Goal: Task Accomplishment & Management: Use online tool/utility

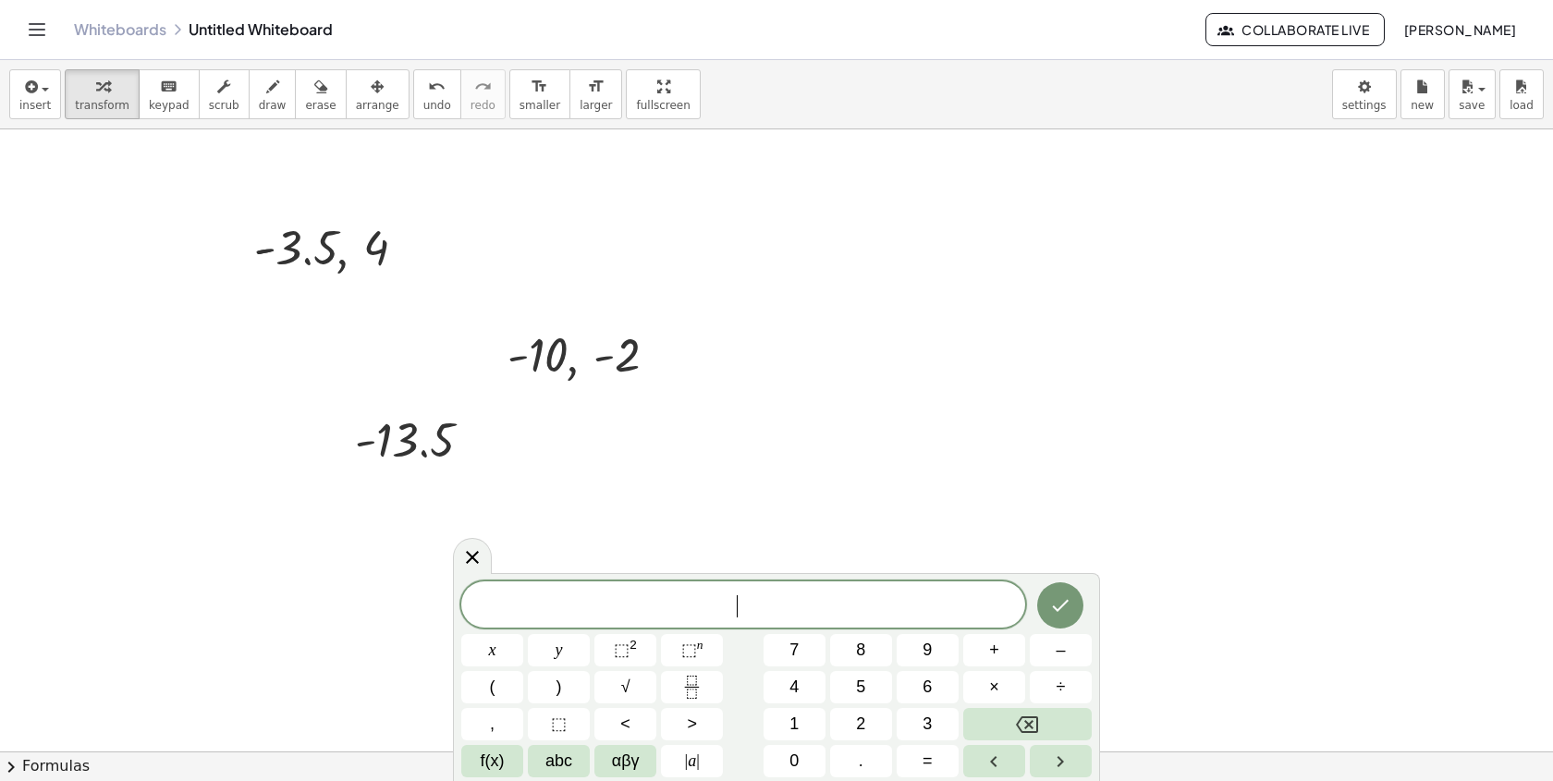
scroll to position [5937, 0]
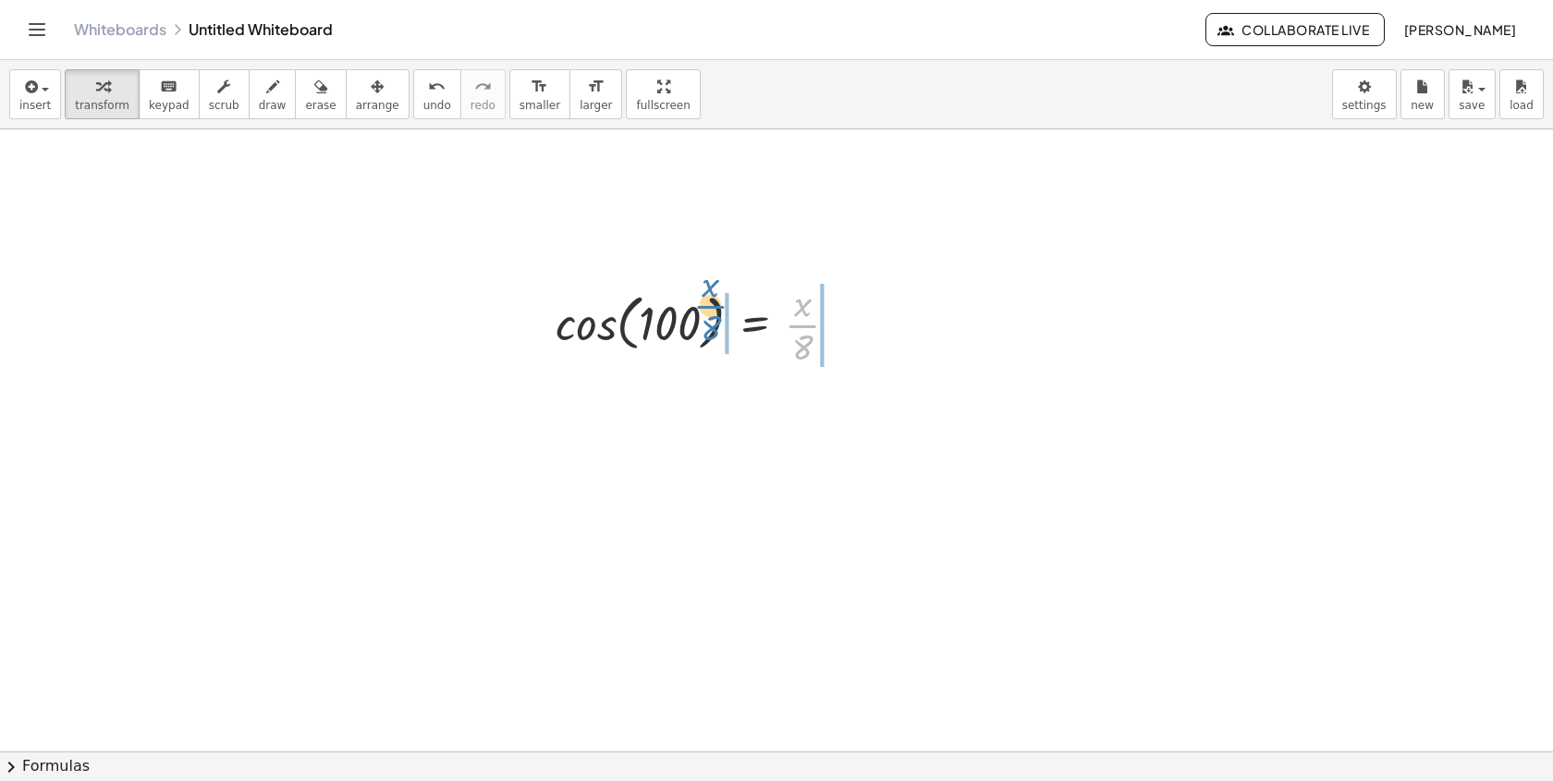
drag, startPoint x: 816, startPoint y: 332, endPoint x: 778, endPoint y: 321, distance: 39.5
click at [781, 319] on div at bounding box center [704, 323] width 316 height 92
drag, startPoint x: 809, startPoint y: 360, endPoint x: 740, endPoint y: 336, distance: 72.5
click at [740, 336] on div at bounding box center [704, 323] width 316 height 92
click at [588, 350] on div at bounding box center [710, 323] width 383 height 92
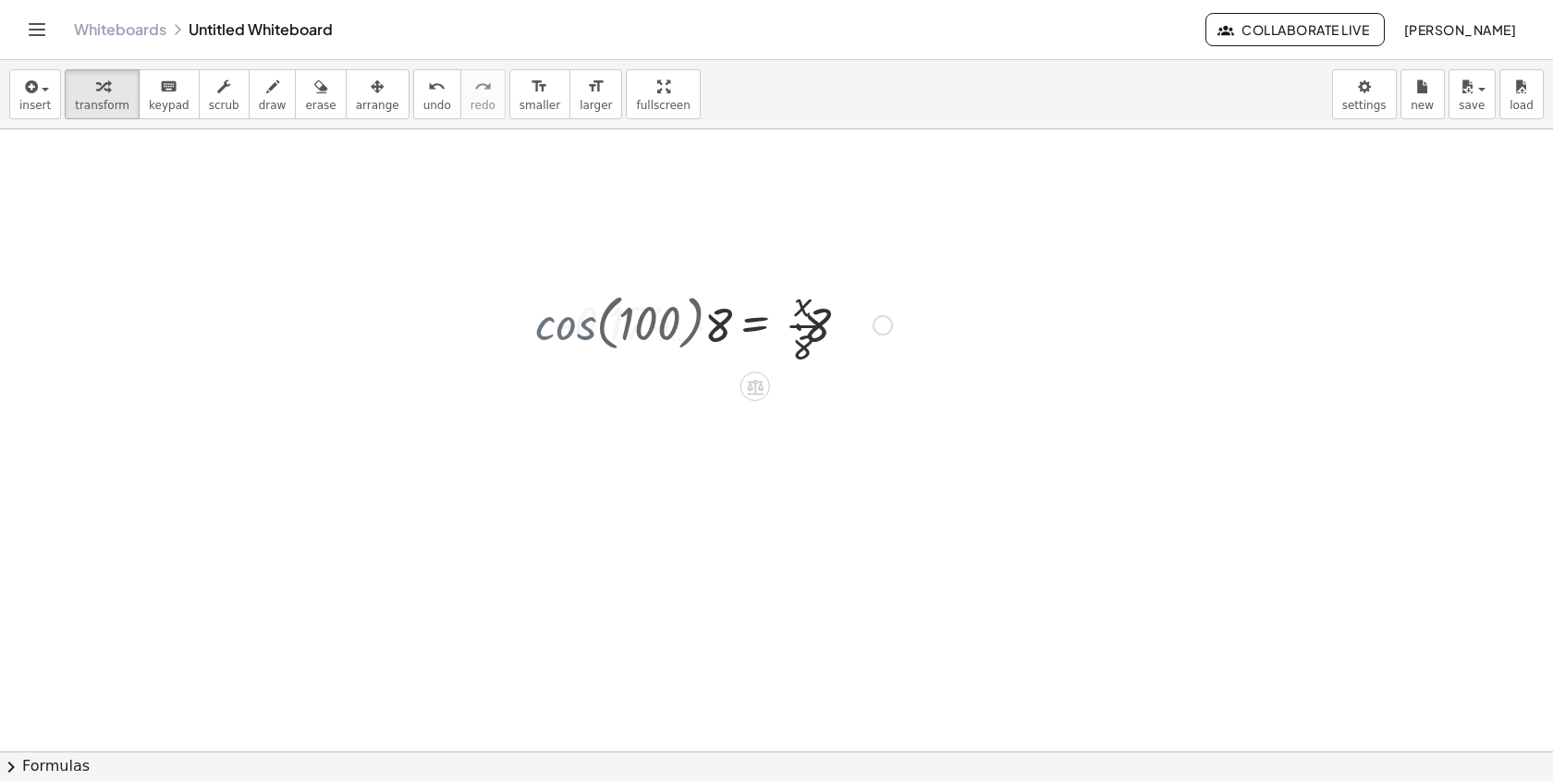
click at [695, 336] on div at bounding box center [723, 323] width 358 height 92
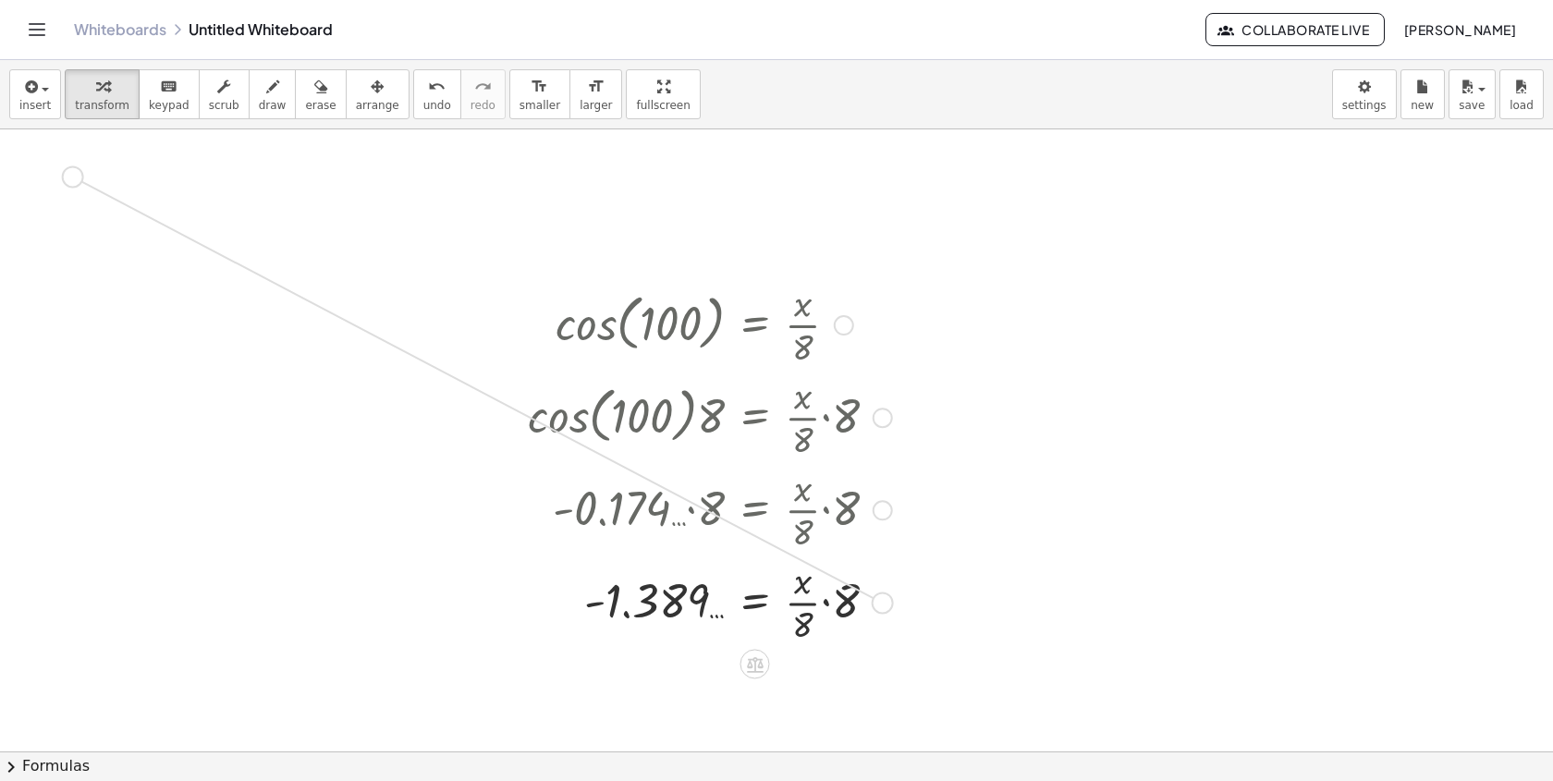
drag, startPoint x: 887, startPoint y: 605, endPoint x: 76, endPoint y: 180, distance: 916.2
click at [842, 330] on div at bounding box center [844, 325] width 20 height 20
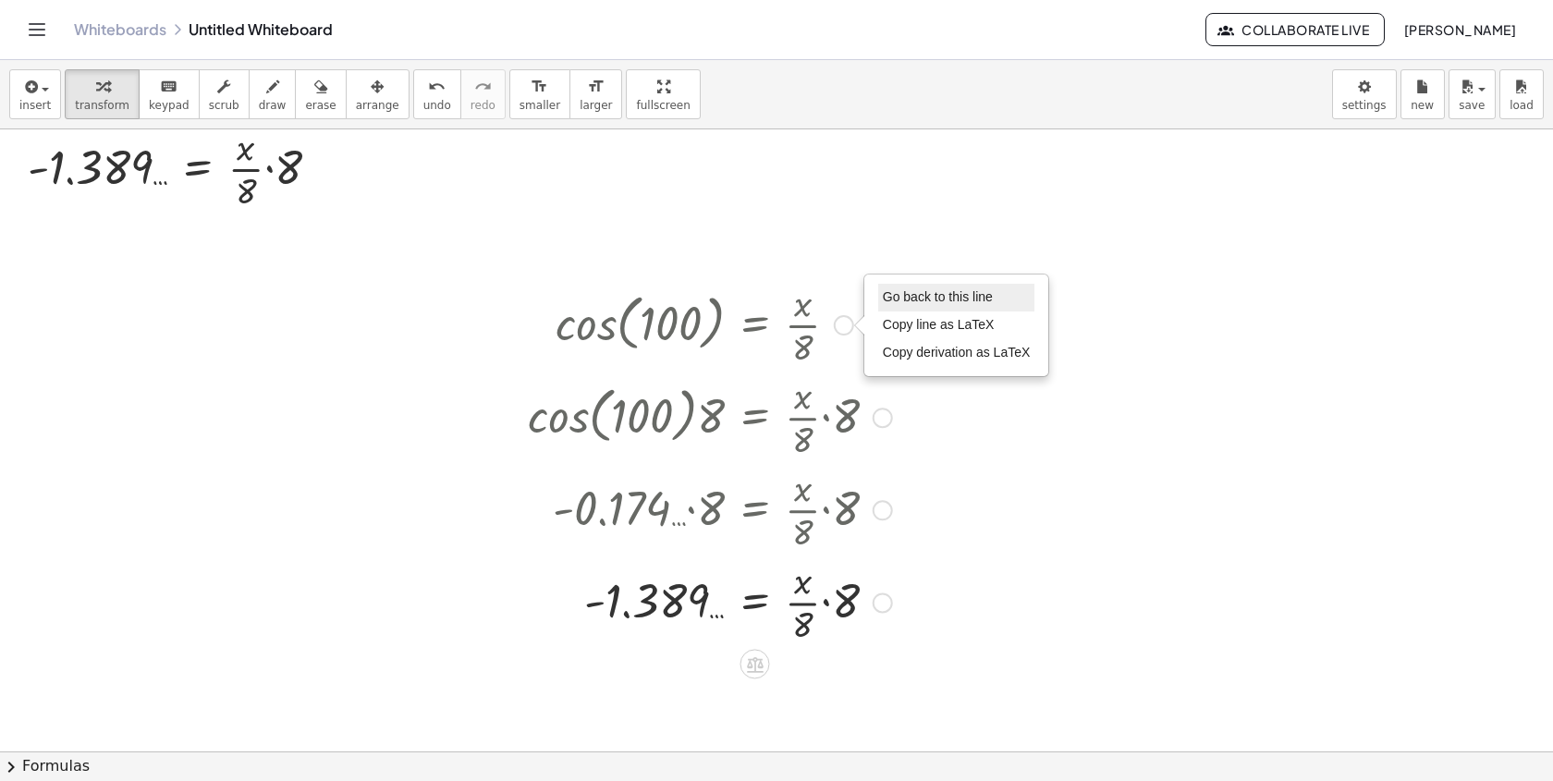
click at [897, 306] on li "Go back to this line" at bounding box center [956, 298] width 157 height 28
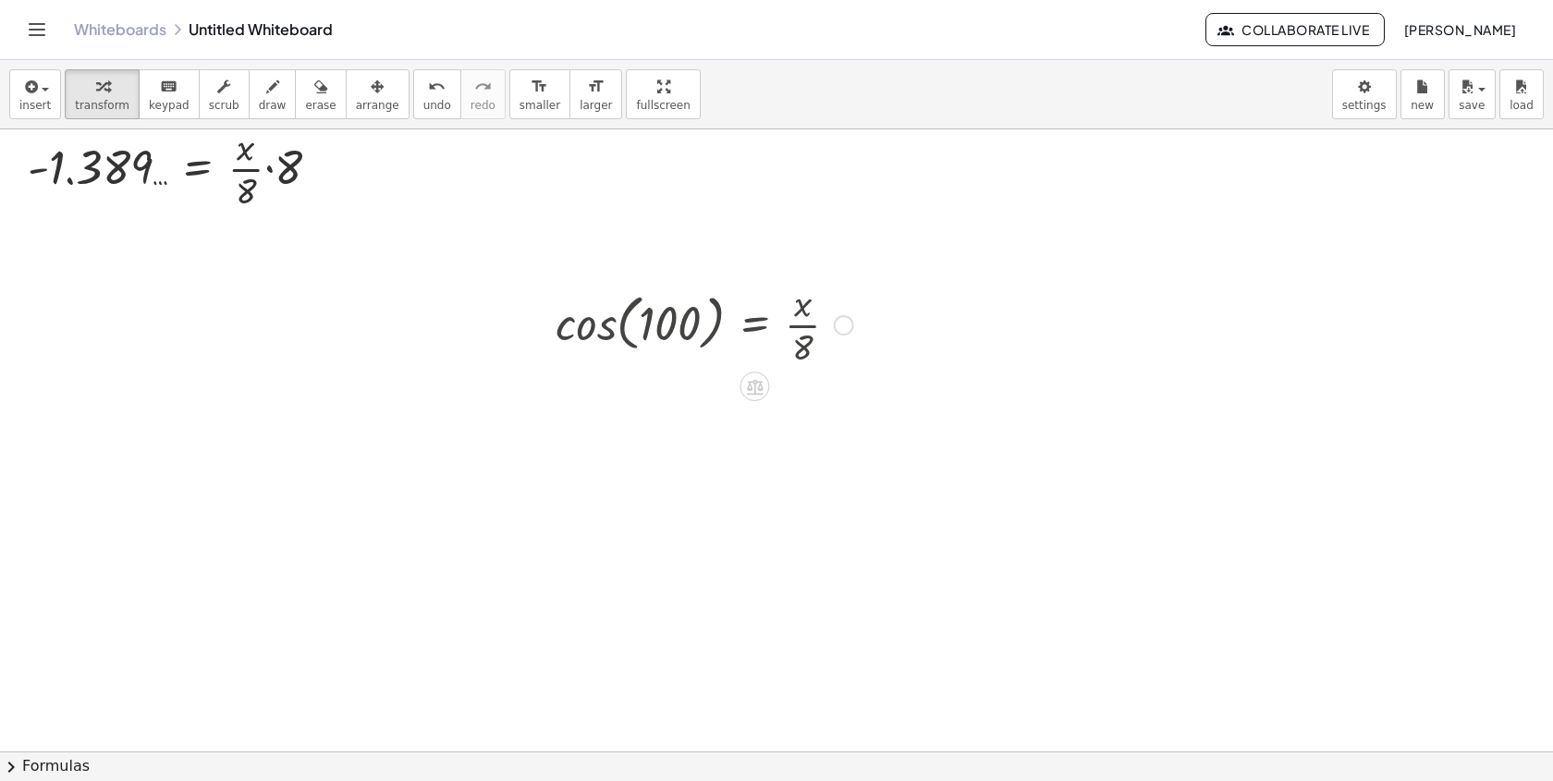
click at [826, 327] on div at bounding box center [704, 323] width 316 height 92
click at [840, 326] on div "Go back to this line Copy line as LaTeX Copy derivation as LaTeX" at bounding box center [844, 325] width 20 height 20
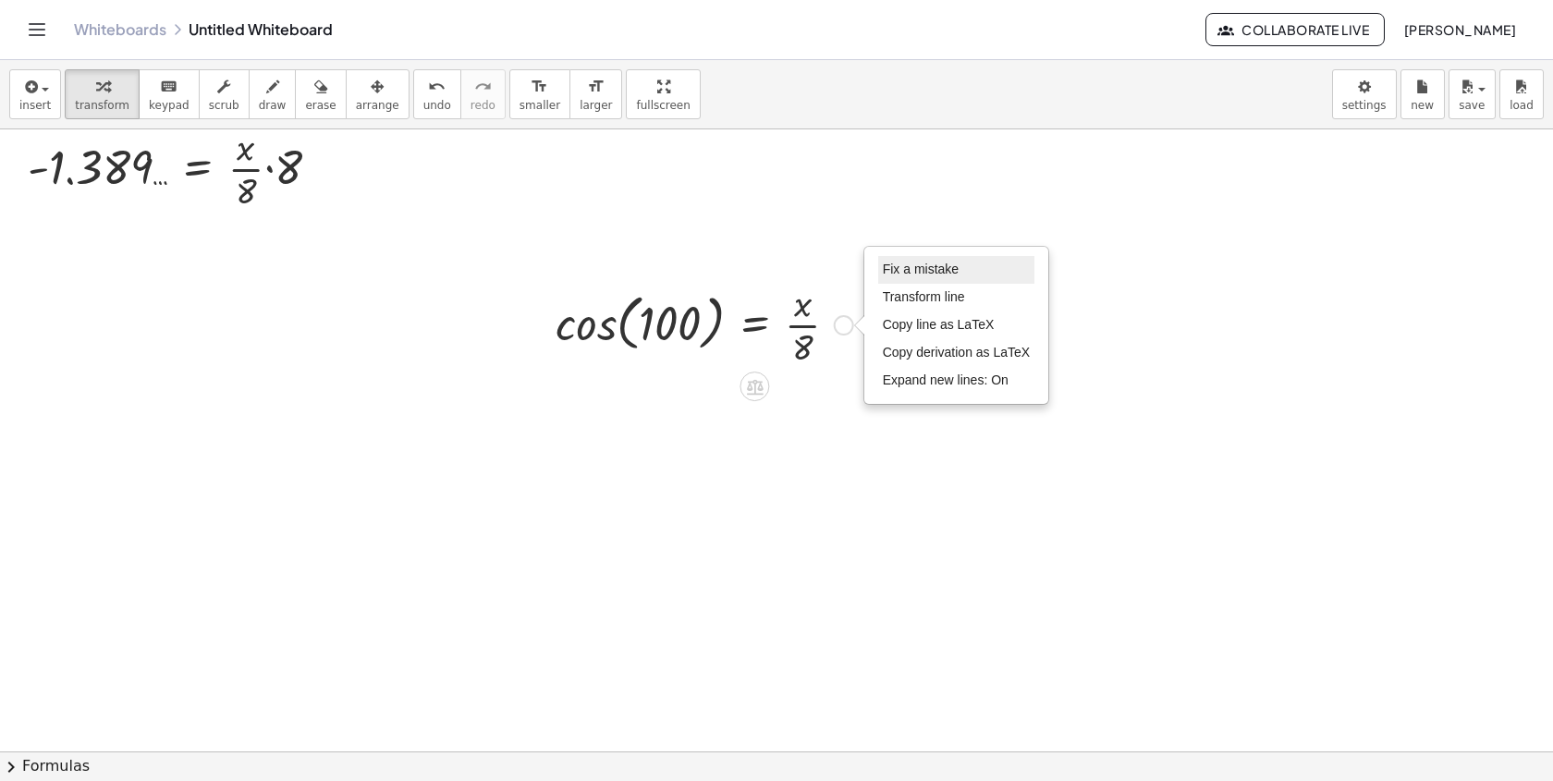
click at [904, 264] on span "Fix a mistake" at bounding box center [921, 269] width 76 height 15
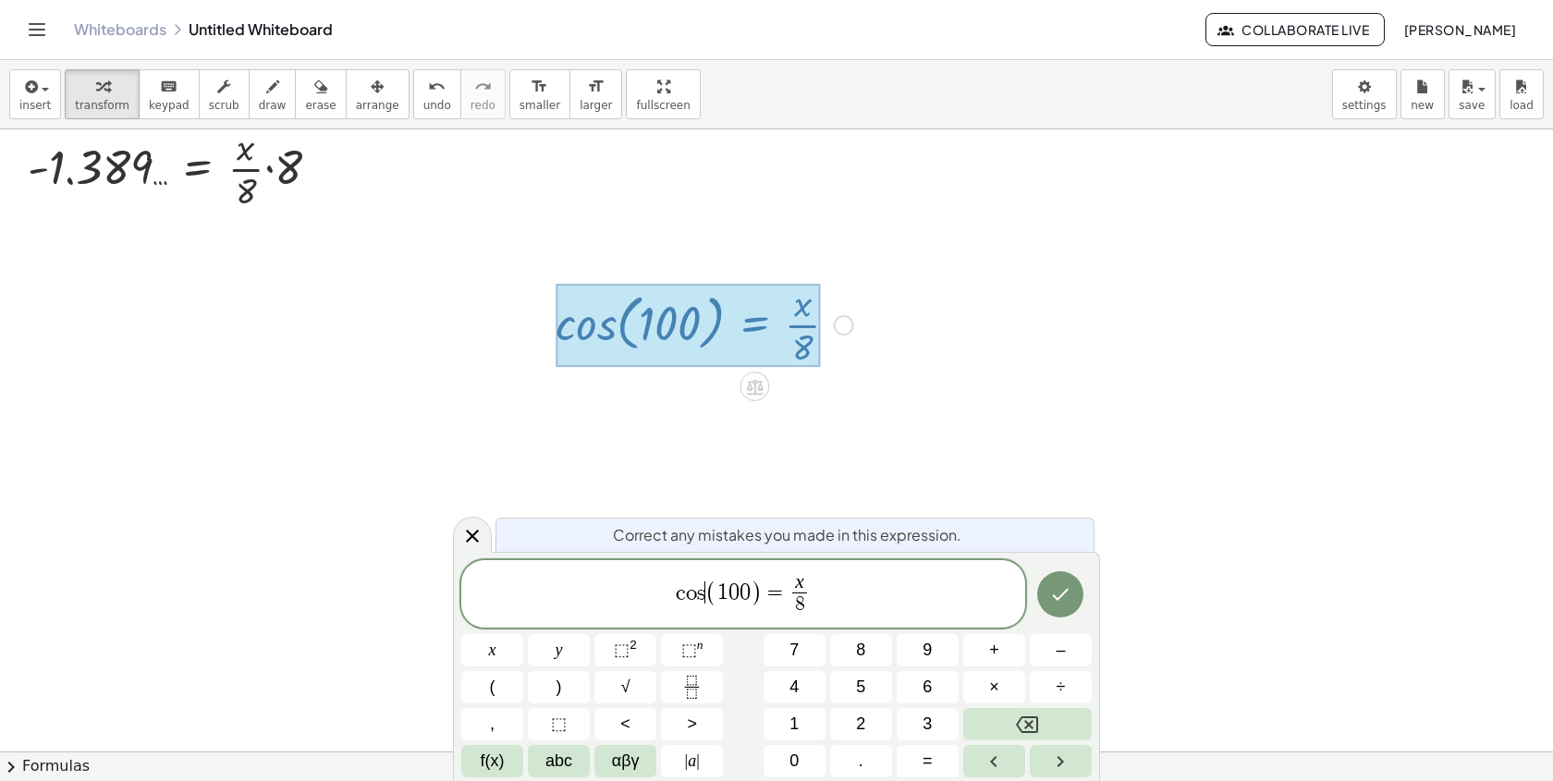
click at [707, 593] on span "(" at bounding box center [711, 593] width 12 height 27
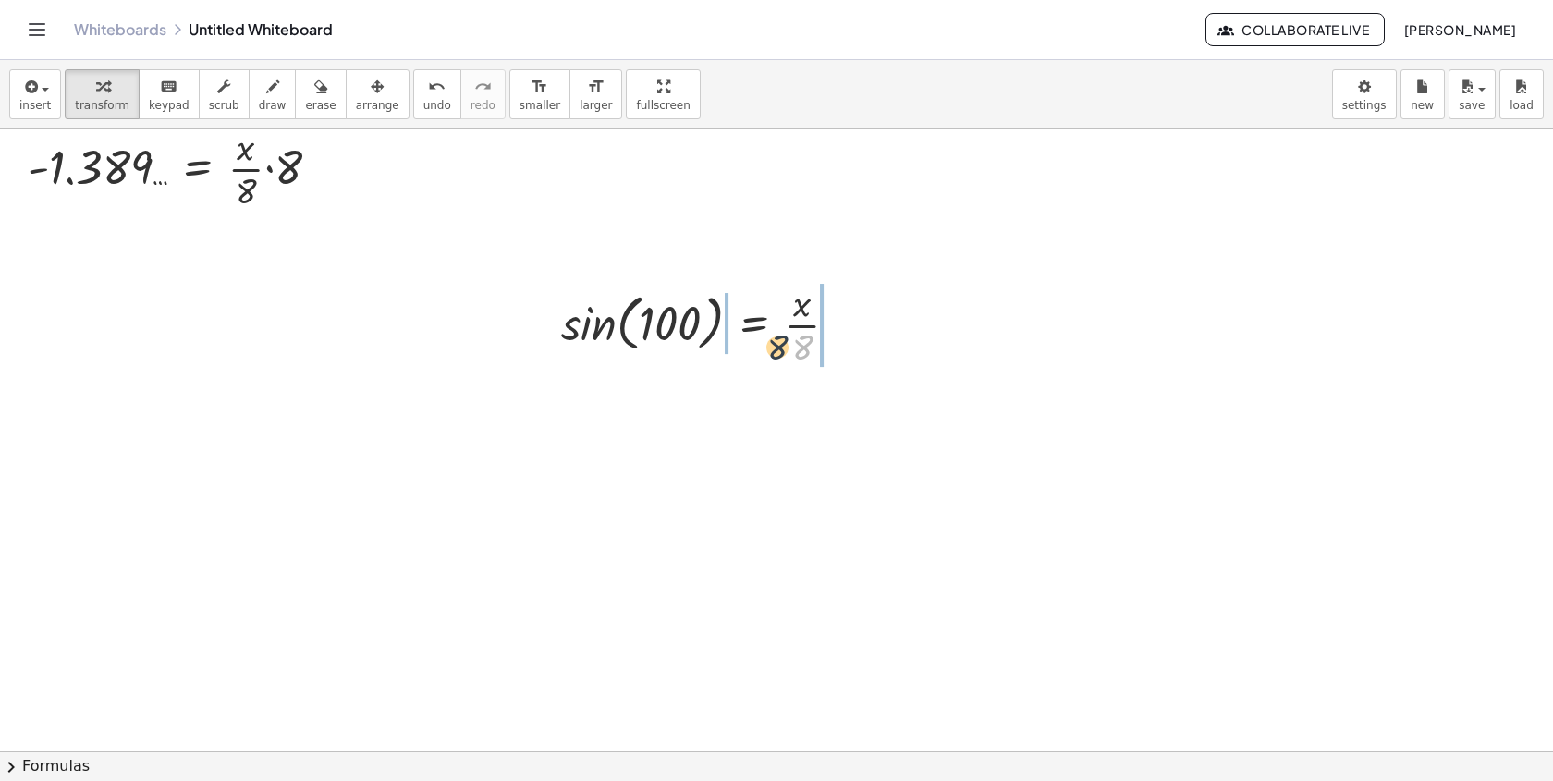
drag, startPoint x: 802, startPoint y: 343, endPoint x: 691, endPoint y: 313, distance: 114.8
click at [692, 314] on div at bounding box center [707, 323] width 310 height 92
click at [571, 327] on div at bounding box center [712, 323] width 376 height 92
click at [688, 324] on div at bounding box center [726, 323] width 348 height 92
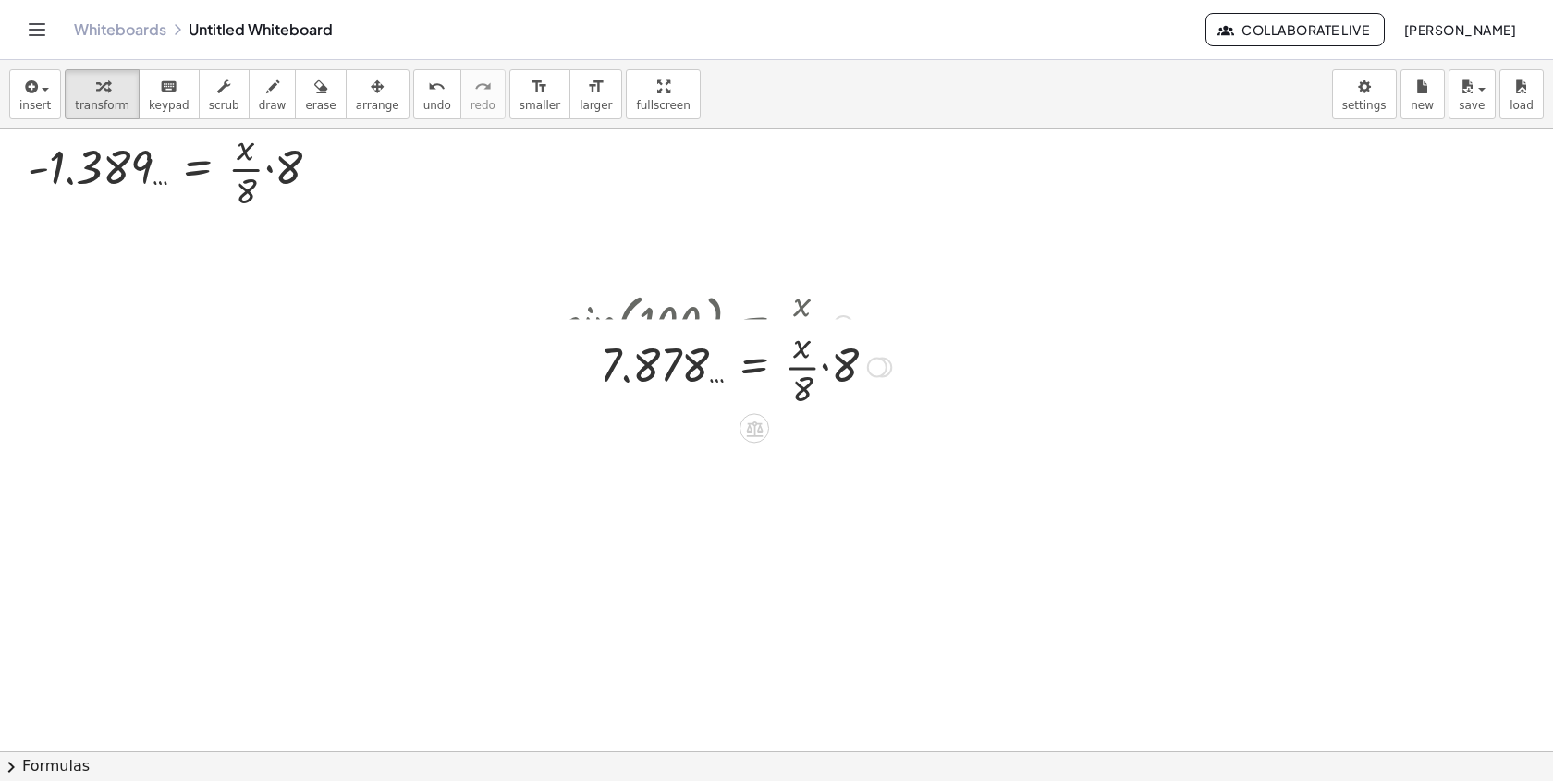
drag, startPoint x: 881, startPoint y: 595, endPoint x: 894, endPoint y: 139, distance: 456.8
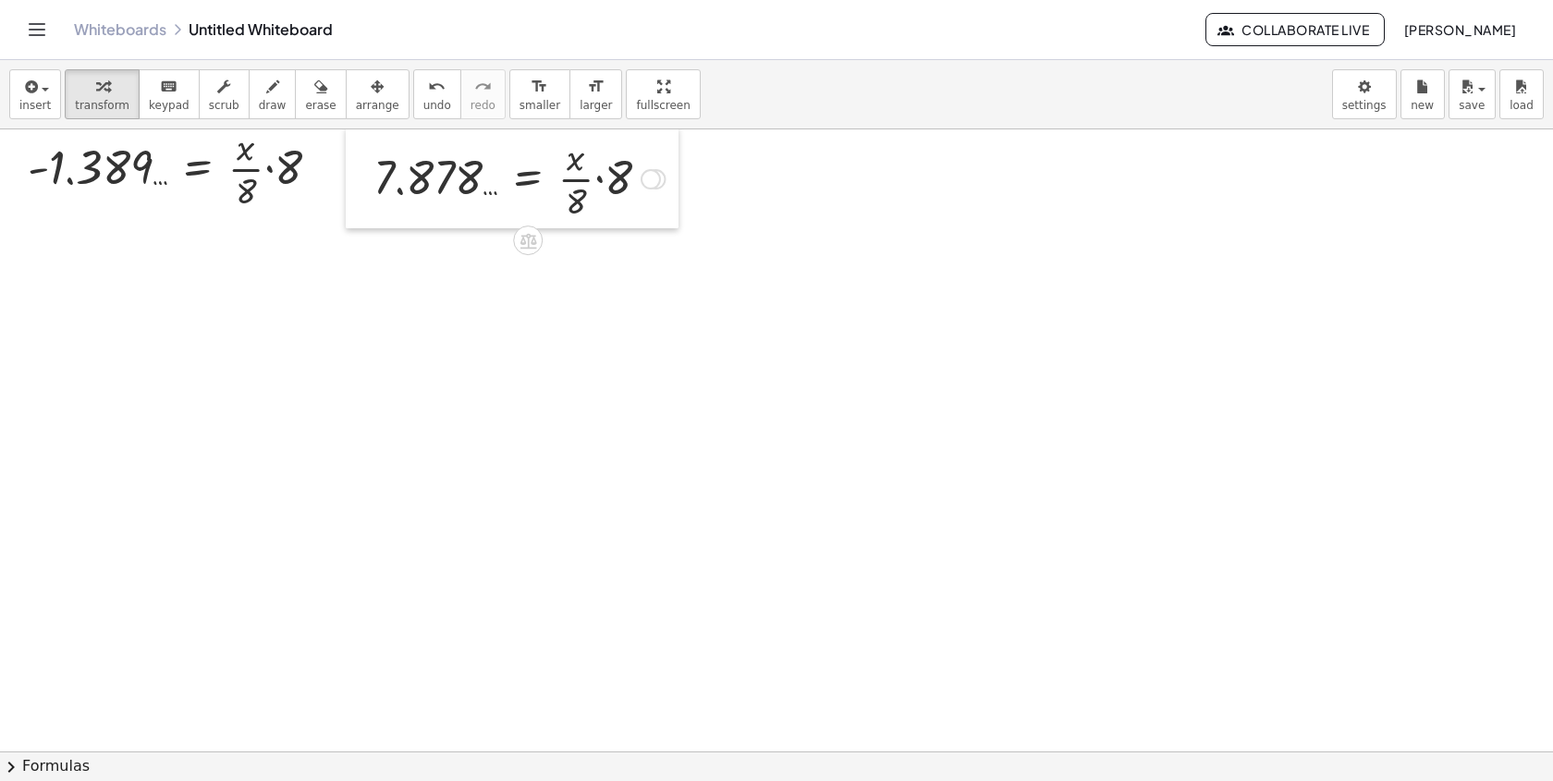
drag, startPoint x: 579, startPoint y: 316, endPoint x: 349, endPoint y: 171, distance: 271.3
click at [350, 170] on div at bounding box center [360, 178] width 28 height 102
drag, startPoint x: 1357, startPoint y: 439, endPoint x: 1288, endPoint y: 418, distance: 72.5
click at [1289, 418] on div at bounding box center [1252, 414] width 317 height 92
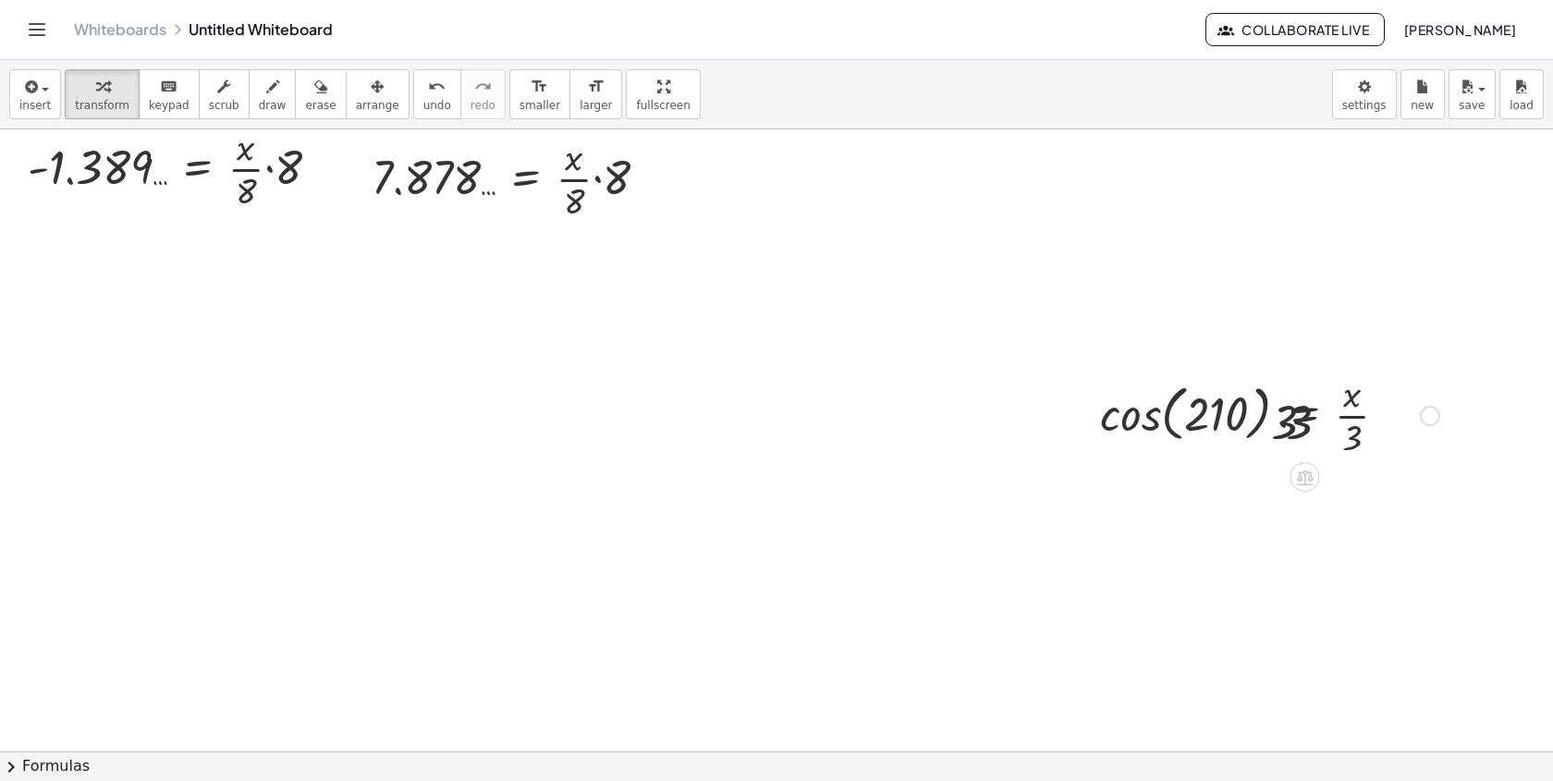
click at [1141, 410] on div at bounding box center [1258, 414] width 381 height 92
click at [1205, 410] on div at bounding box center [1258, 414] width 381 height 92
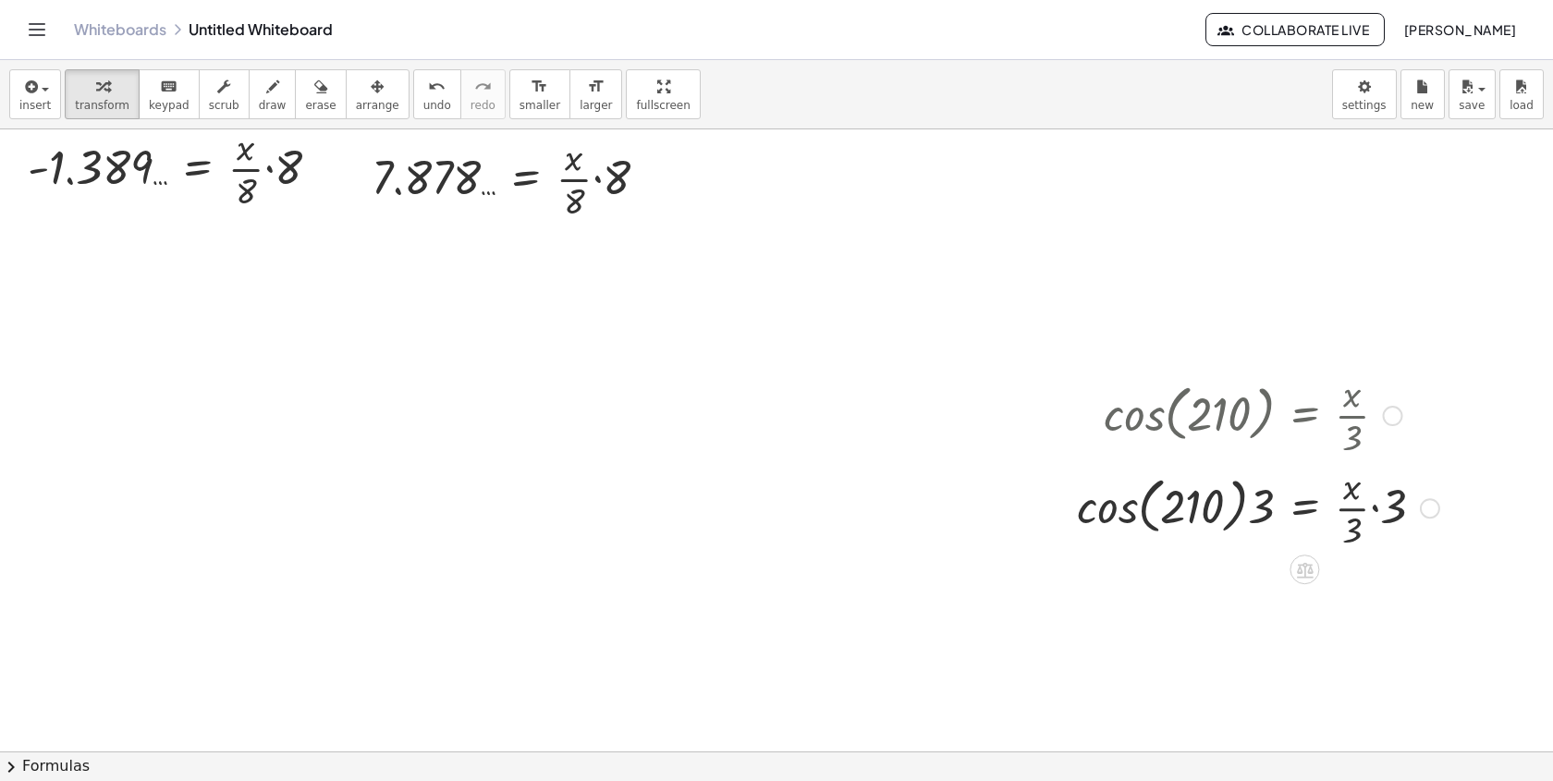
click at [1081, 530] on div at bounding box center [1258, 506] width 381 height 92
click at [1232, 497] on div at bounding box center [1258, 506] width 381 height 92
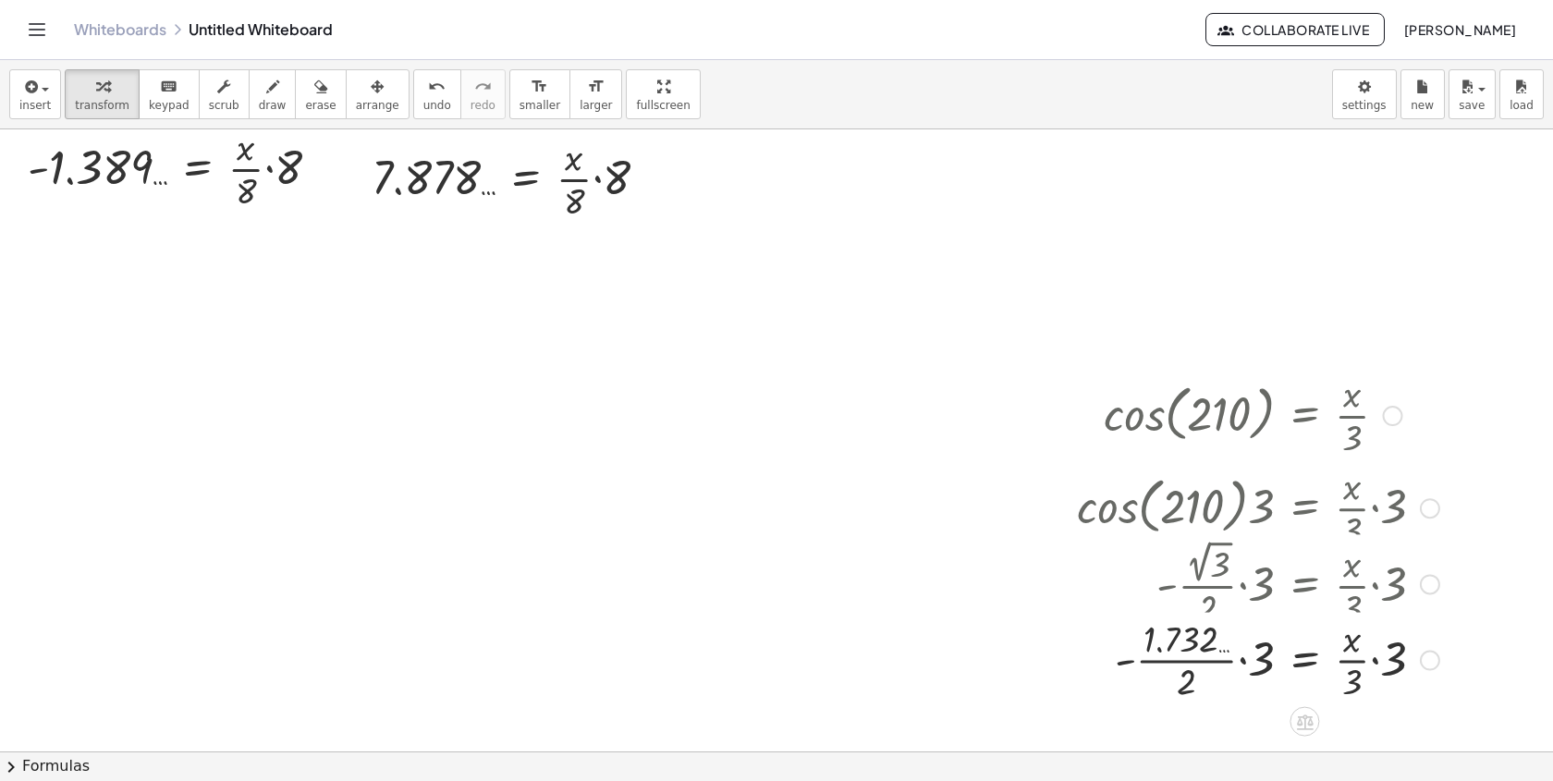
click at [1304, 416] on div "cos ( , 210 ) = · x · 3 · cos ( , 210 ) · 3 = · · x · 3 · 3 · - · 2 √ 3 · 2 · 3…" at bounding box center [1304, 416] width 0 height 0
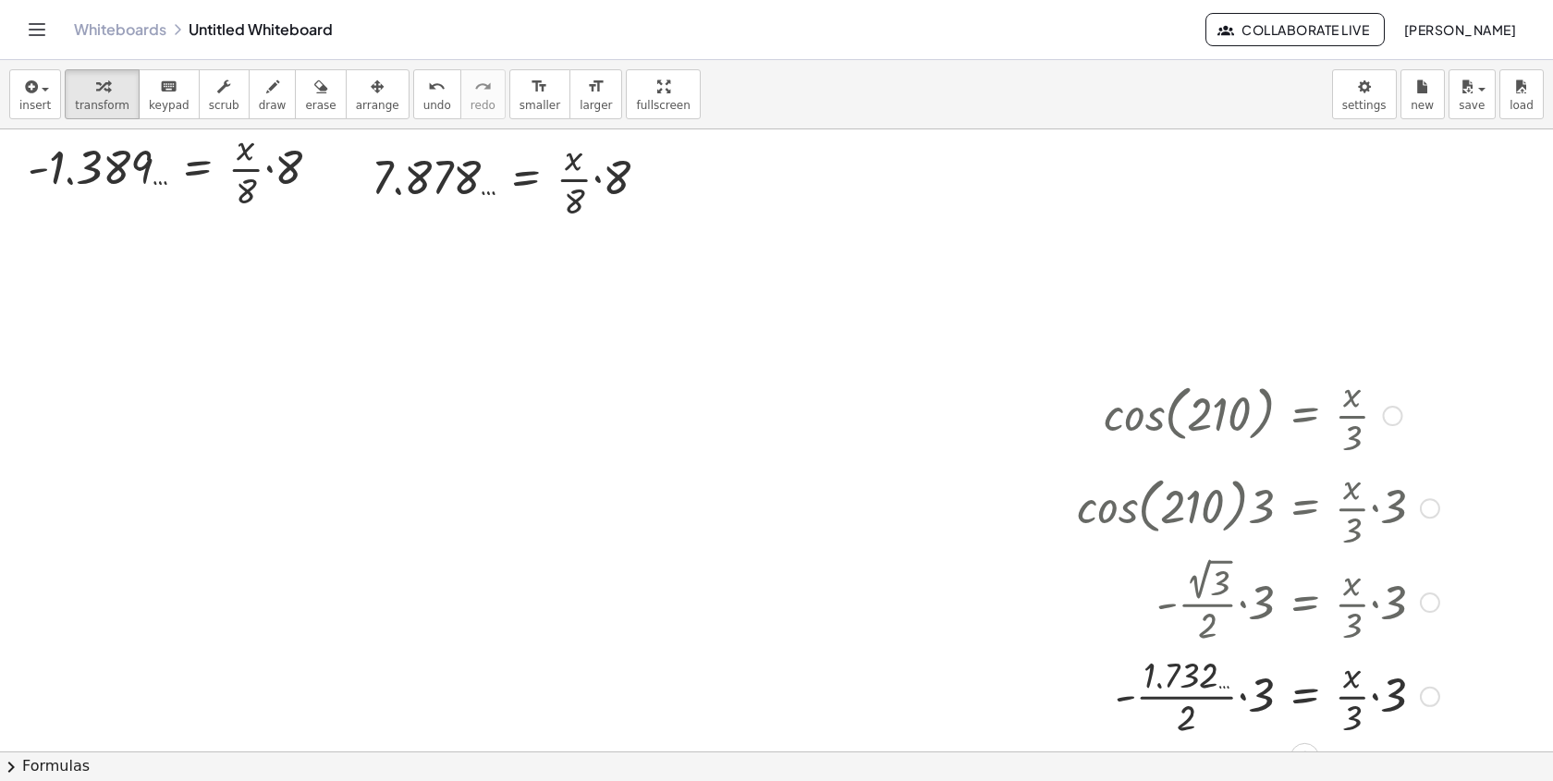
click at [1252, 688] on div at bounding box center [1258, 695] width 381 height 92
click at [1213, 708] on div at bounding box center [1258, 695] width 381 height 92
click at [1238, 685] on div at bounding box center [1258, 695] width 381 height 92
click at [1219, 721] on div at bounding box center [1258, 695] width 381 height 92
click at [433, 94] on div "undo" at bounding box center [437, 86] width 28 height 22
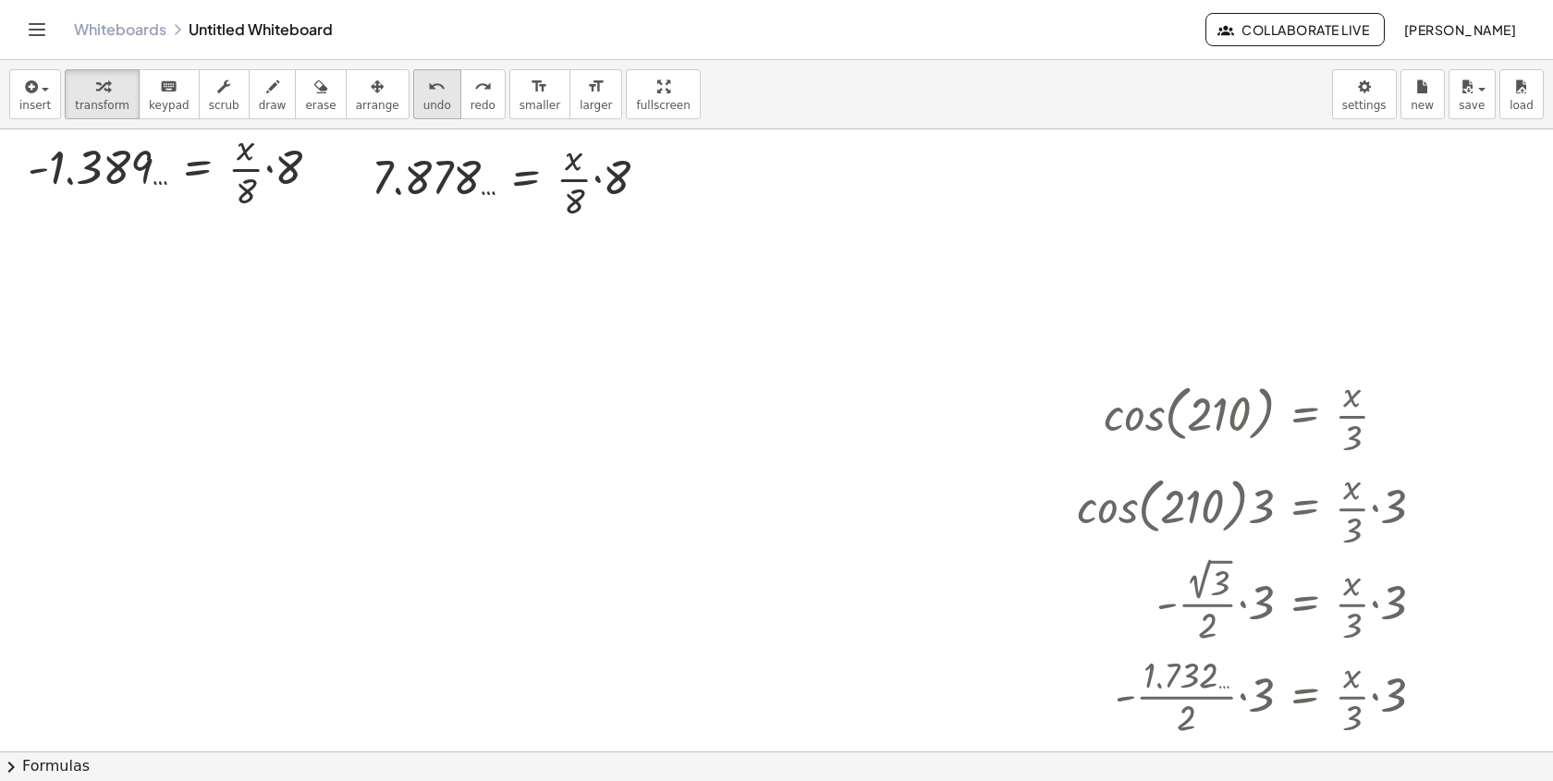
click at [432, 93] on div "undo" at bounding box center [437, 86] width 28 height 22
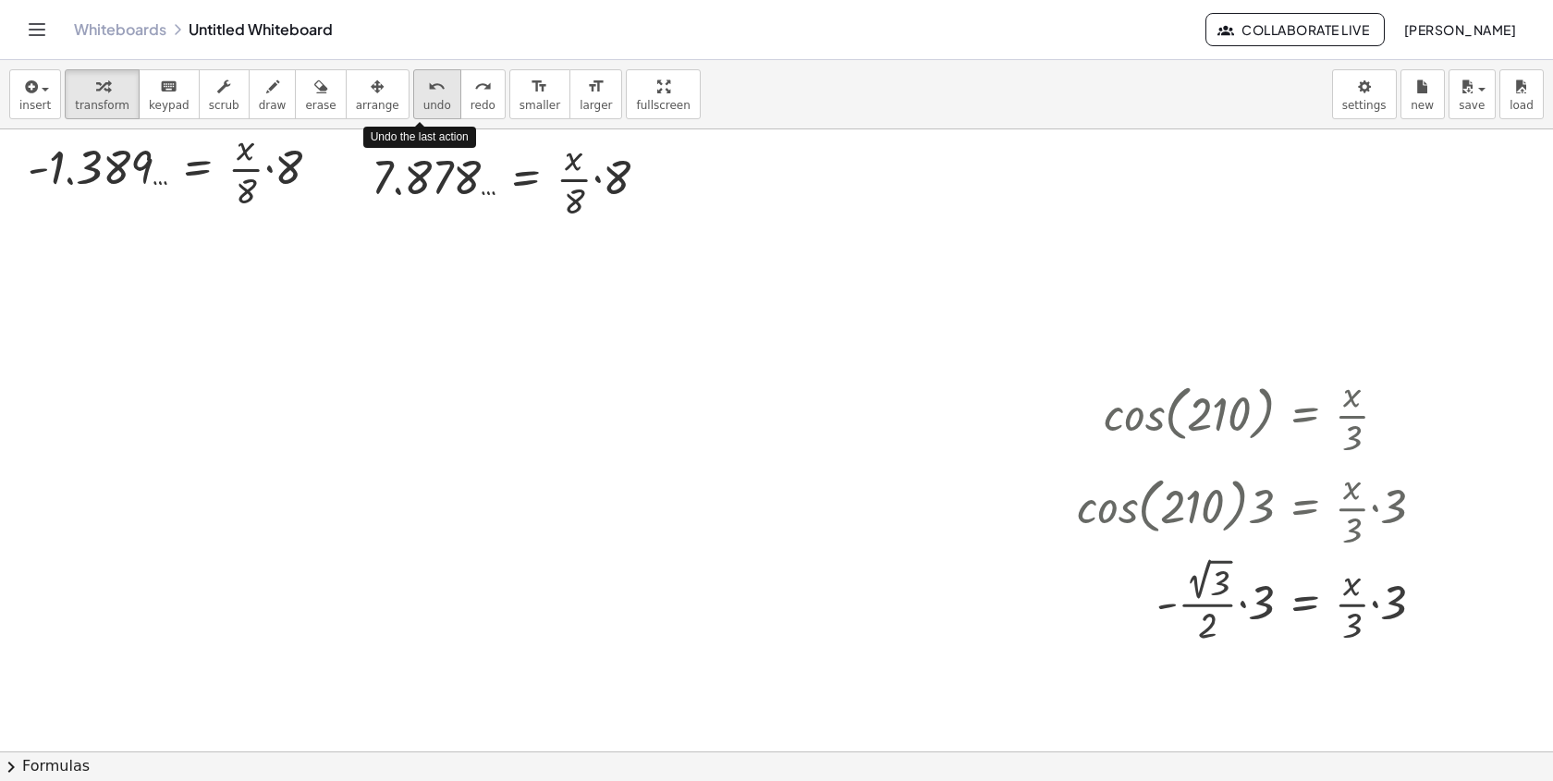
click at [432, 93] on div "undo" at bounding box center [437, 86] width 28 height 22
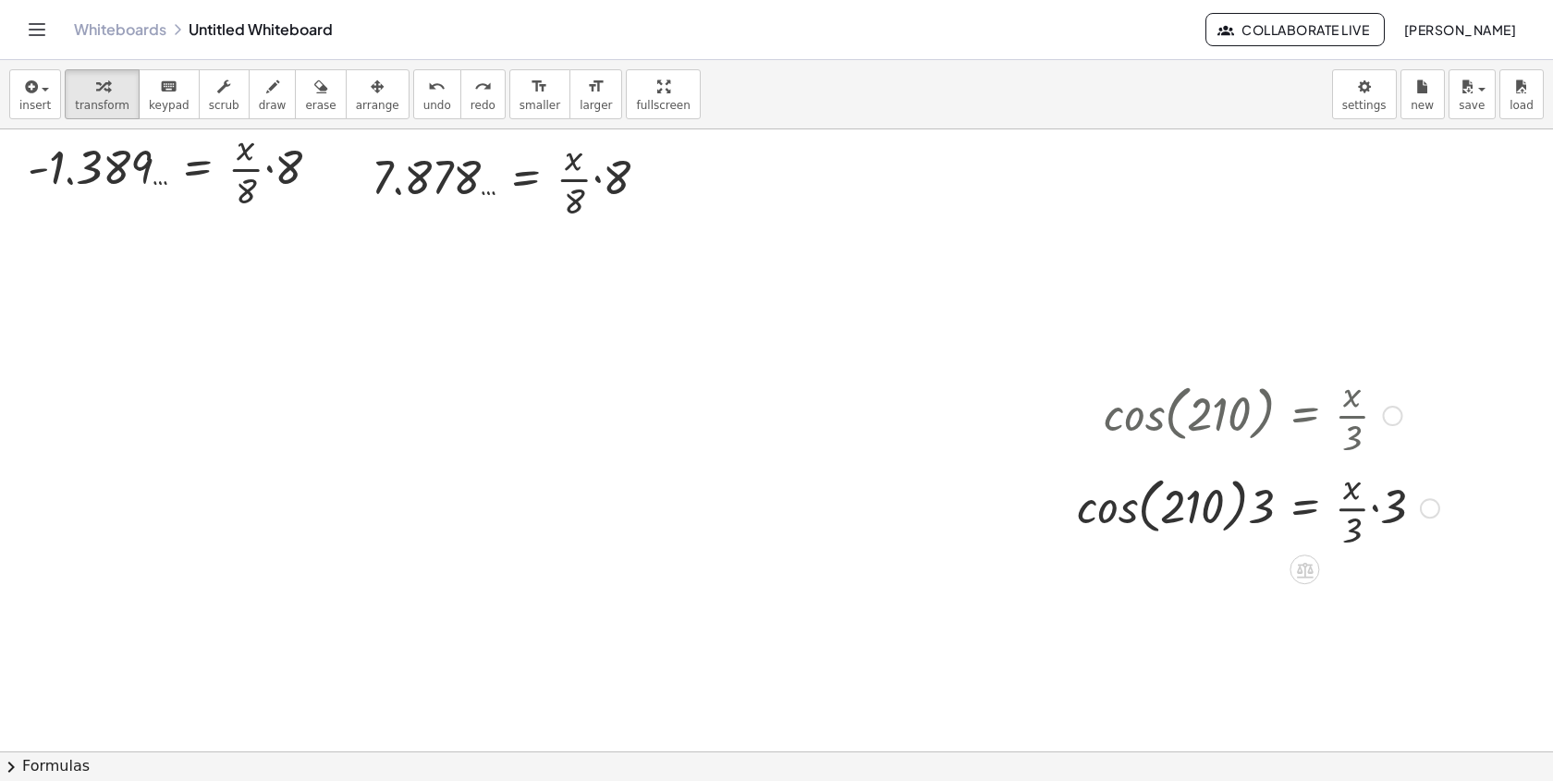
click at [1135, 499] on div at bounding box center [1258, 506] width 381 height 92
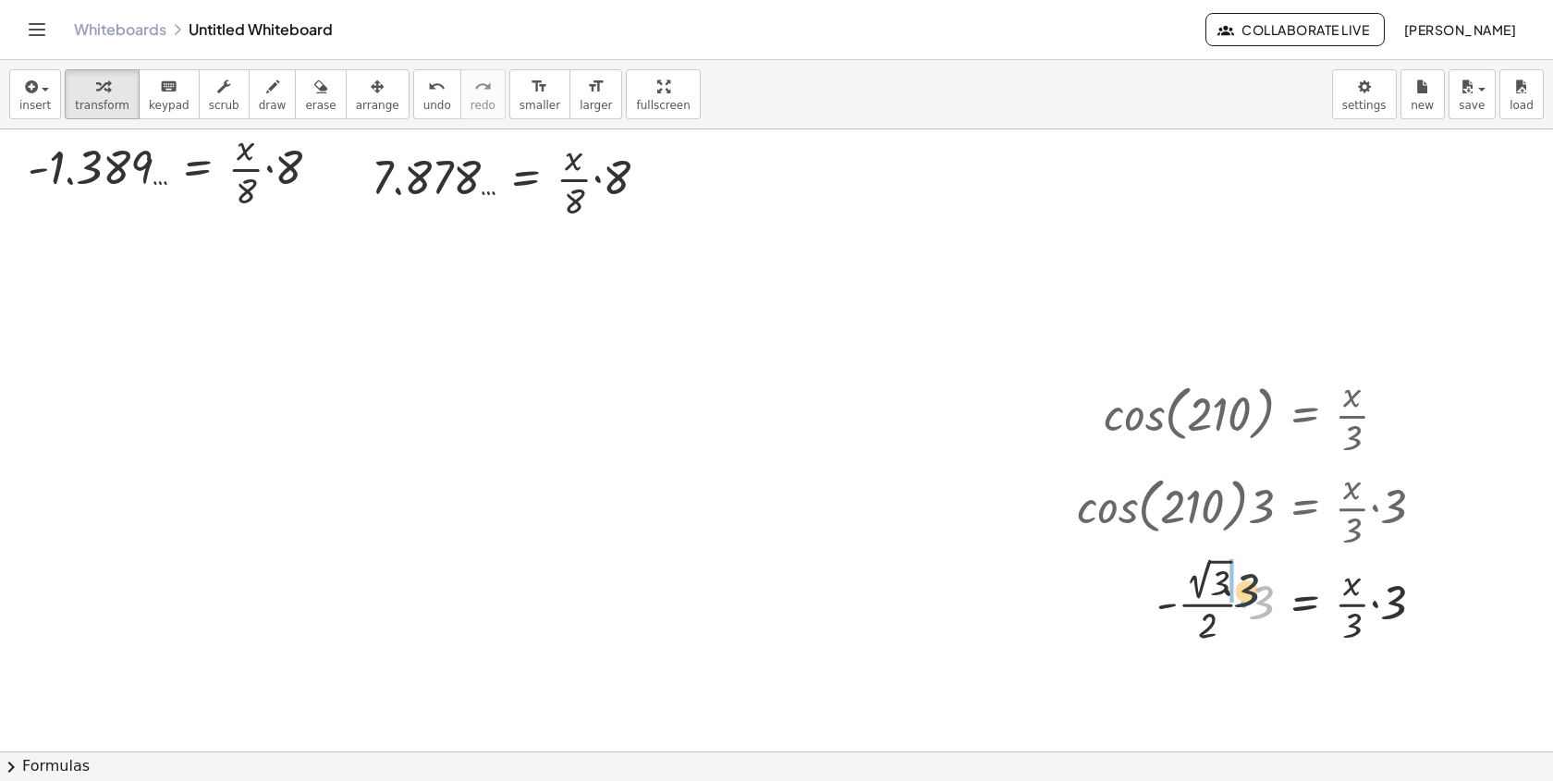
drag, startPoint x: 1255, startPoint y: 599, endPoint x: 1222, endPoint y: 578, distance: 39.5
click at [1227, 578] on div at bounding box center [1258, 601] width 381 height 96
click at [1194, 589] on div at bounding box center [1258, 601] width 381 height 96
click at [1233, 667] on div at bounding box center [1258, 697] width 381 height 96
click at [1243, 702] on div at bounding box center [1258, 697] width 381 height 92
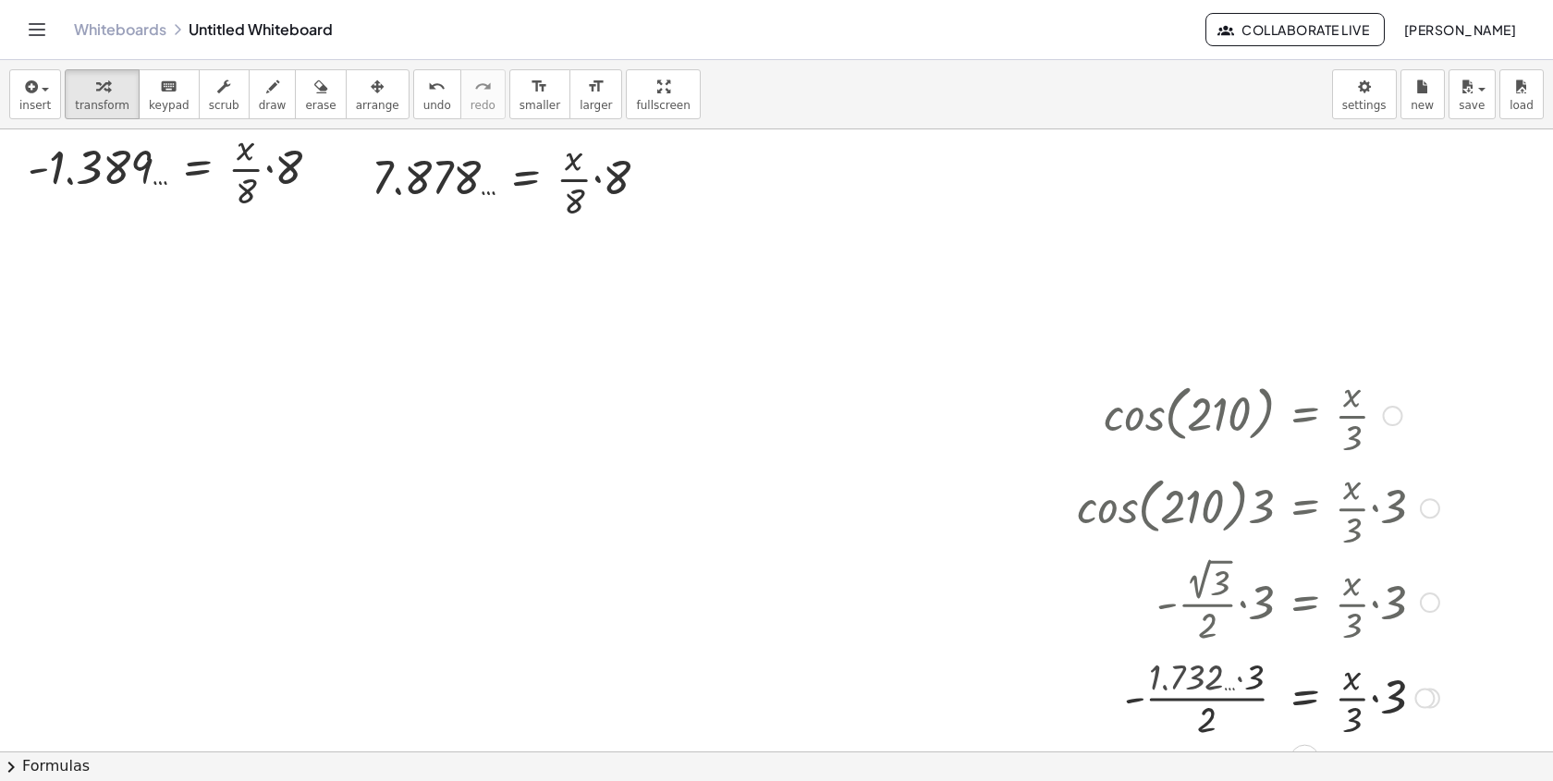
click at [1248, 677] on div at bounding box center [1258, 697] width 381 height 92
click at [1216, 717] on div at bounding box center [1258, 697] width 381 height 92
drag, startPoint x: 1381, startPoint y: 703, endPoint x: 791, endPoint y: 184, distance: 785.3
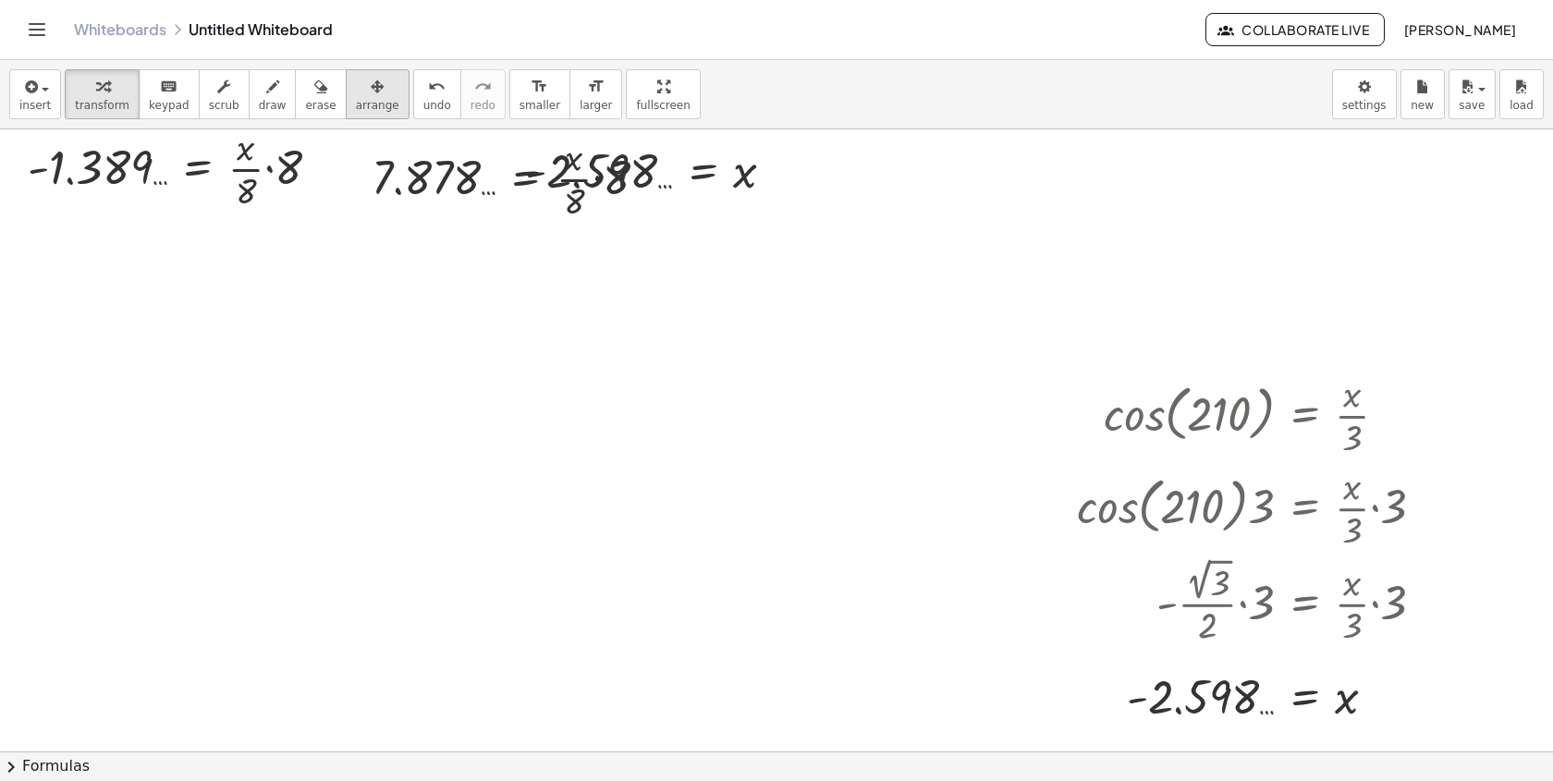
click at [371, 97] on icon "button" at bounding box center [377, 87] width 13 height 22
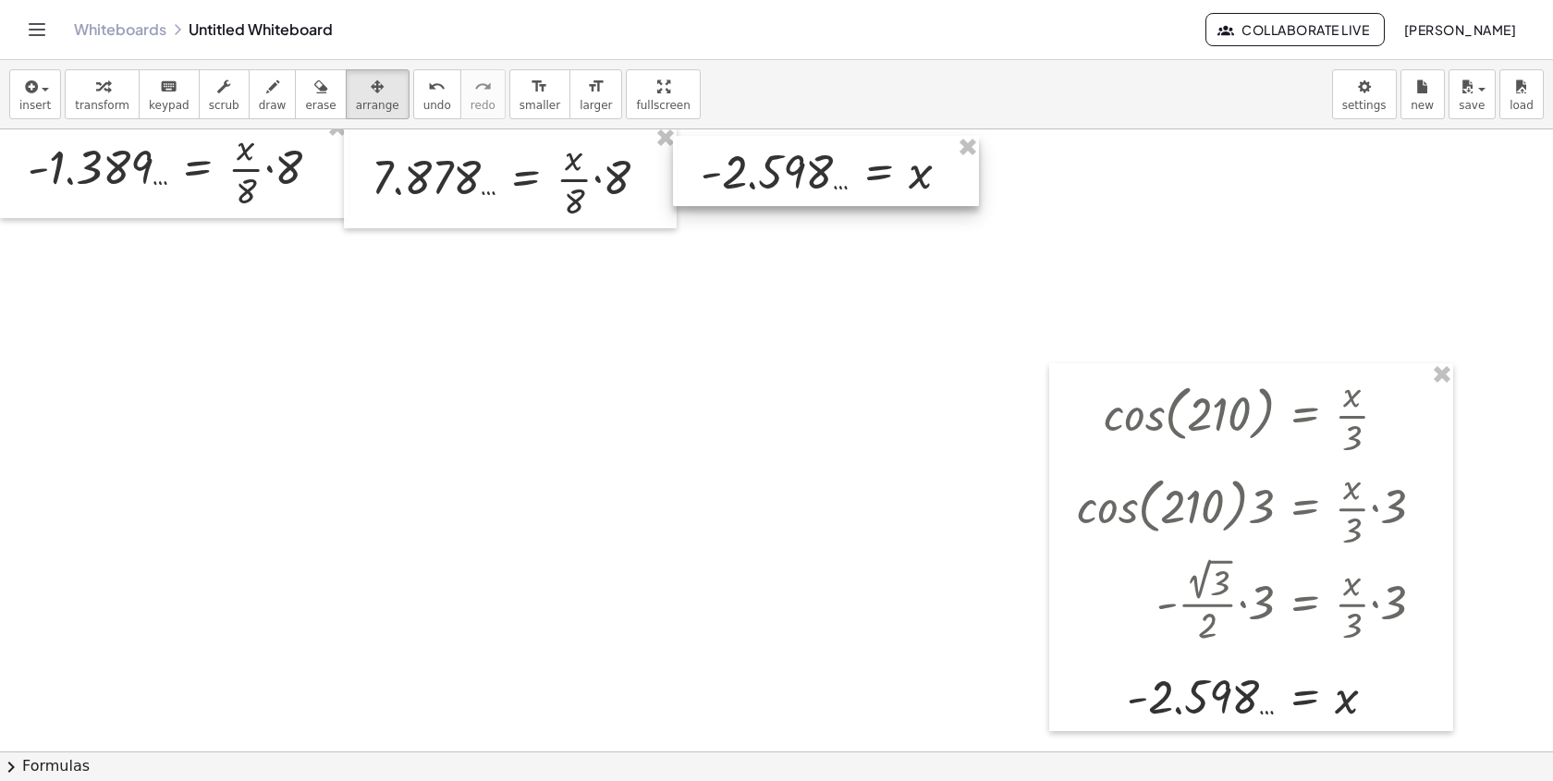
drag, startPoint x: 646, startPoint y: 187, endPoint x: 823, endPoint y: 189, distance: 176.6
click at [825, 189] on div at bounding box center [826, 171] width 306 height 70
click at [96, 97] on icon "button" at bounding box center [102, 87] width 13 height 22
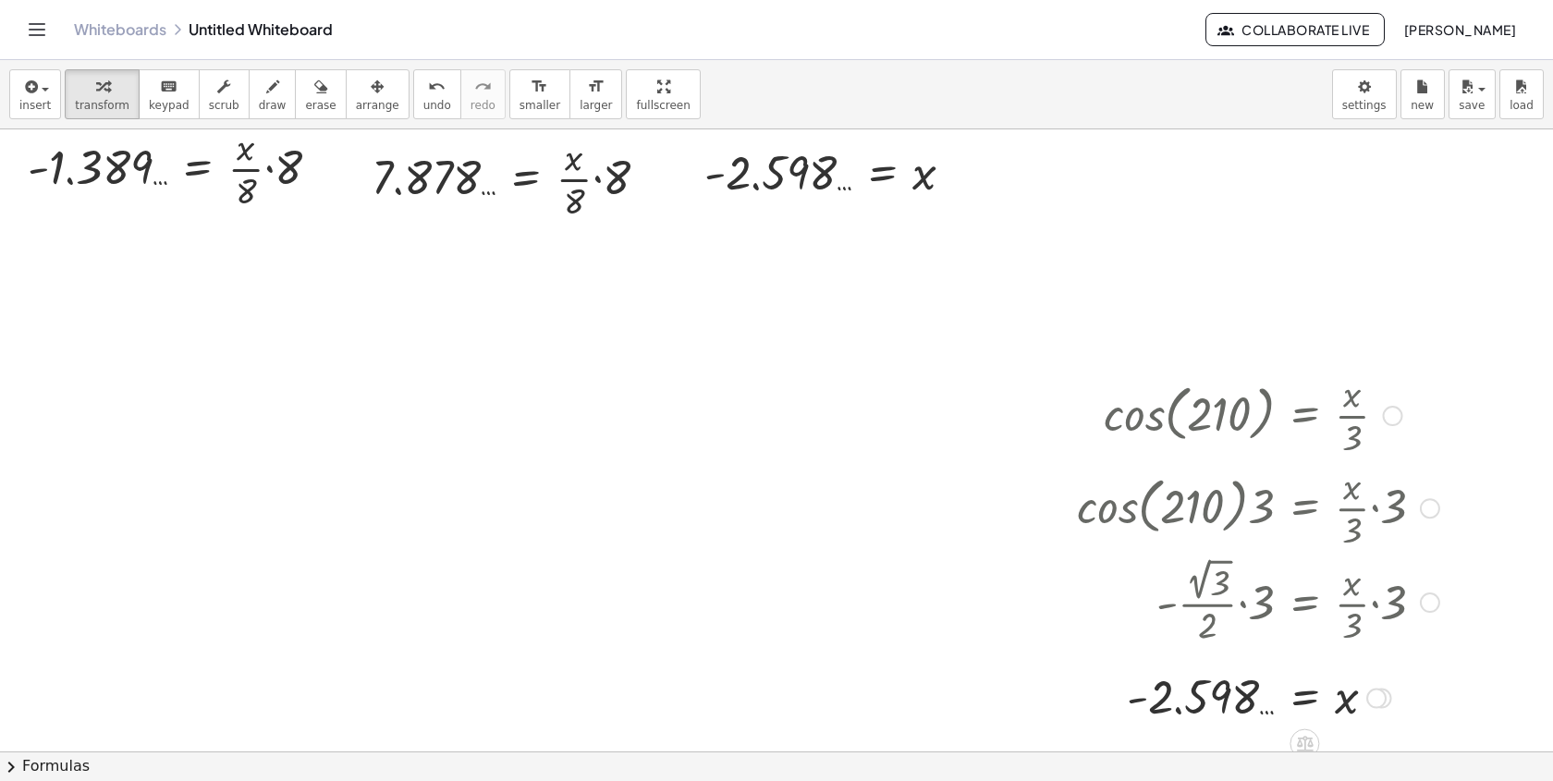
click at [1379, 409] on div at bounding box center [1258, 414] width 381 height 92
click at [1392, 410] on div at bounding box center [1393, 416] width 20 height 20
click at [1452, 399] on li "Go back to this line" at bounding box center [1505, 388] width 157 height 28
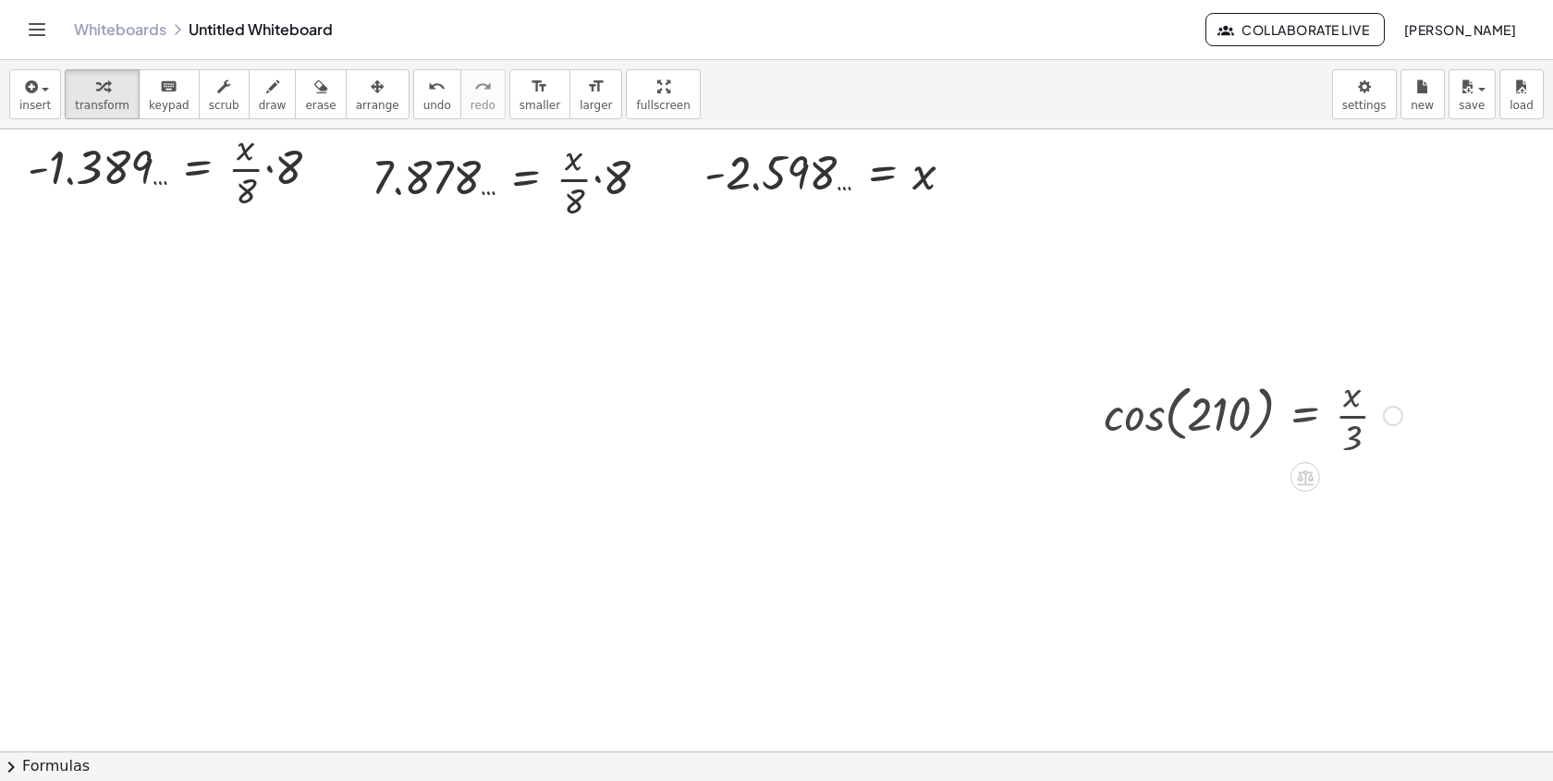
click at [1396, 416] on div "Go back to this line Copy line as LaTeX Copy derivation as LaTeX" at bounding box center [1393, 416] width 20 height 20
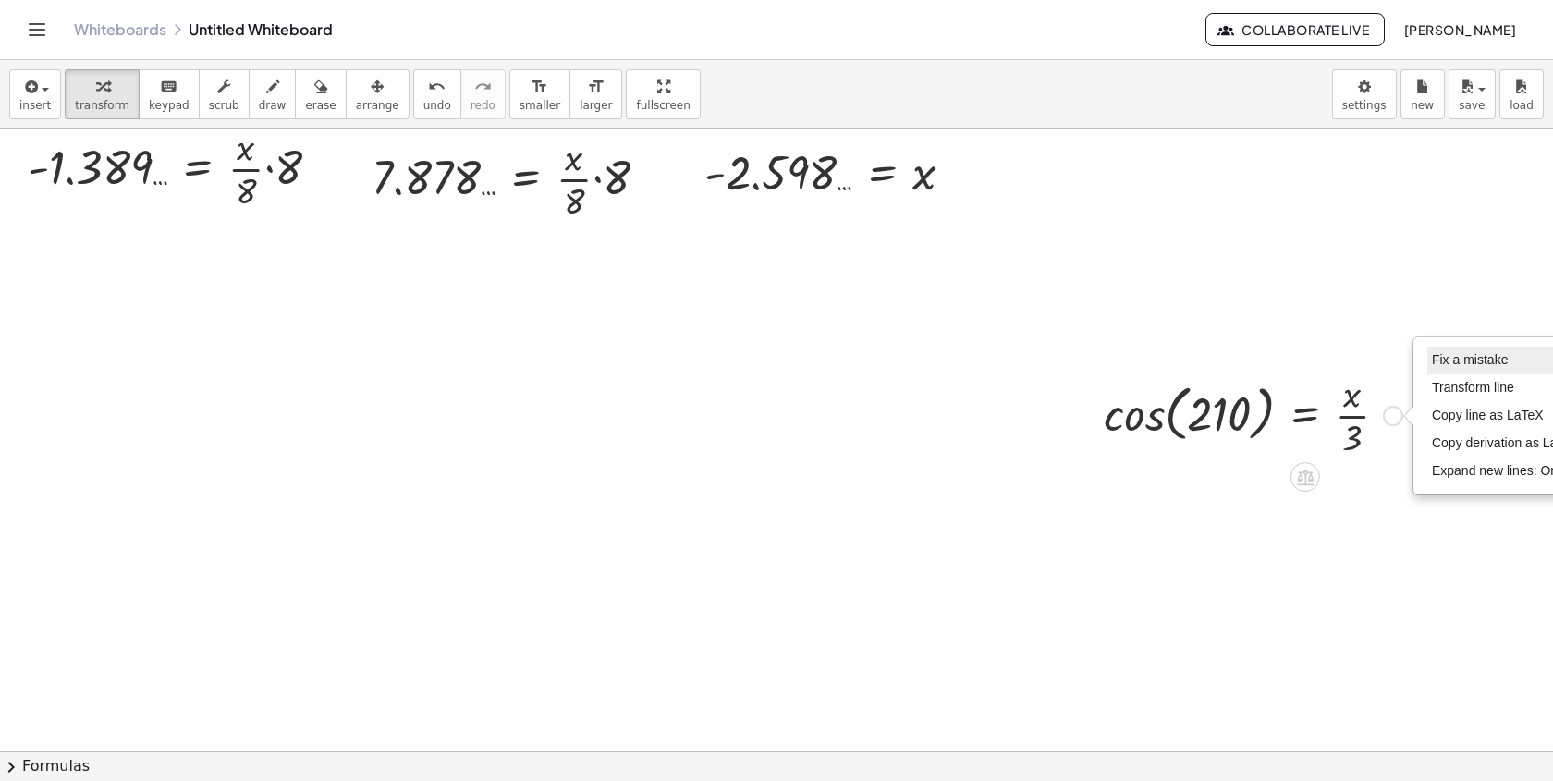
click at [1434, 354] on span "Fix a mistake" at bounding box center [1470, 359] width 76 height 15
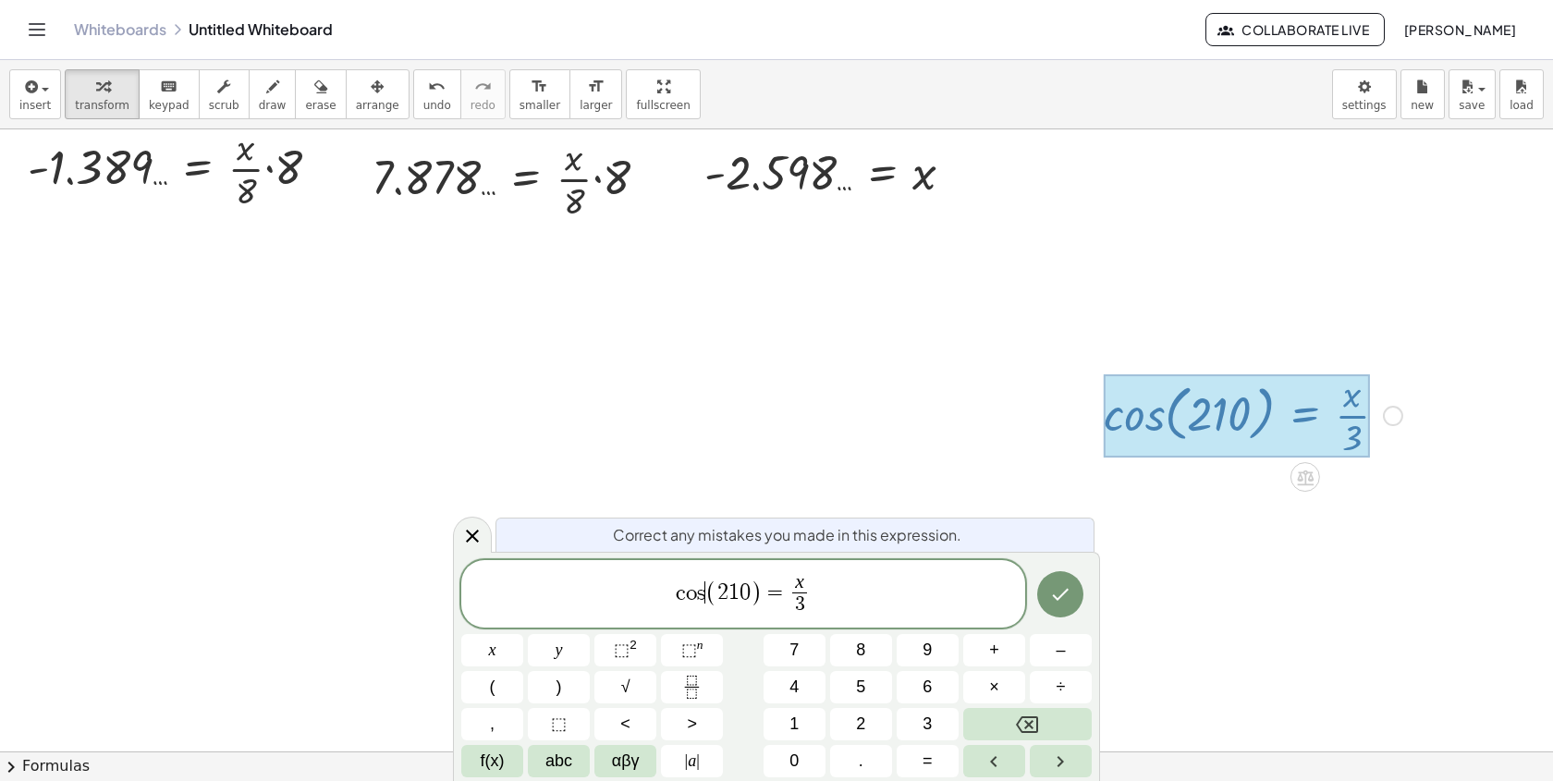
click at [707, 588] on span "(" at bounding box center [711, 593] width 12 height 27
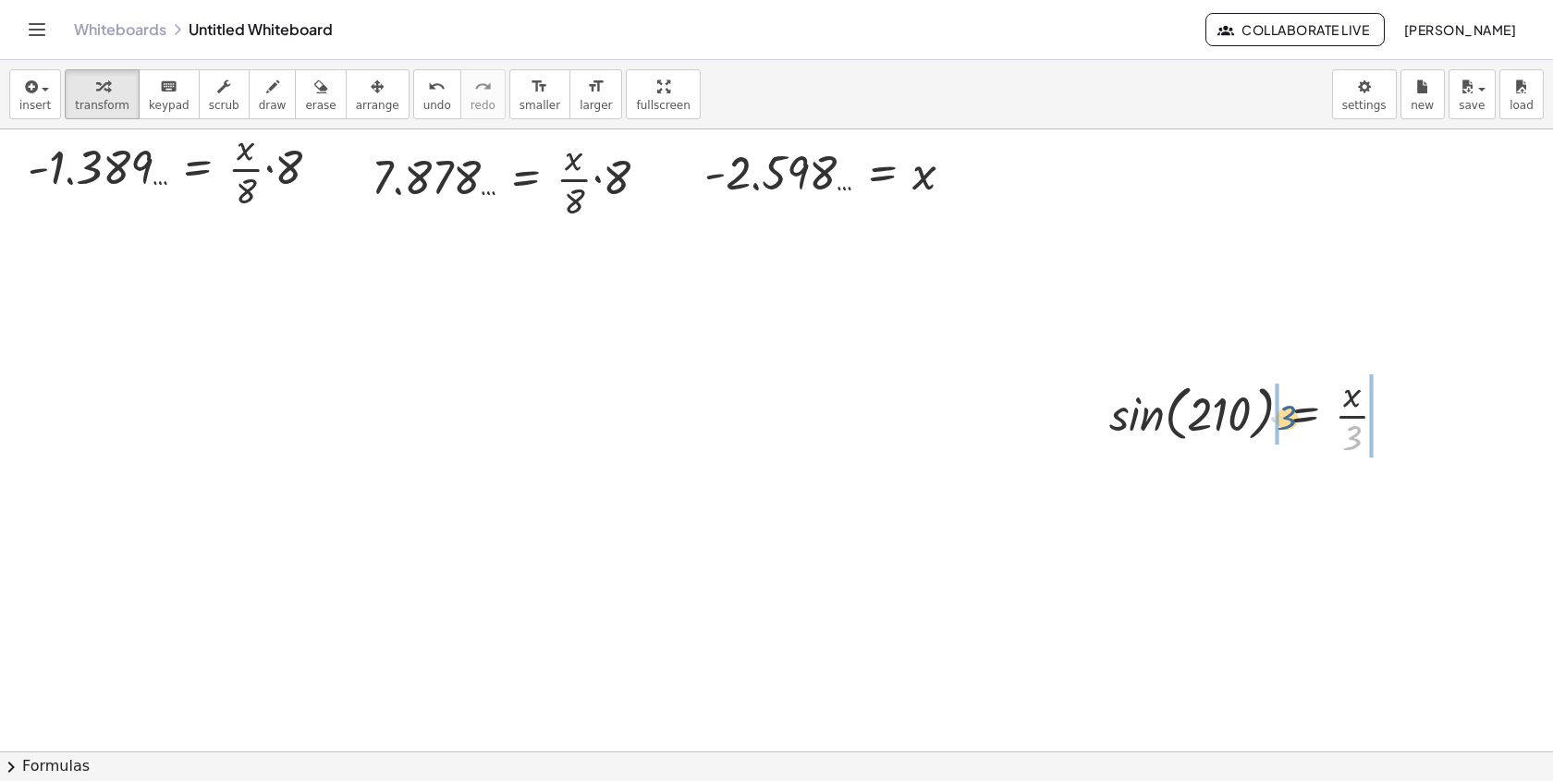
drag, startPoint x: 1366, startPoint y: 428, endPoint x: 1296, endPoint y: 403, distance: 74.6
click at [1297, 404] on div at bounding box center [1256, 414] width 312 height 92
click at [1177, 399] on div at bounding box center [1261, 414] width 375 height 92
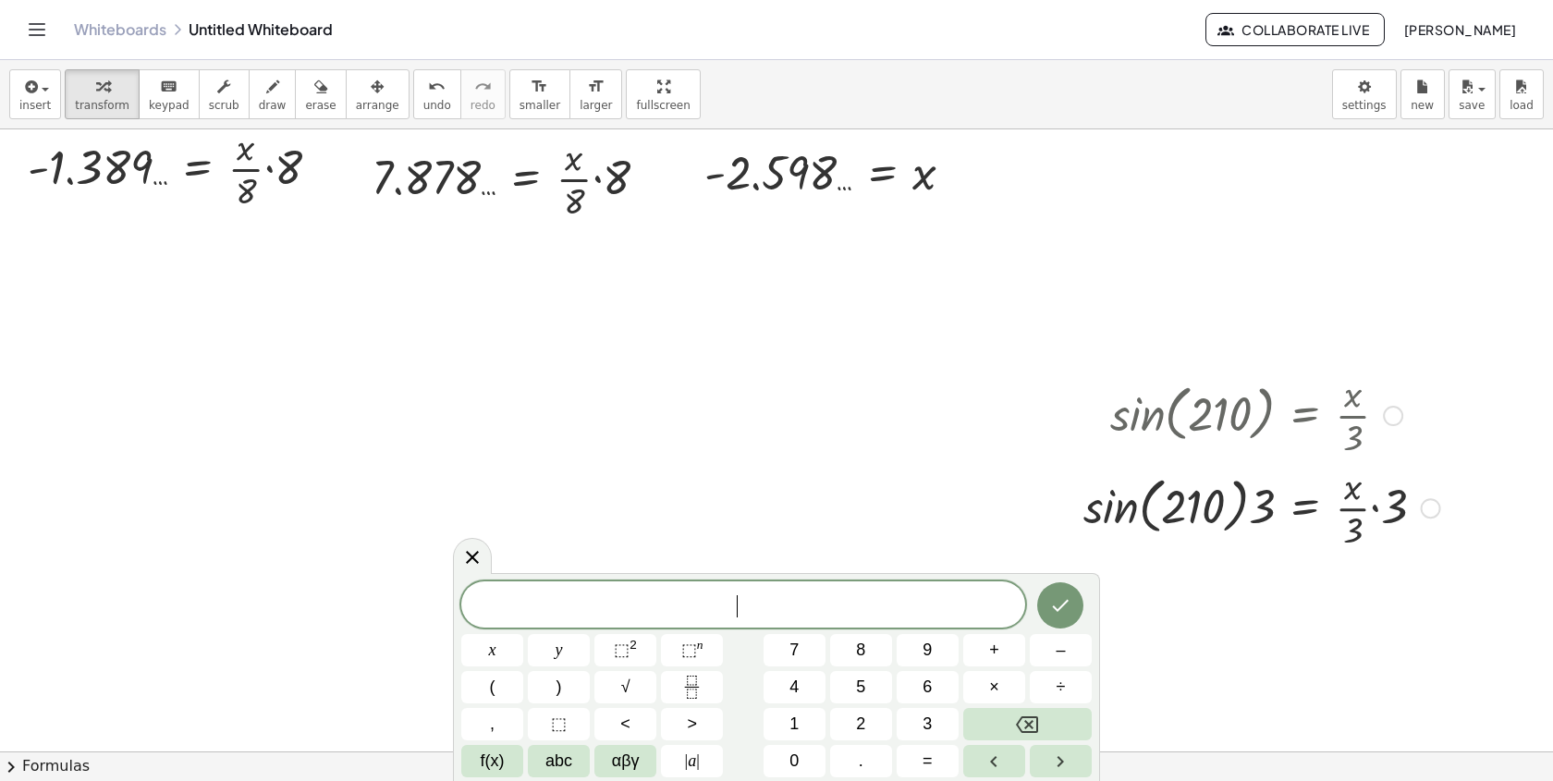
click at [1137, 497] on div at bounding box center [1261, 506] width 375 height 92
click at [1127, 511] on div at bounding box center [1274, 506] width 348 height 92
click at [1252, 528] on div at bounding box center [1261, 506] width 375 height 92
drag, startPoint x: 1262, startPoint y: 606, endPoint x: 1217, endPoint y: 594, distance: 46.0
click at [1227, 617] on div at bounding box center [1261, 599] width 375 height 92
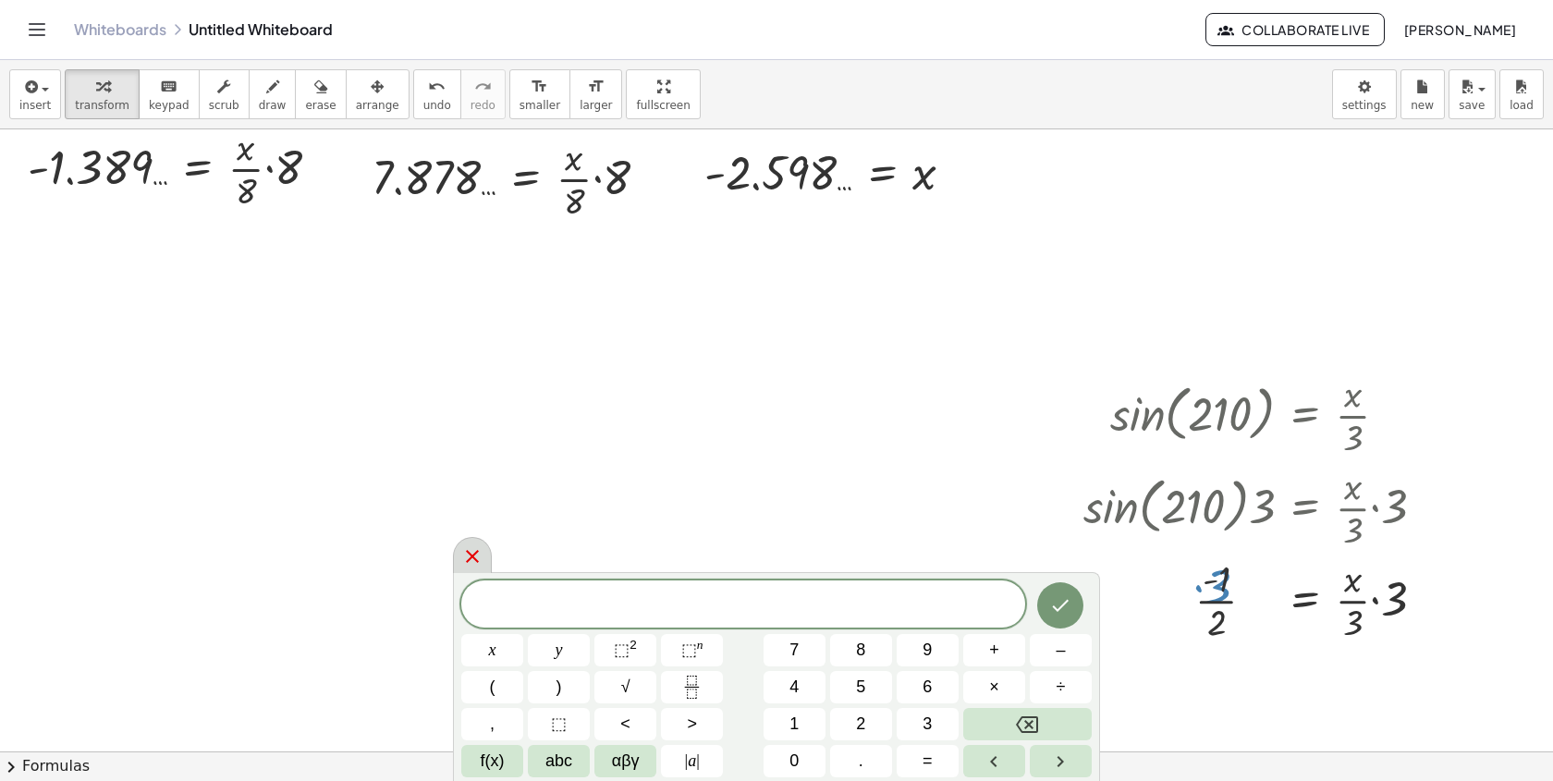
click at [478, 550] on icon at bounding box center [472, 556] width 22 height 22
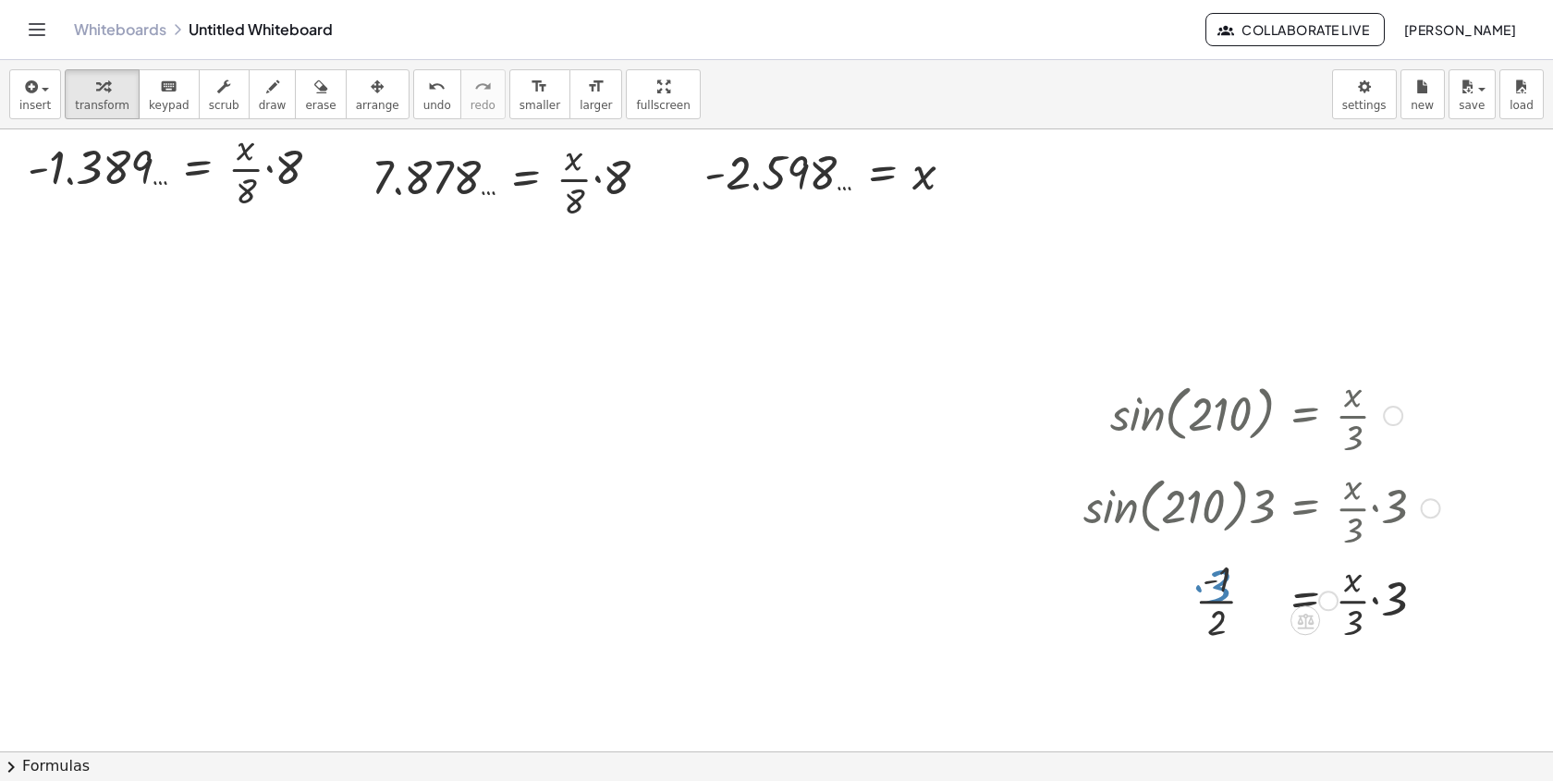
click at [1220, 593] on div at bounding box center [1261, 599] width 375 height 92
drag, startPoint x: 1221, startPoint y: 609, endPoint x: 1251, endPoint y: 578, distance: 43.2
click at [1251, 577] on div "sin ( , 210 ) = · x · 3 · sin ( , 210 ) · 3 = · · x · 3 · 3 · 3 · 2 = · x · · 3…" at bounding box center [1255, 506] width 398 height 287
click at [413, 104] on button "undo undo" at bounding box center [437, 94] width 48 height 50
click at [1399, 515] on div at bounding box center [1261, 506] width 375 height 92
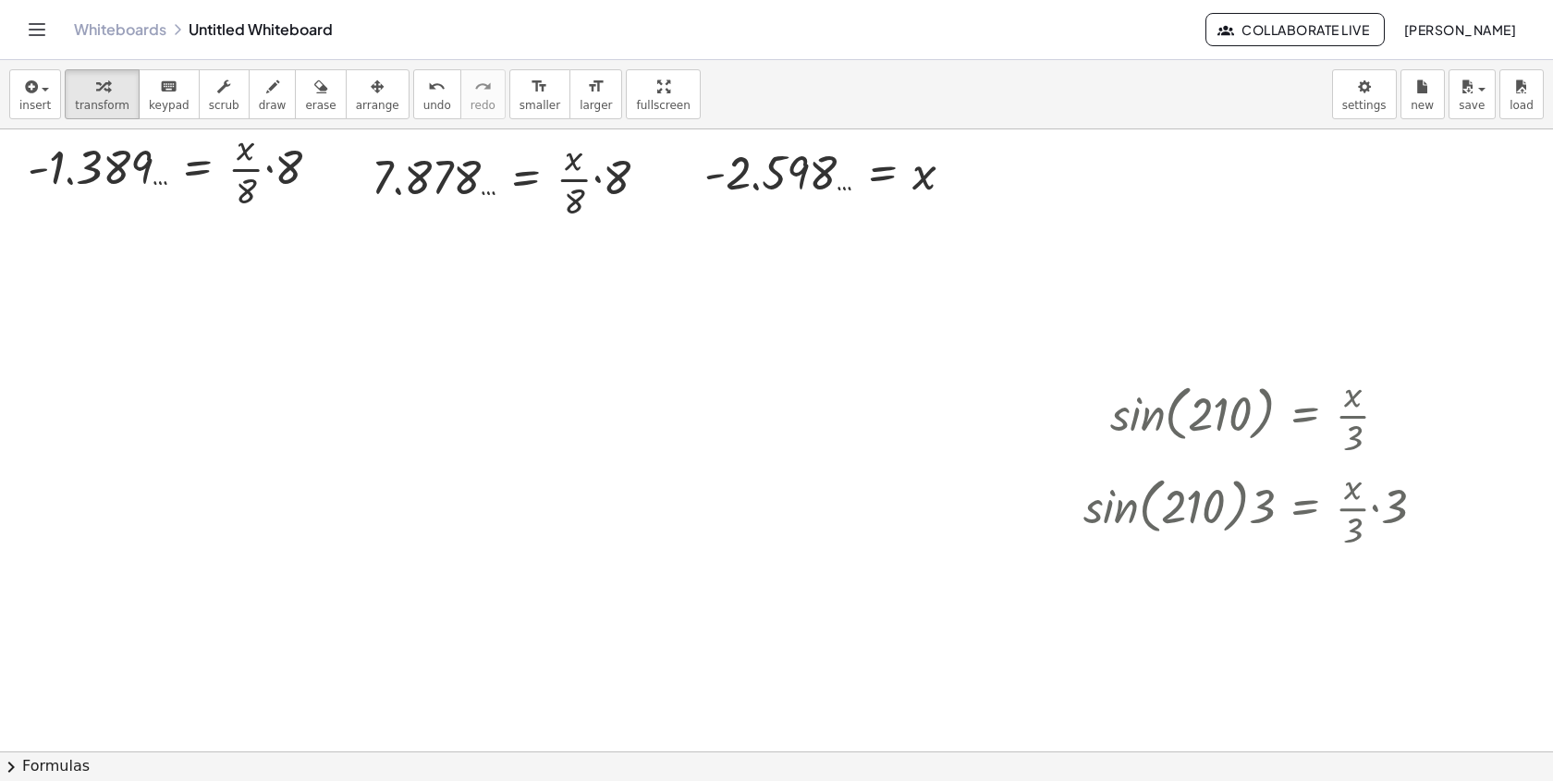
drag, startPoint x: 1384, startPoint y: 507, endPoint x: 1185, endPoint y: 506, distance: 198.7
click at [1185, 506] on div at bounding box center [1261, 506] width 375 height 92
click at [428, 80] on icon "undo" at bounding box center [437, 87] width 18 height 22
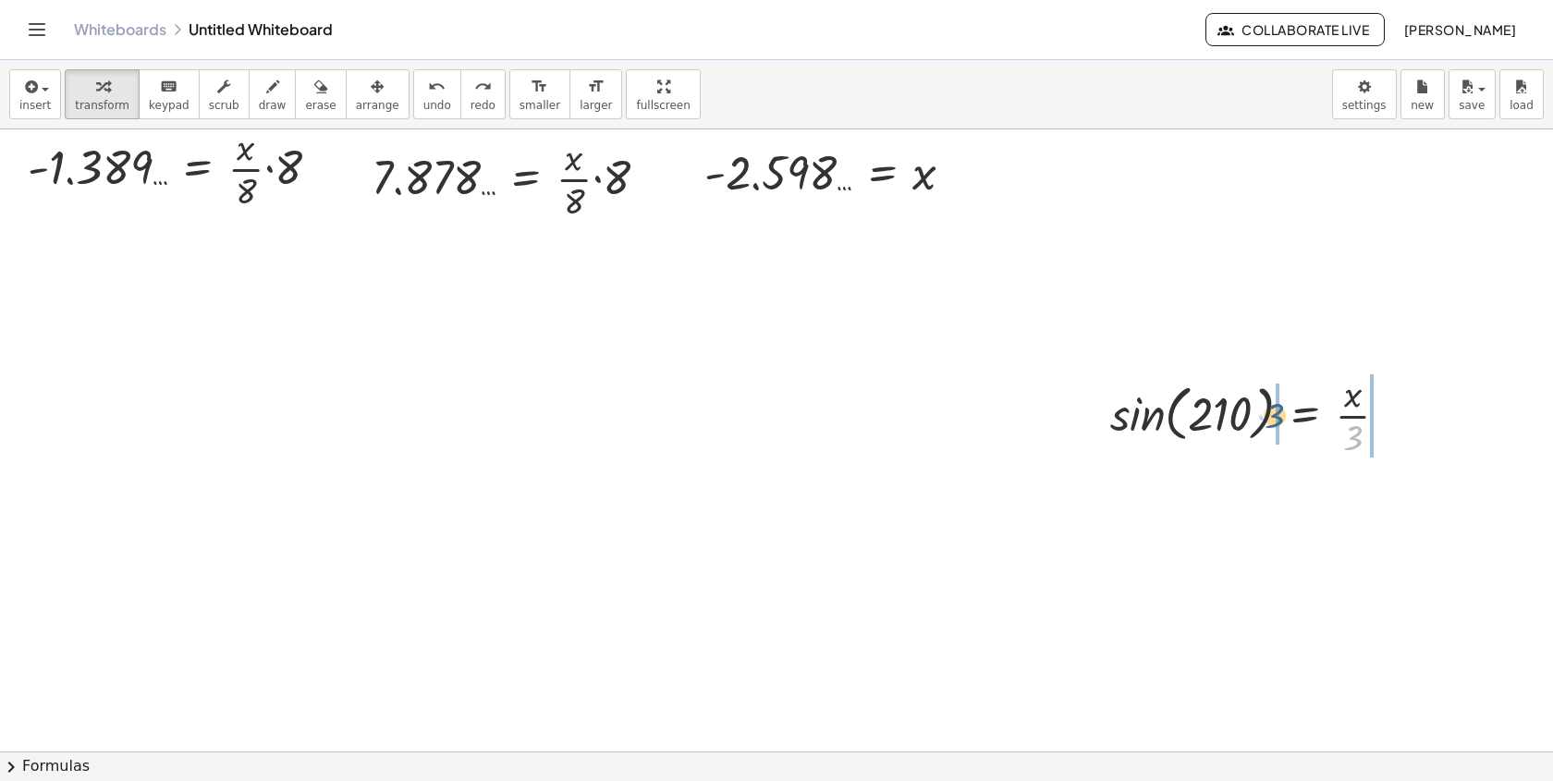
drag, startPoint x: 1355, startPoint y: 440, endPoint x: 1273, endPoint y: 415, distance: 86.0
click at [1273, 415] on div at bounding box center [1261, 414] width 375 height 92
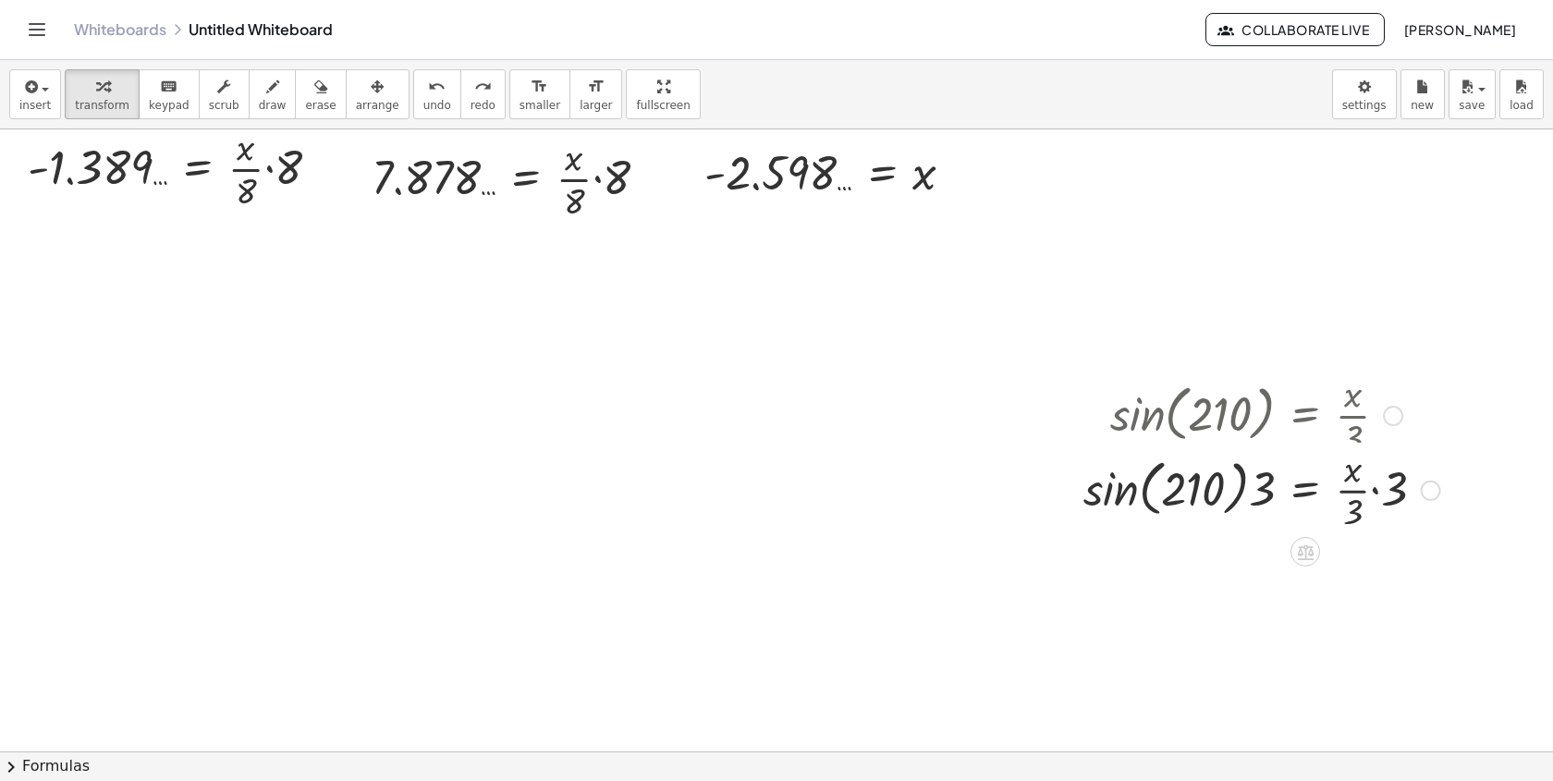
click at [1134, 421] on div at bounding box center [1257, 414] width 312 height 92
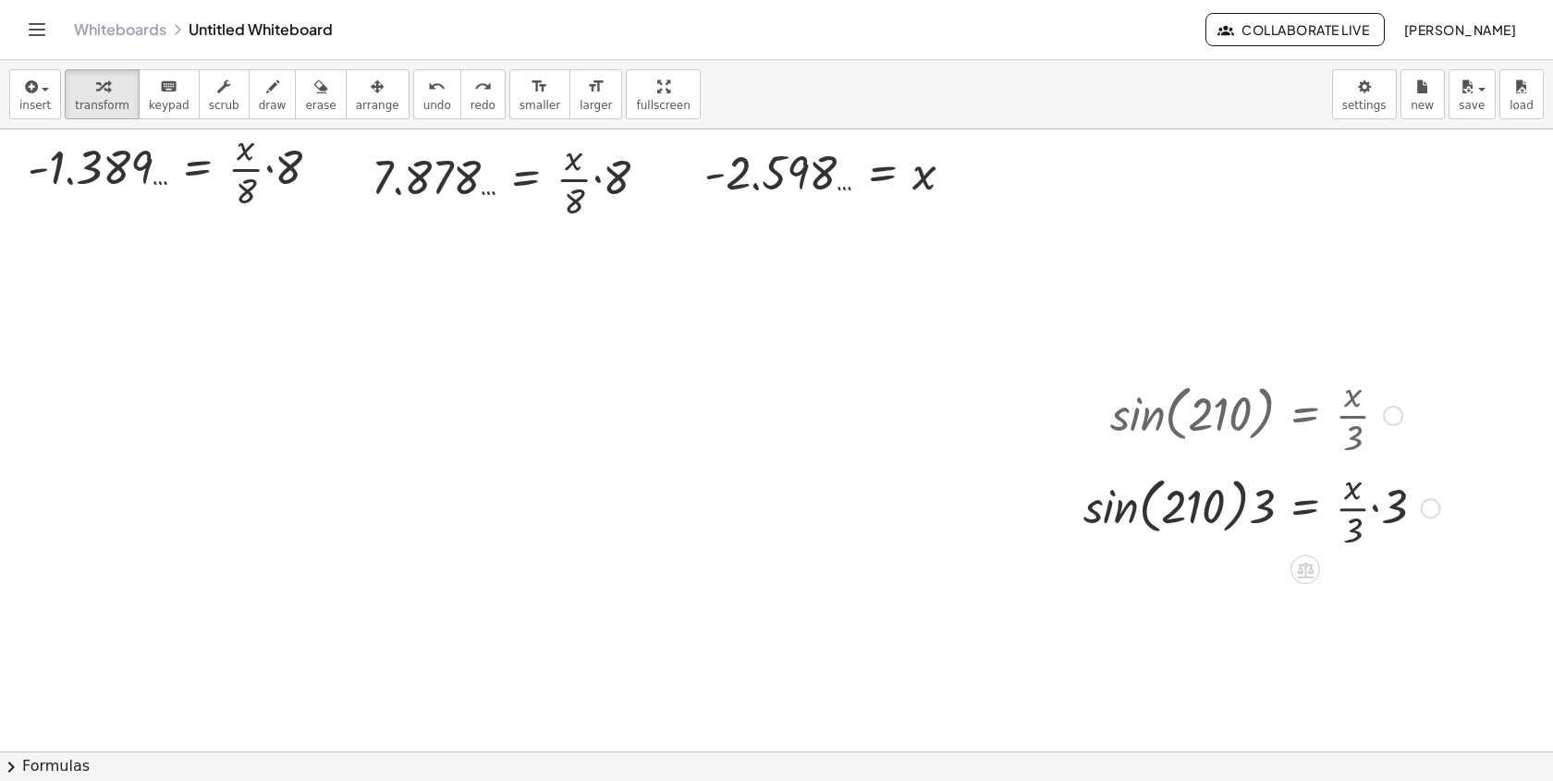
click at [1103, 524] on div at bounding box center [1261, 506] width 375 height 92
click at [1236, 509] on div at bounding box center [1261, 506] width 375 height 92
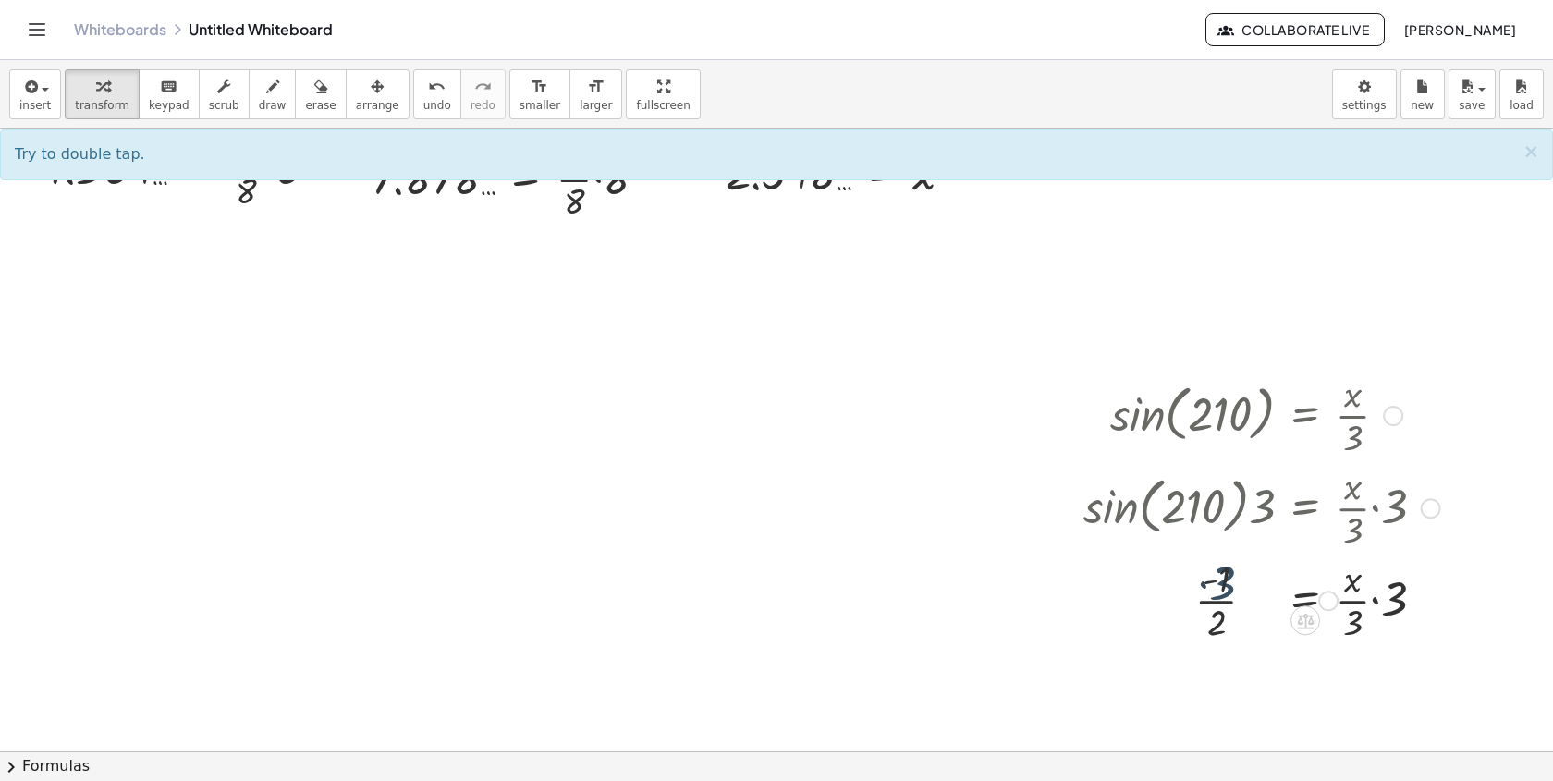
click at [1216, 611] on div at bounding box center [1261, 599] width 375 height 92
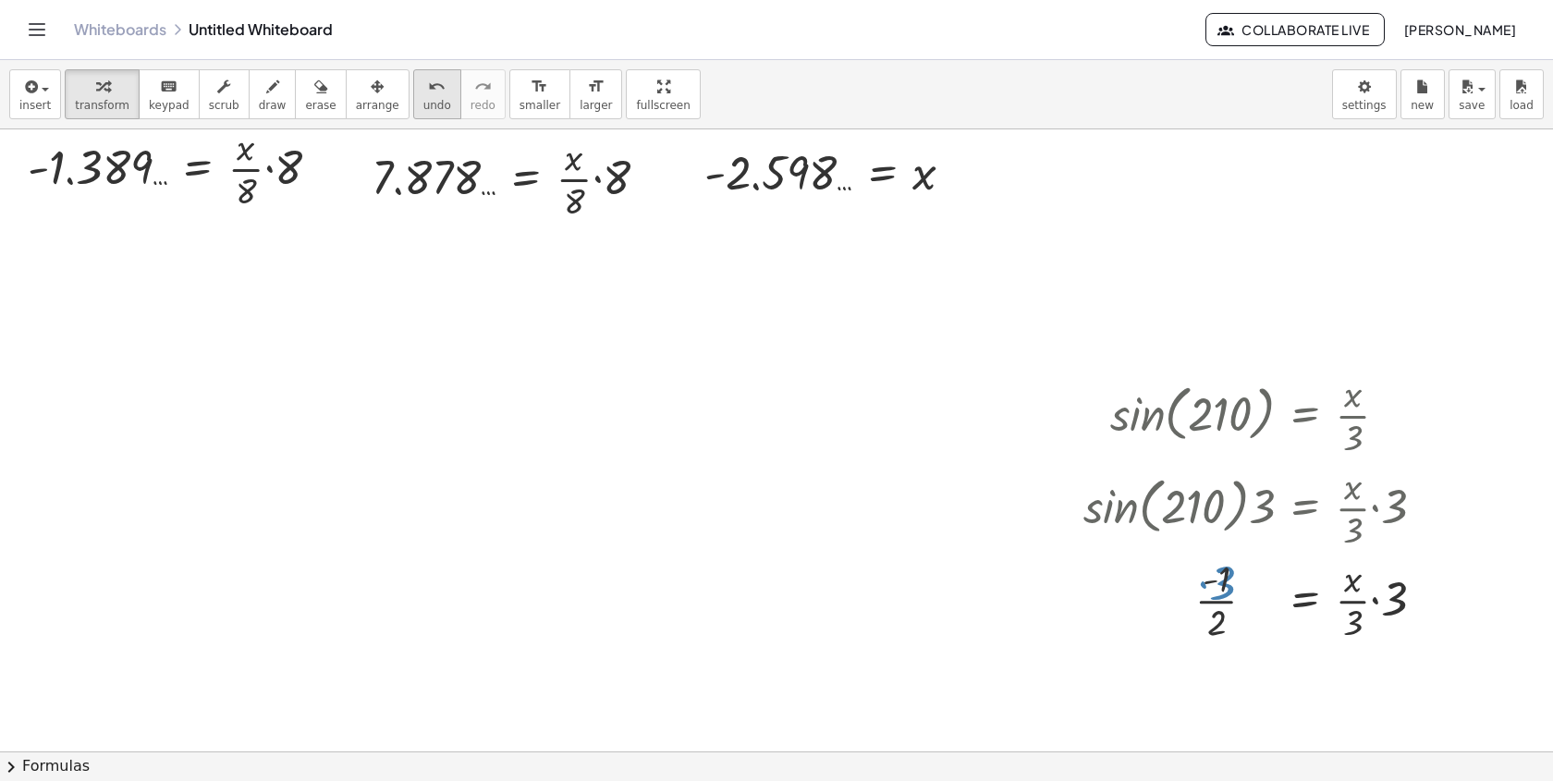
click at [428, 92] on icon "undo" at bounding box center [437, 87] width 18 height 22
click at [423, 84] on div "undo" at bounding box center [437, 86] width 28 height 22
click at [423, 102] on span "undo" at bounding box center [437, 105] width 28 height 13
click at [423, 101] on span "undo" at bounding box center [437, 105] width 28 height 13
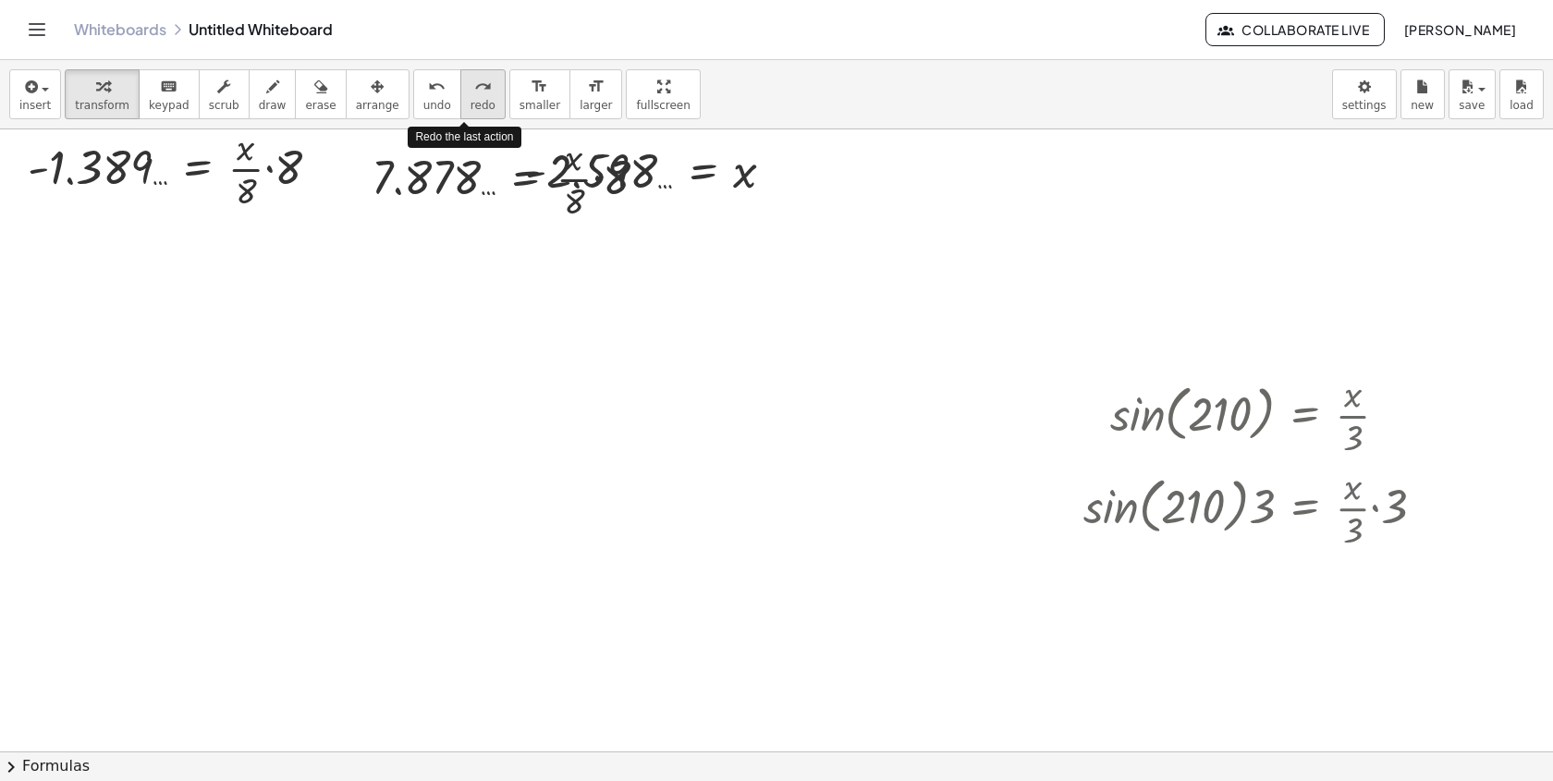
click at [480, 98] on button "redo redo" at bounding box center [482, 94] width 45 height 50
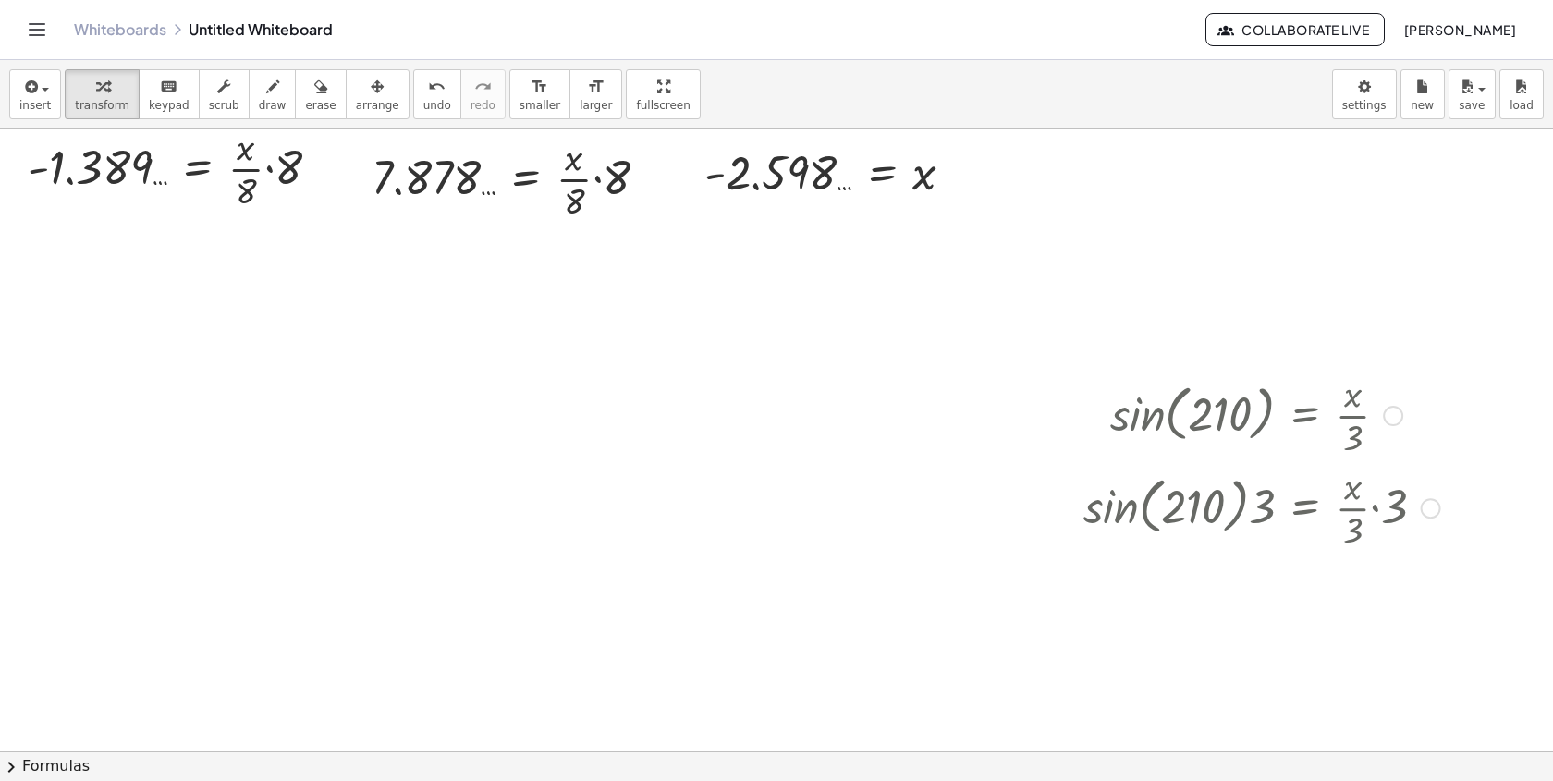
click at [1206, 500] on div at bounding box center [1205, 506] width 486 height 92
drag, startPoint x: 1241, startPoint y: 501, endPoint x: 1318, endPoint y: 501, distance: 76.7
click at [1319, 502] on div at bounding box center [1205, 506] width 486 height 92
drag, startPoint x: 1437, startPoint y: 508, endPoint x: 969, endPoint y: 429, distance: 475.3
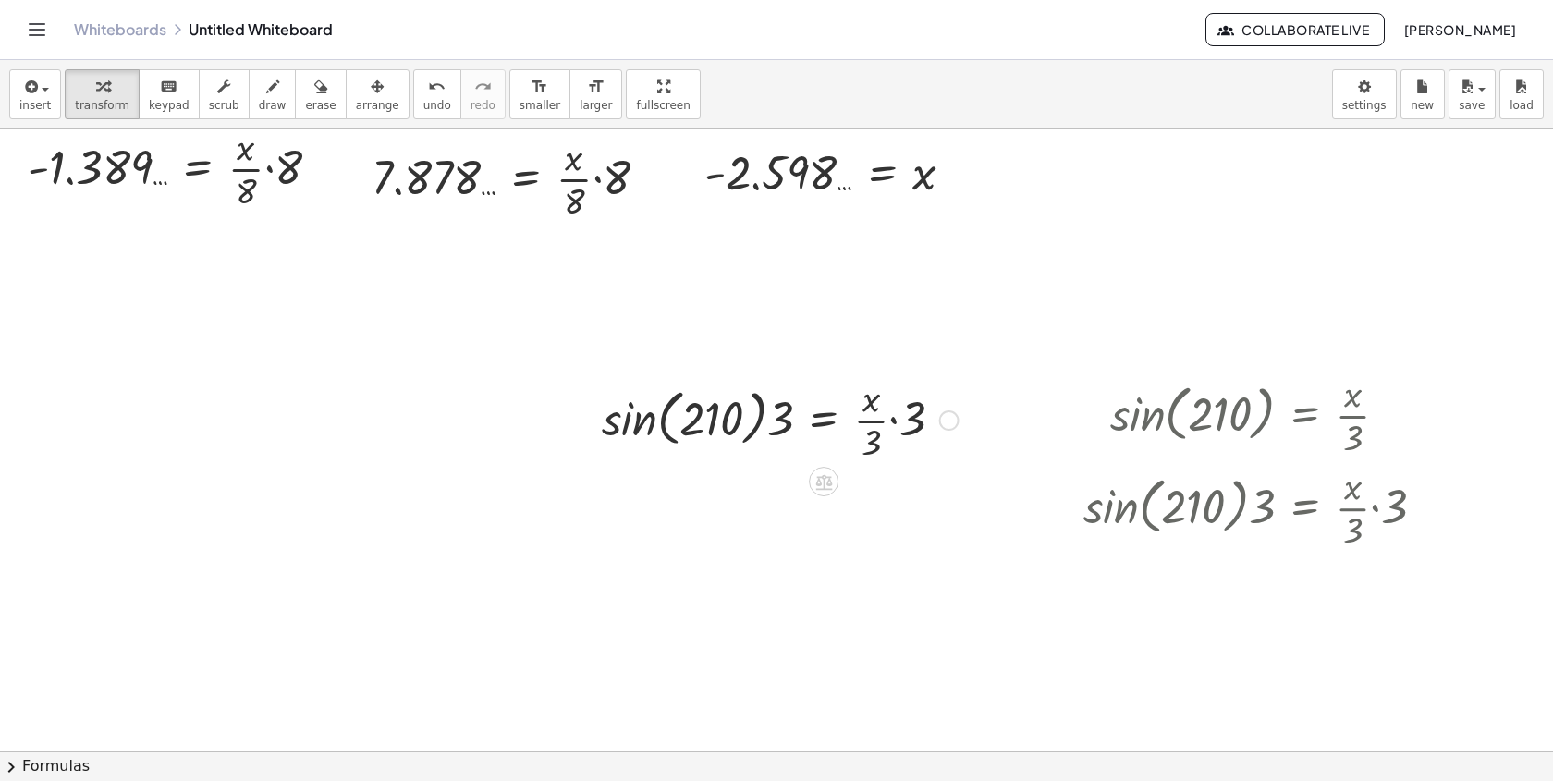
click at [741, 416] on div at bounding box center [780, 419] width 375 height 92
click at [640, 421] on div at bounding box center [780, 419] width 375 height 92
click at [759, 433] on div at bounding box center [835, 419] width 263 height 92
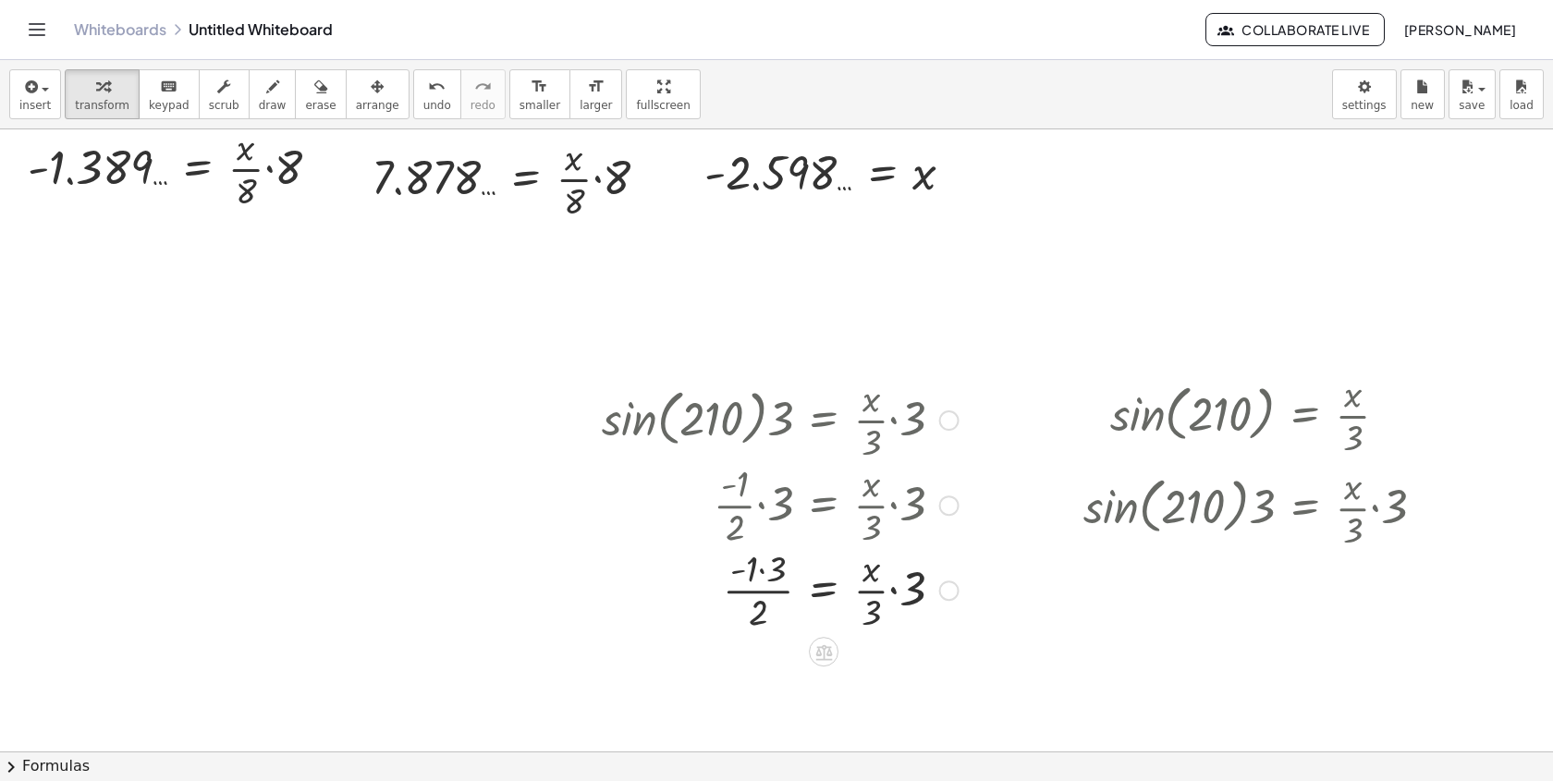
click at [769, 405] on div at bounding box center [780, 419] width 375 height 92
click at [771, 577] on div at bounding box center [780, 603] width 375 height 92
click at [764, 612] on div at bounding box center [780, 603] width 375 height 92
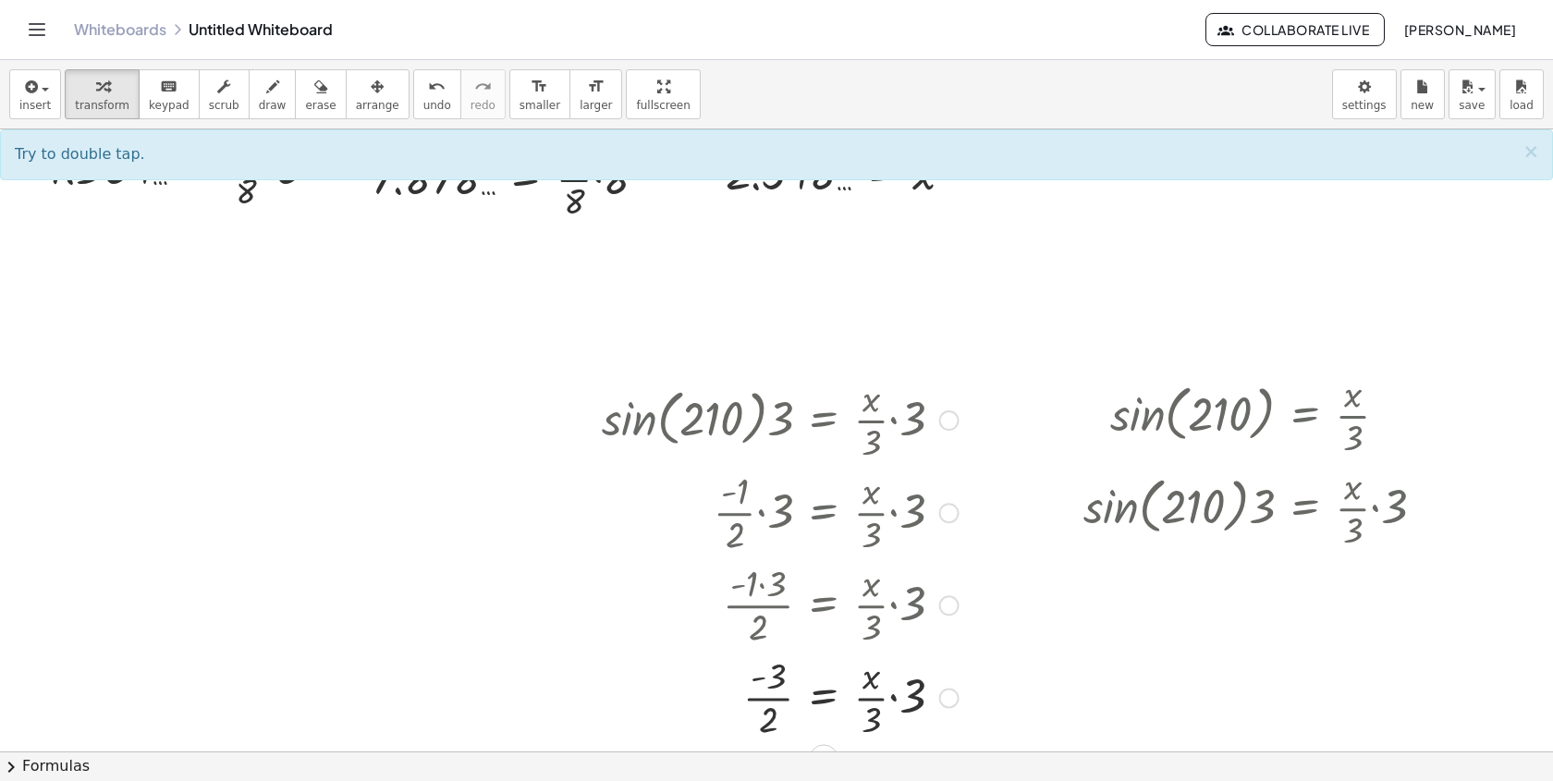
click at [784, 689] on div at bounding box center [780, 696] width 375 height 92
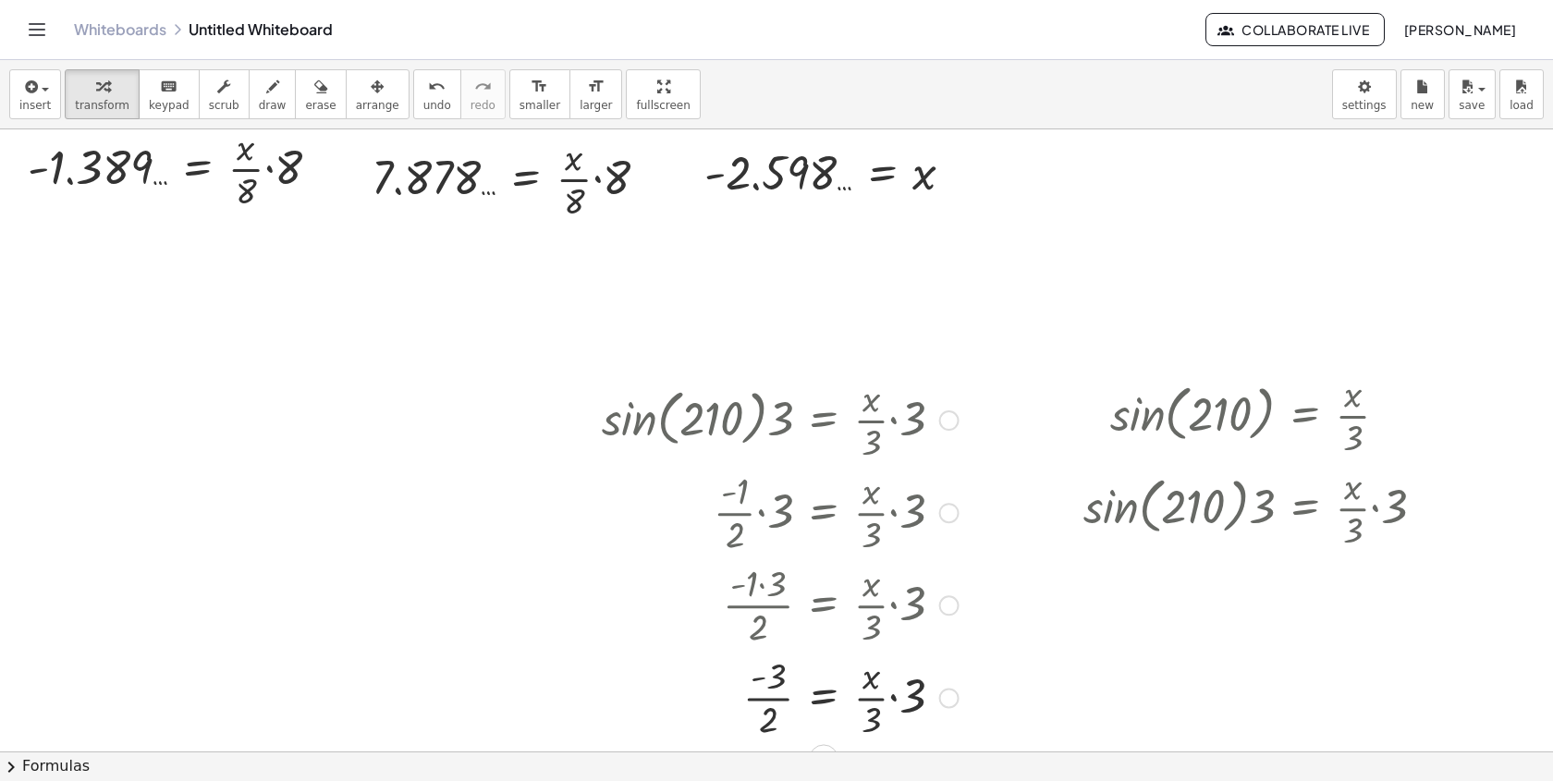
click at [775, 702] on div at bounding box center [780, 696] width 375 height 92
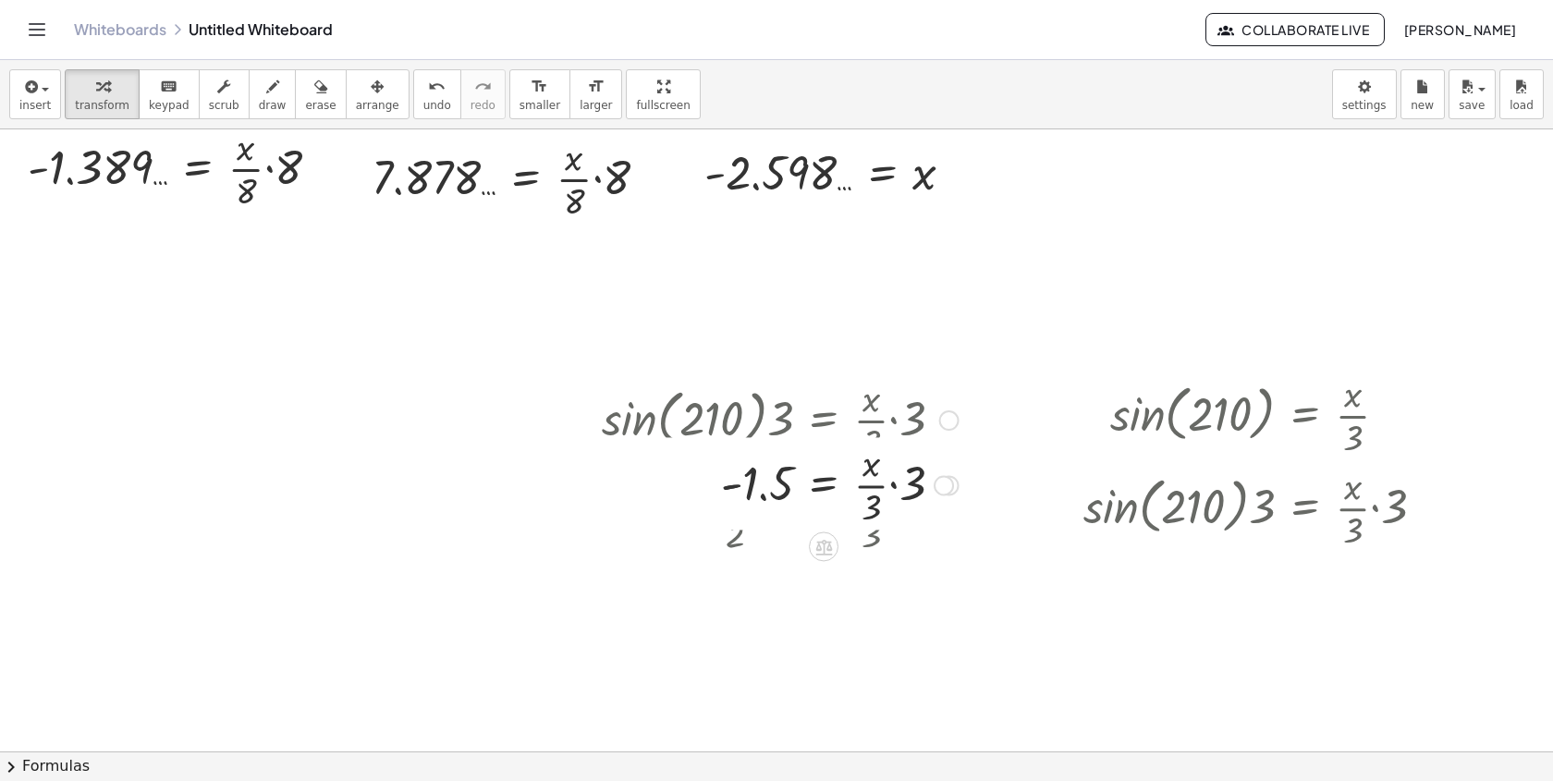
drag, startPoint x: 947, startPoint y: 703, endPoint x: 904, endPoint y: 313, distance: 391.6
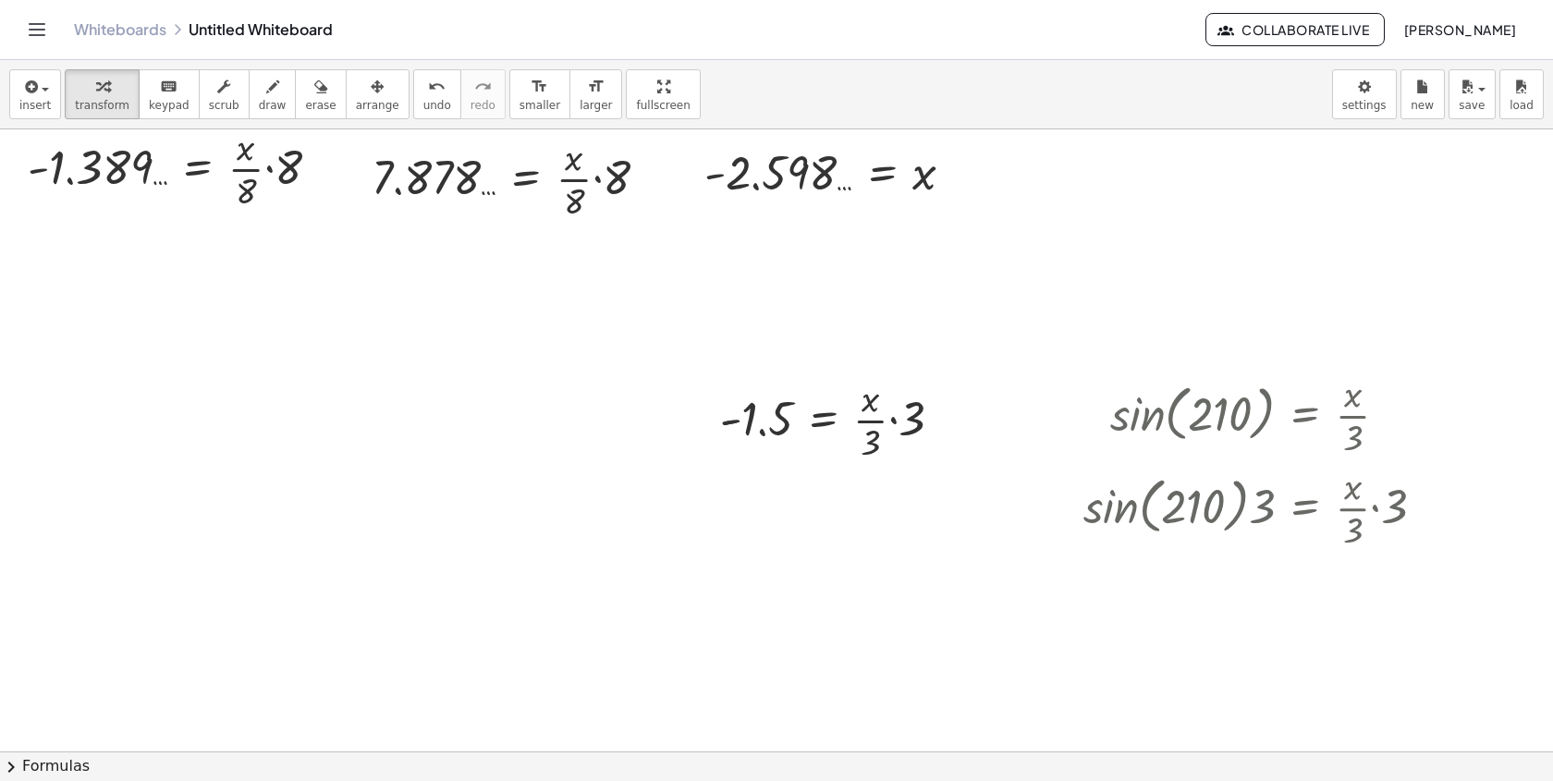
drag, startPoint x: 690, startPoint y: 407, endPoint x: 847, endPoint y: 328, distance: 175.7
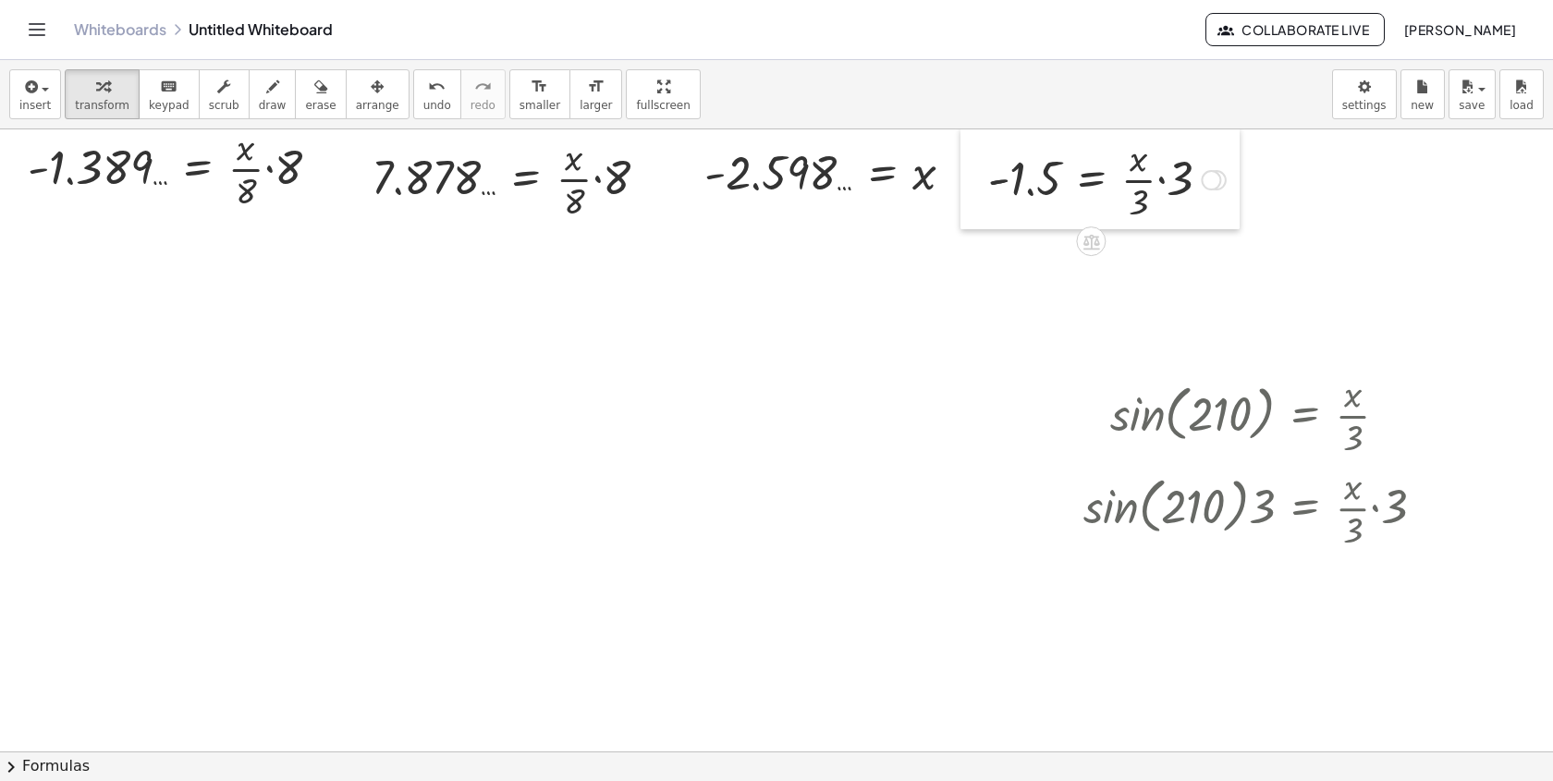
drag, startPoint x: 708, startPoint y: 410, endPoint x: 973, endPoint y: 165, distance: 361.7
click at [978, 165] on div at bounding box center [974, 179] width 28 height 102
drag, startPoint x: 1430, startPoint y: 511, endPoint x: 1366, endPoint y: 388, distance: 138.5
click at [1305, 508] on div "· sin ( , 210 ) · 3 = · · x · 3 · 3" at bounding box center [1305, 508] width 0 height 0
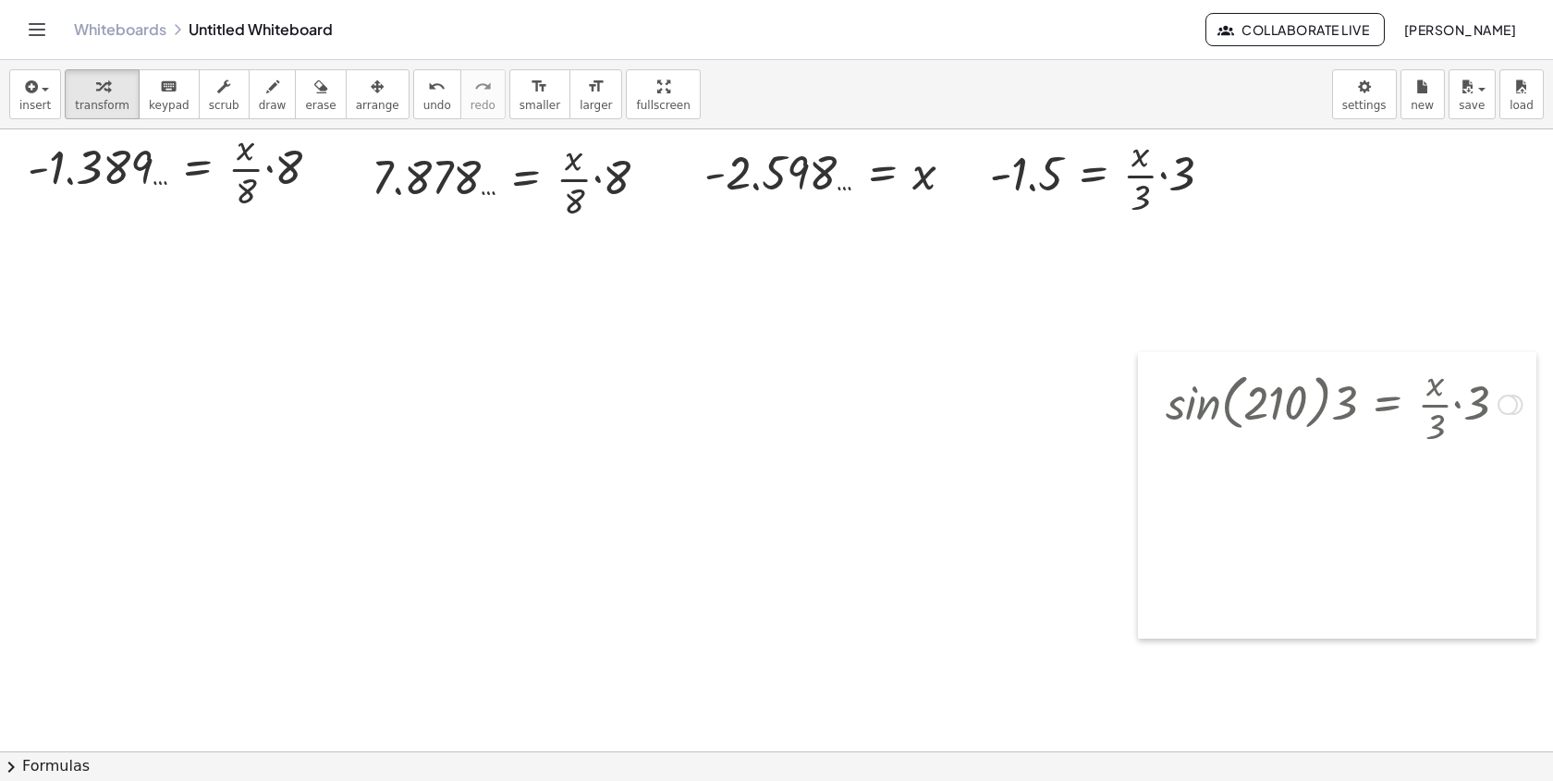
drag, startPoint x: 1065, startPoint y: 413, endPoint x: 1552, endPoint y: 306, distance: 498.8
click at [1166, 352] on div at bounding box center [1152, 495] width 28 height 287
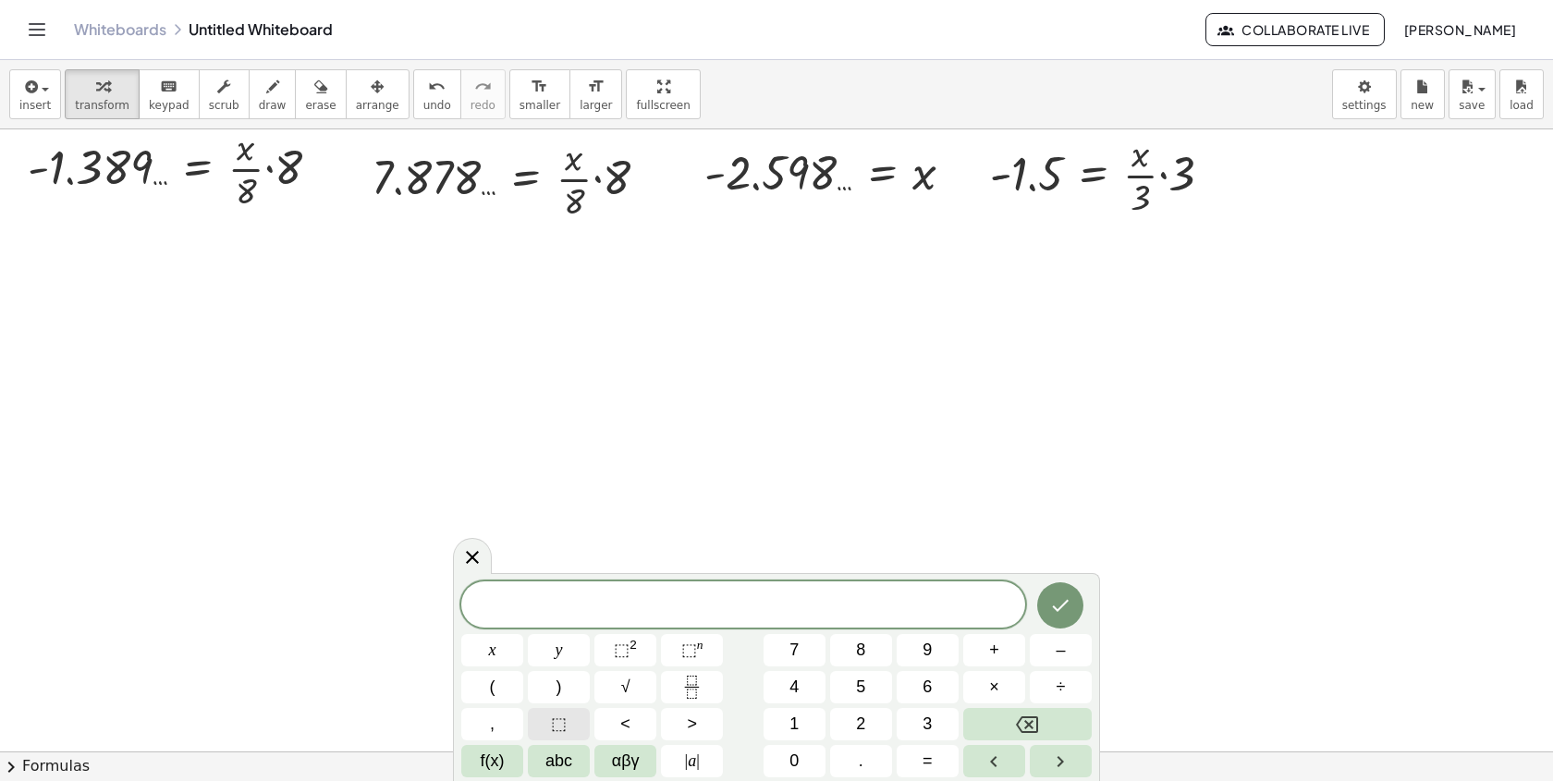
click at [557, 727] on span "⬚" at bounding box center [559, 724] width 16 height 25
click at [994, 658] on span "+" at bounding box center [994, 650] width 10 height 25
click at [551, 720] on span "⬚" at bounding box center [559, 724] width 16 height 25
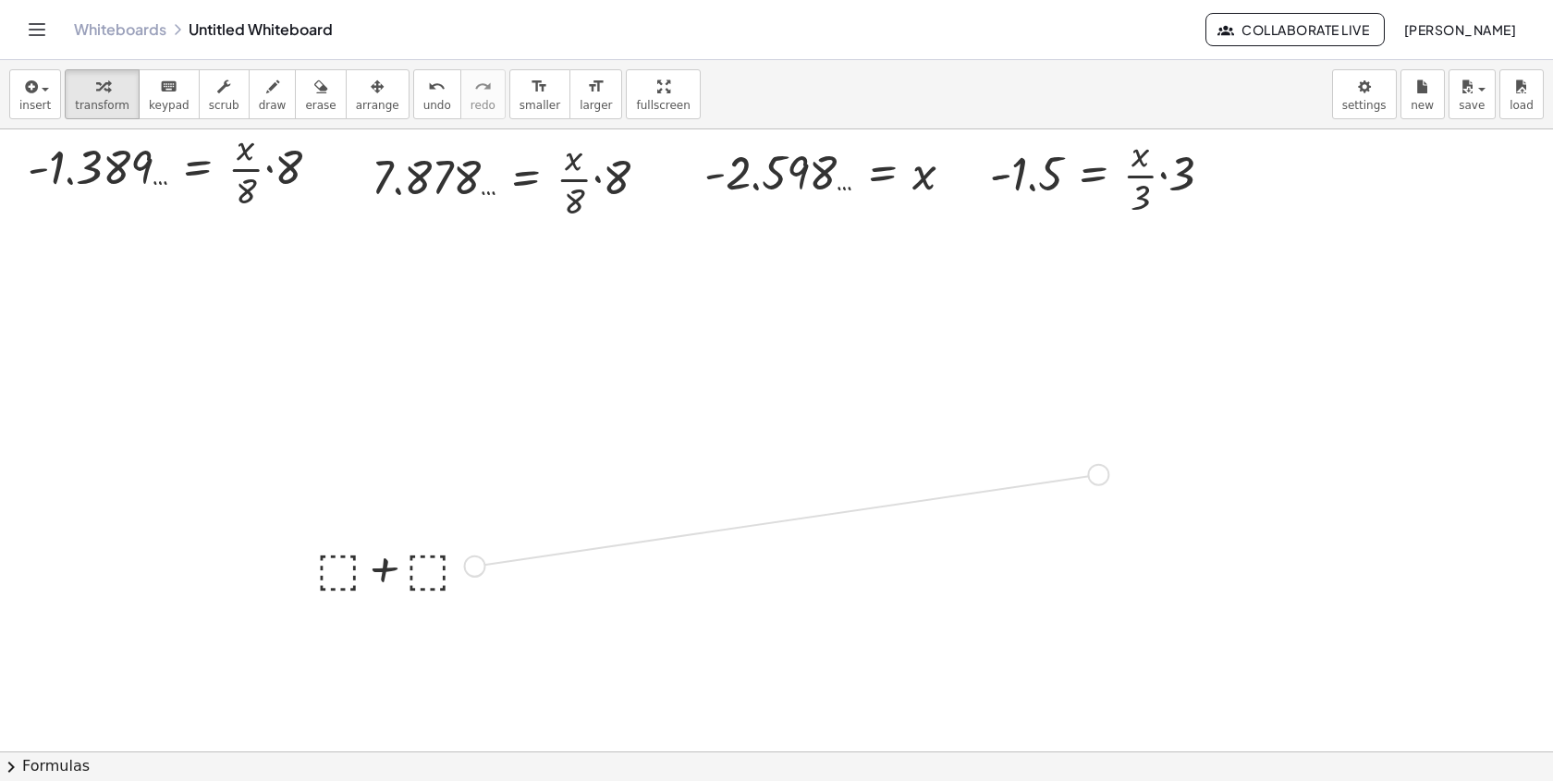
drag, startPoint x: 472, startPoint y: 569, endPoint x: 1141, endPoint y: 465, distance: 676.4
drag, startPoint x: 130, startPoint y: 156, endPoint x: 354, endPoint y: 556, distance: 457.7
drag, startPoint x: 109, startPoint y: 166, endPoint x: 338, endPoint y: 564, distance: 458.8
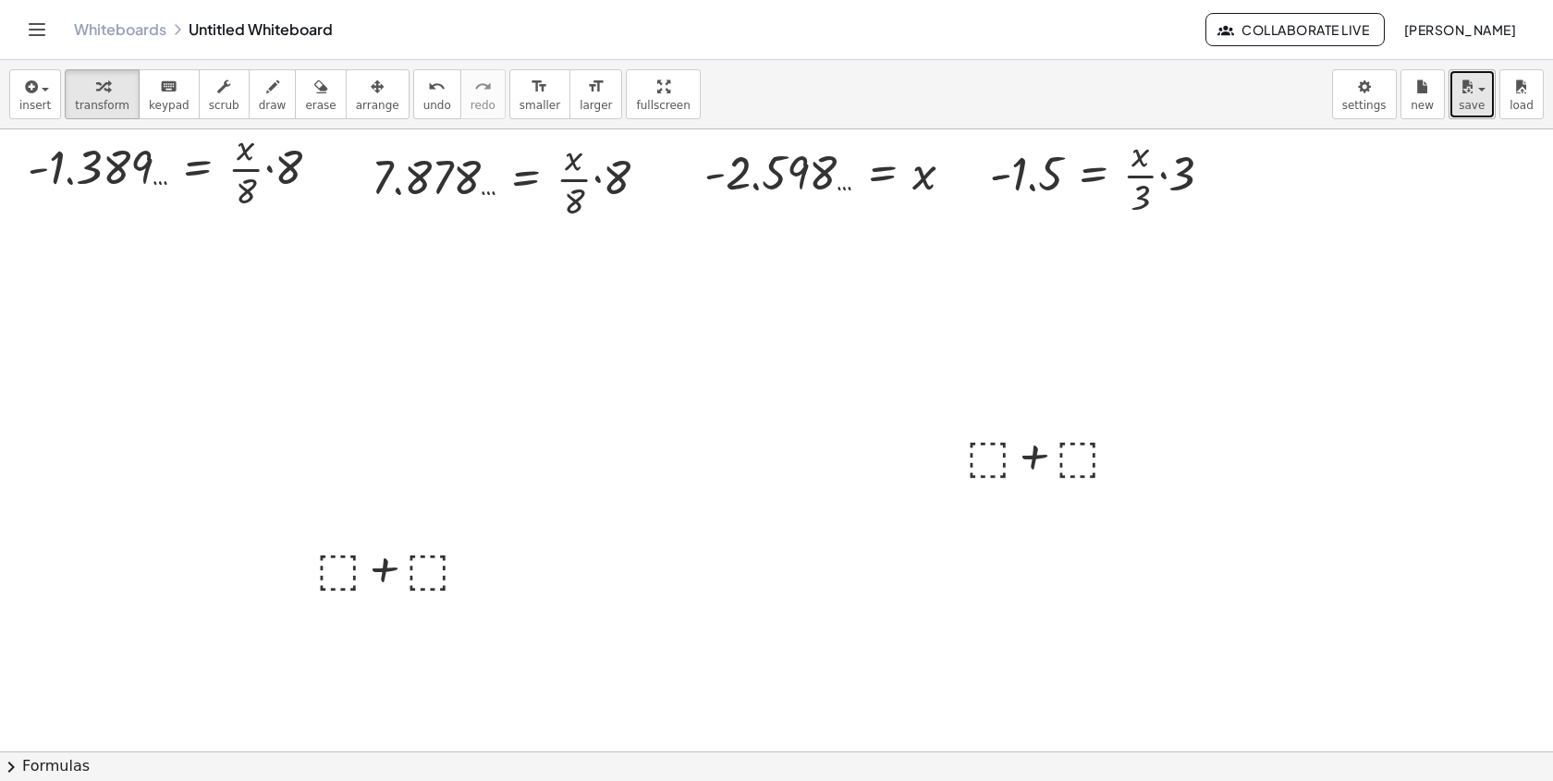
click at [1470, 102] on span "save" at bounding box center [1472, 105] width 26 height 13
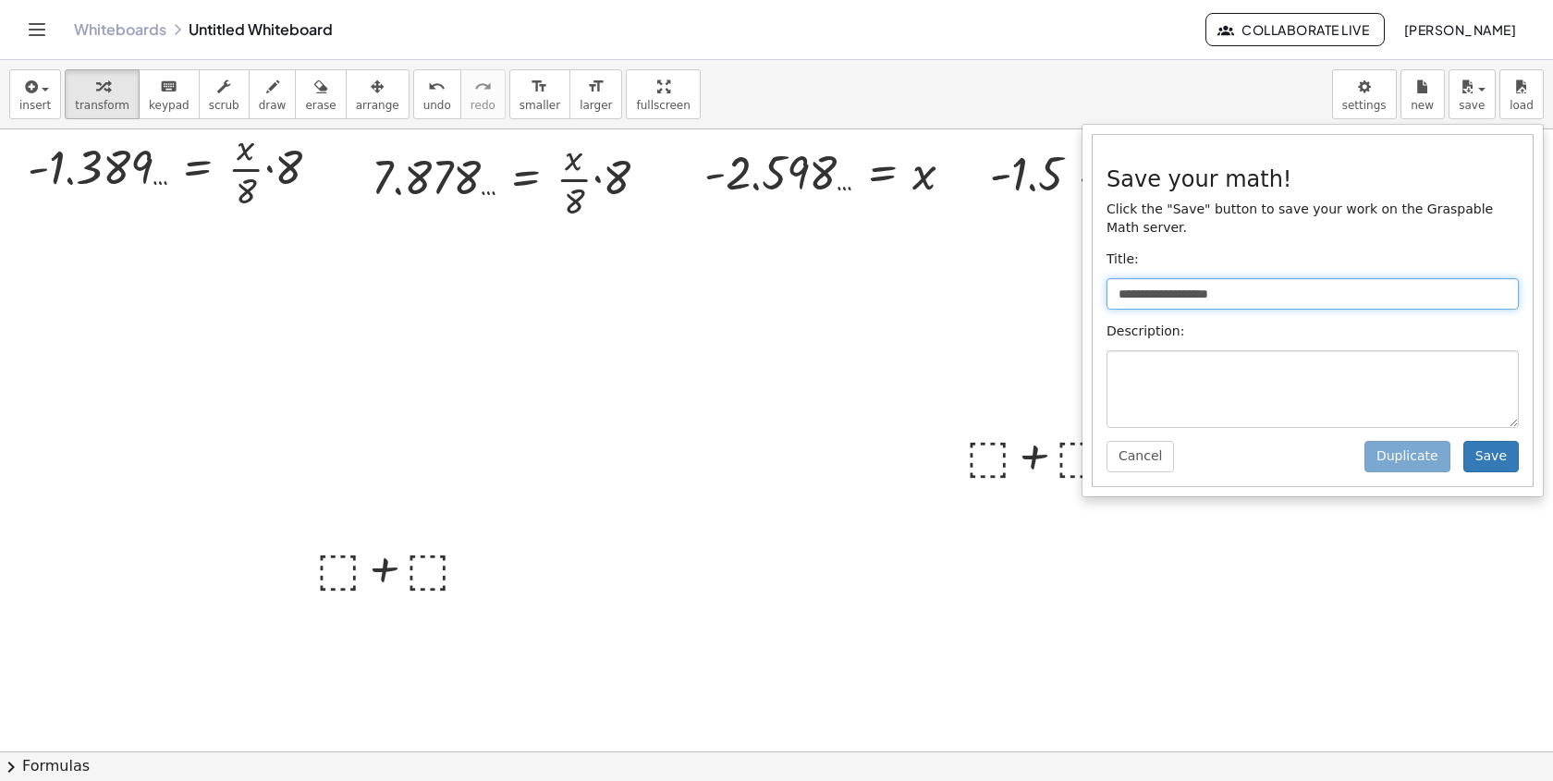
click at [1261, 307] on input "**********" at bounding box center [1312, 293] width 412 height 31
click at [1472, 449] on button "Save" at bounding box center [1490, 456] width 55 height 31
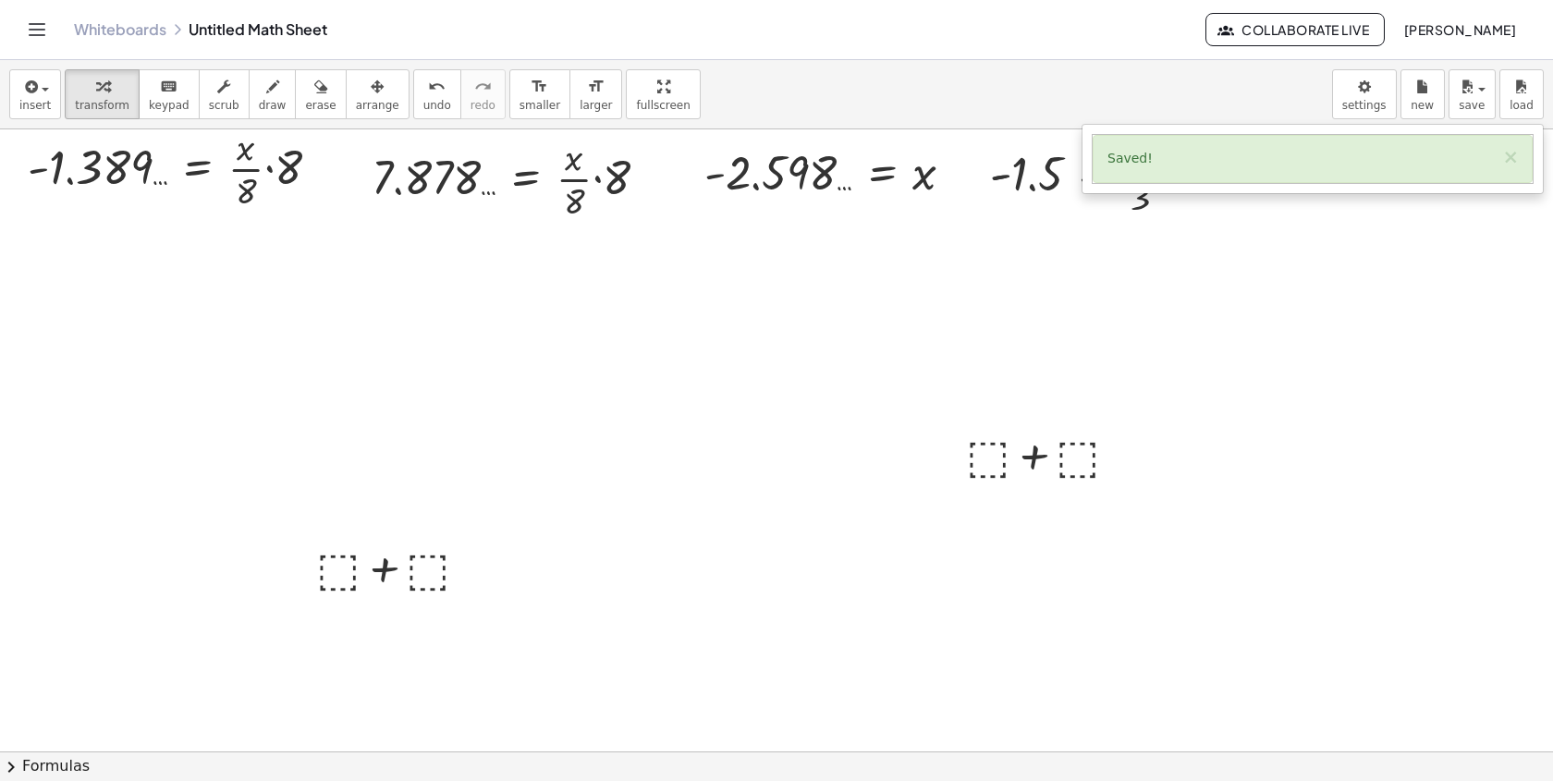
click at [1471, 52] on div "Whiteboards Untitled Math Sheet Collaborate Live [PERSON_NAME]" at bounding box center [776, 29] width 1509 height 59
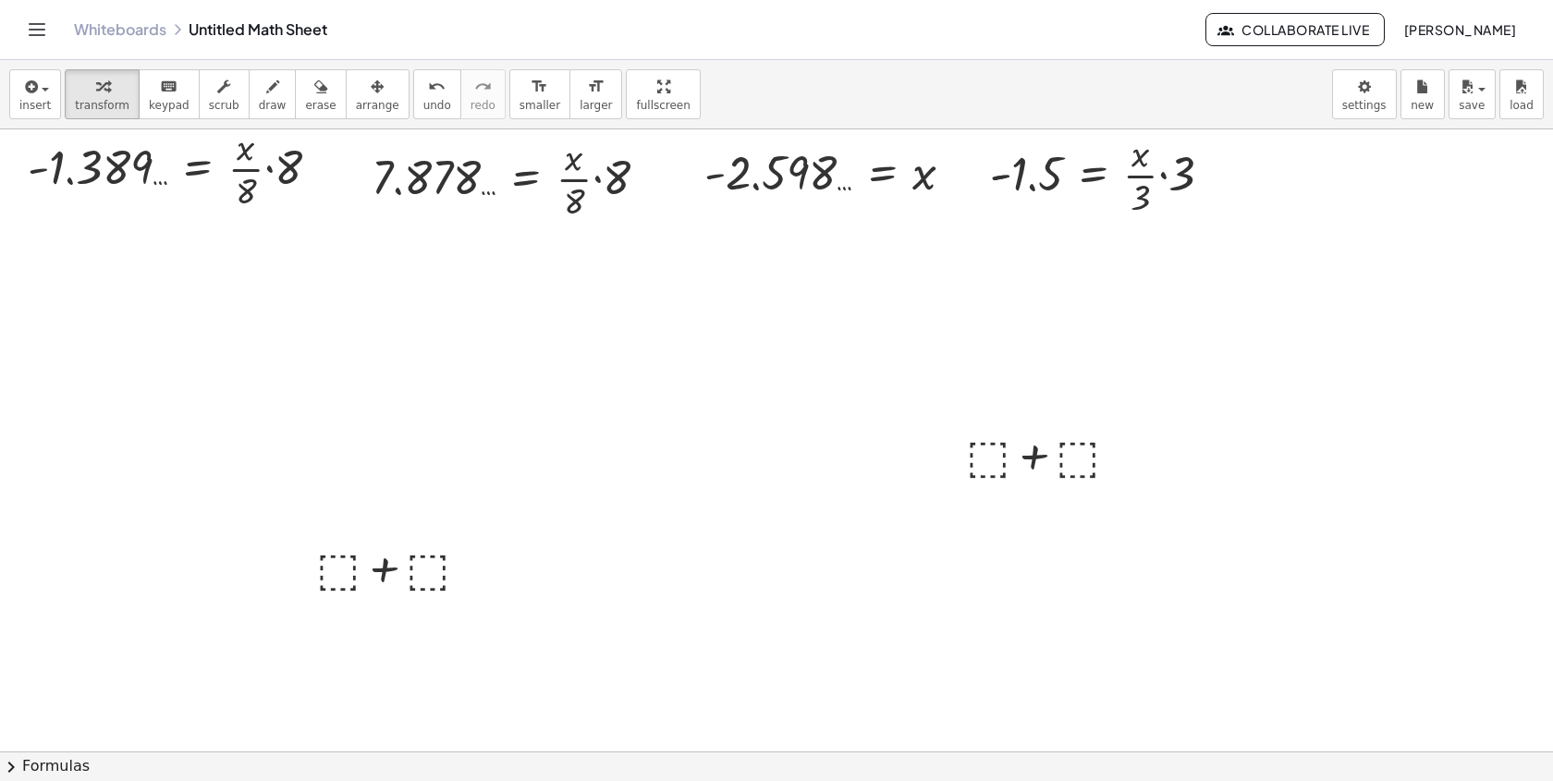
click at [1463, 27] on span "[PERSON_NAME]" at bounding box center [1459, 29] width 113 height 17
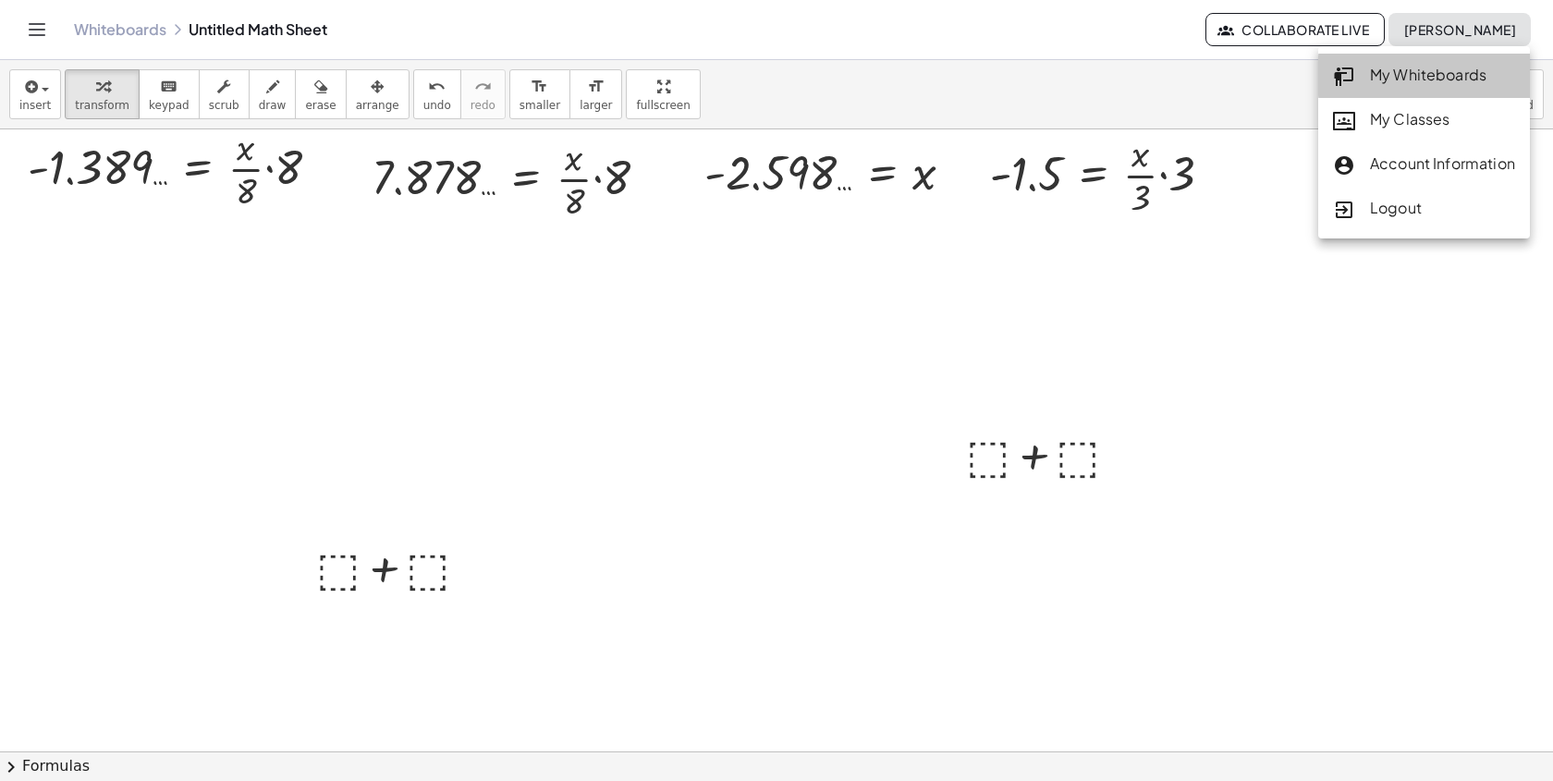
click at [1408, 67] on div "My Whiteboards" at bounding box center [1424, 76] width 182 height 24
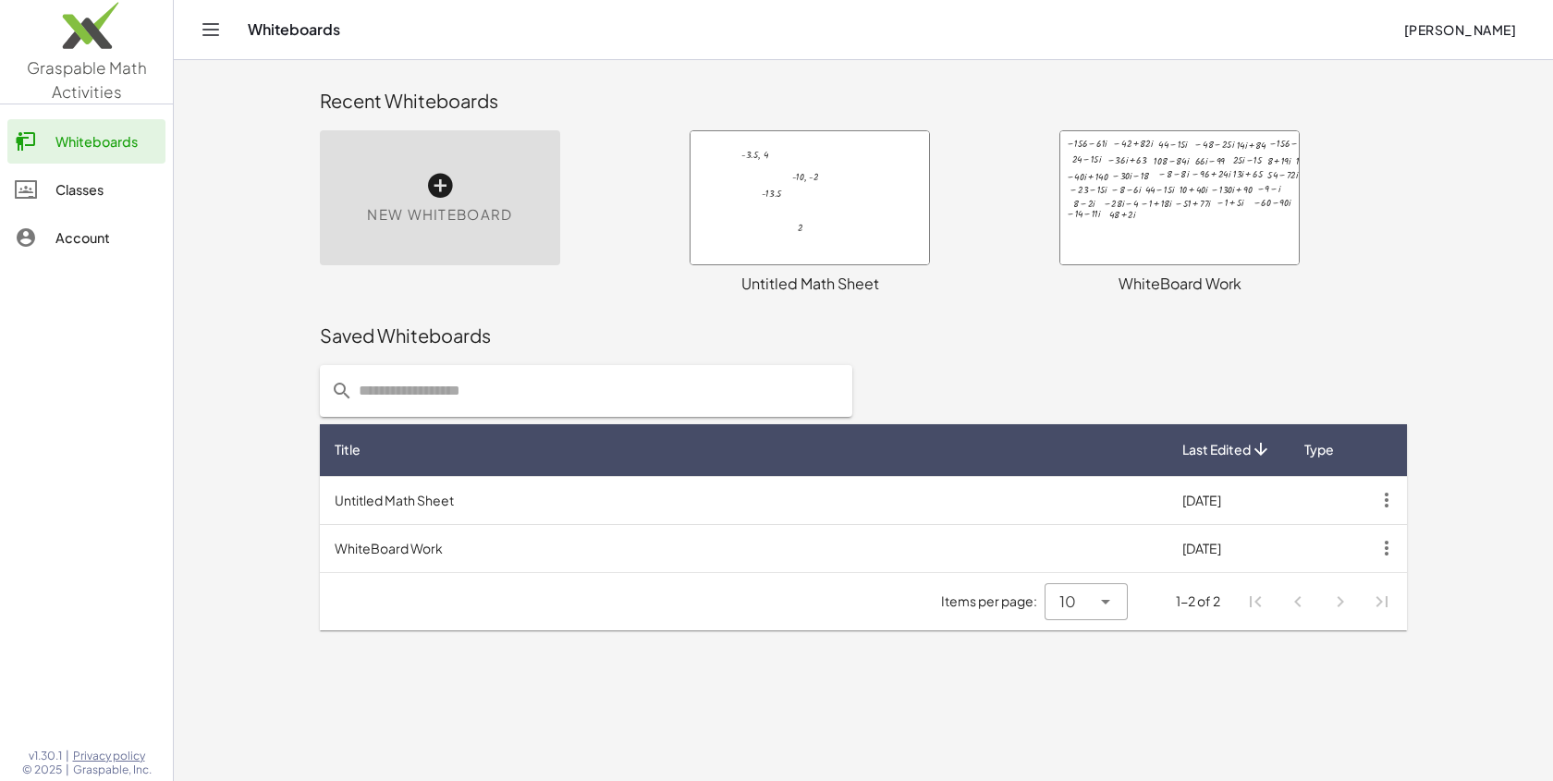
click at [1116, 236] on div at bounding box center [1179, 197] width 238 height 133
click at [756, 220] on div at bounding box center [809, 197] width 238 height 133
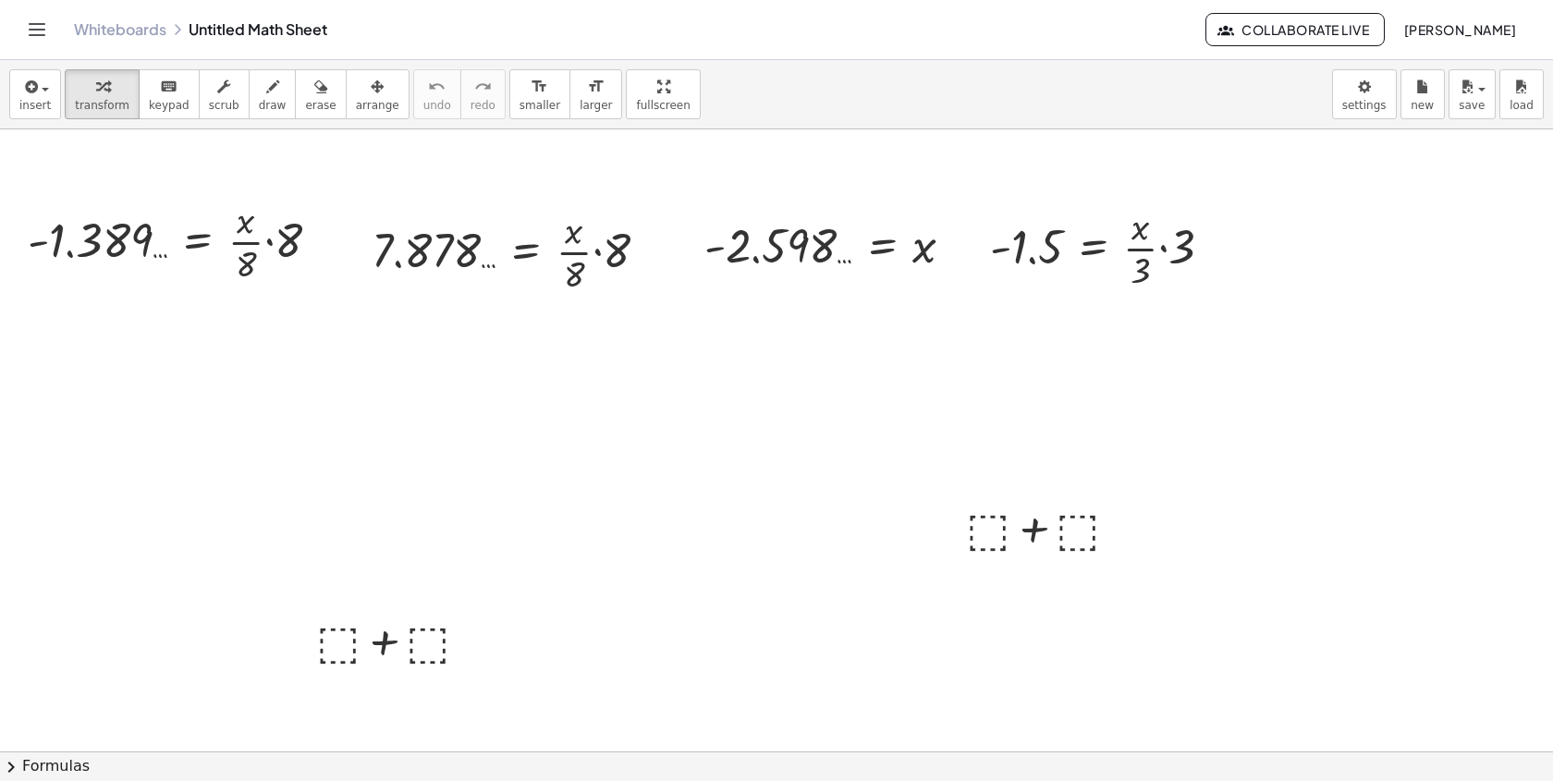
scroll to position [5856, 0]
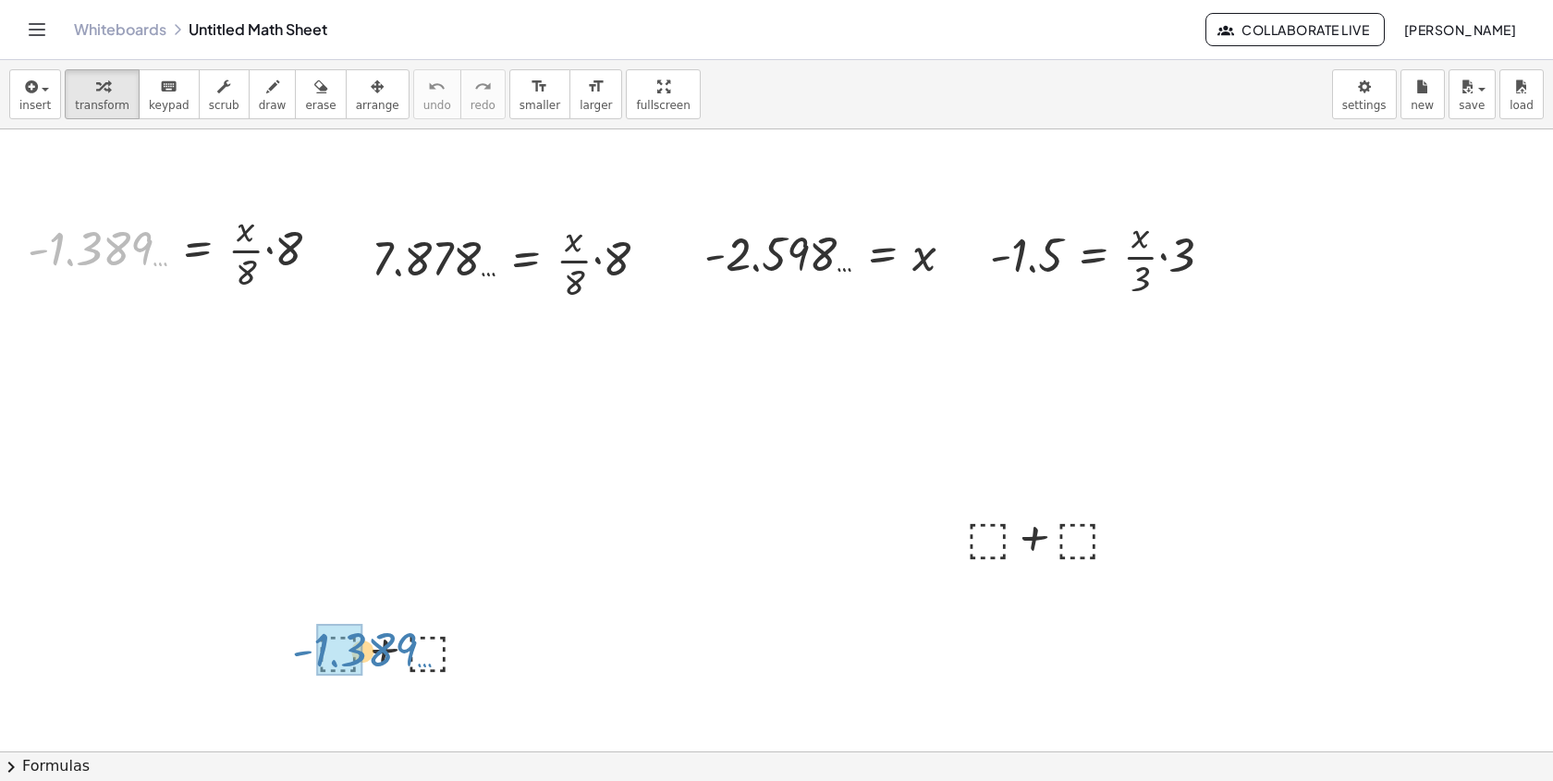
drag, startPoint x: 77, startPoint y: 249, endPoint x: 337, endPoint y: 643, distance: 473.0
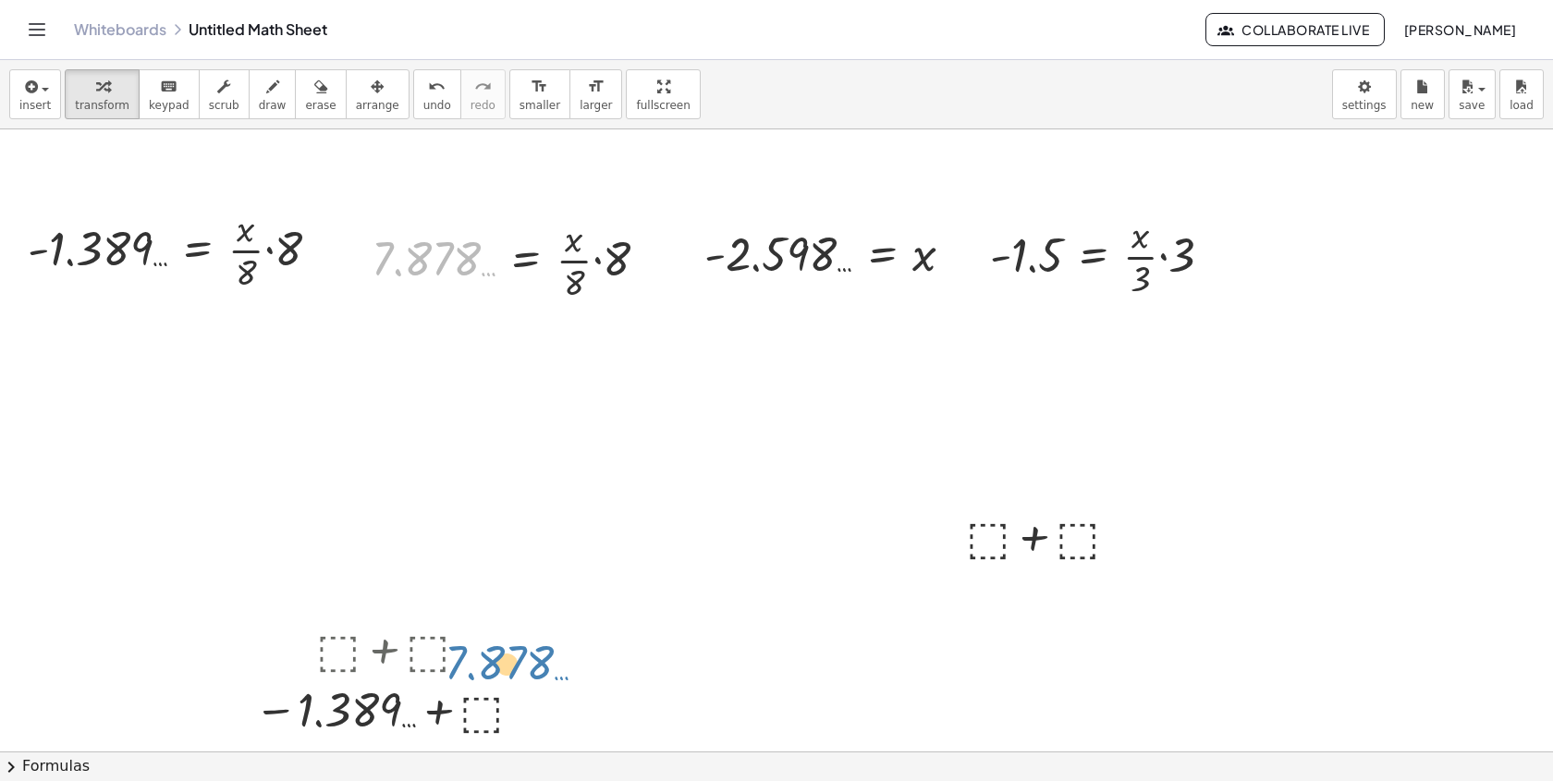
drag, startPoint x: 464, startPoint y: 273, endPoint x: 470, endPoint y: 465, distance: 192.4
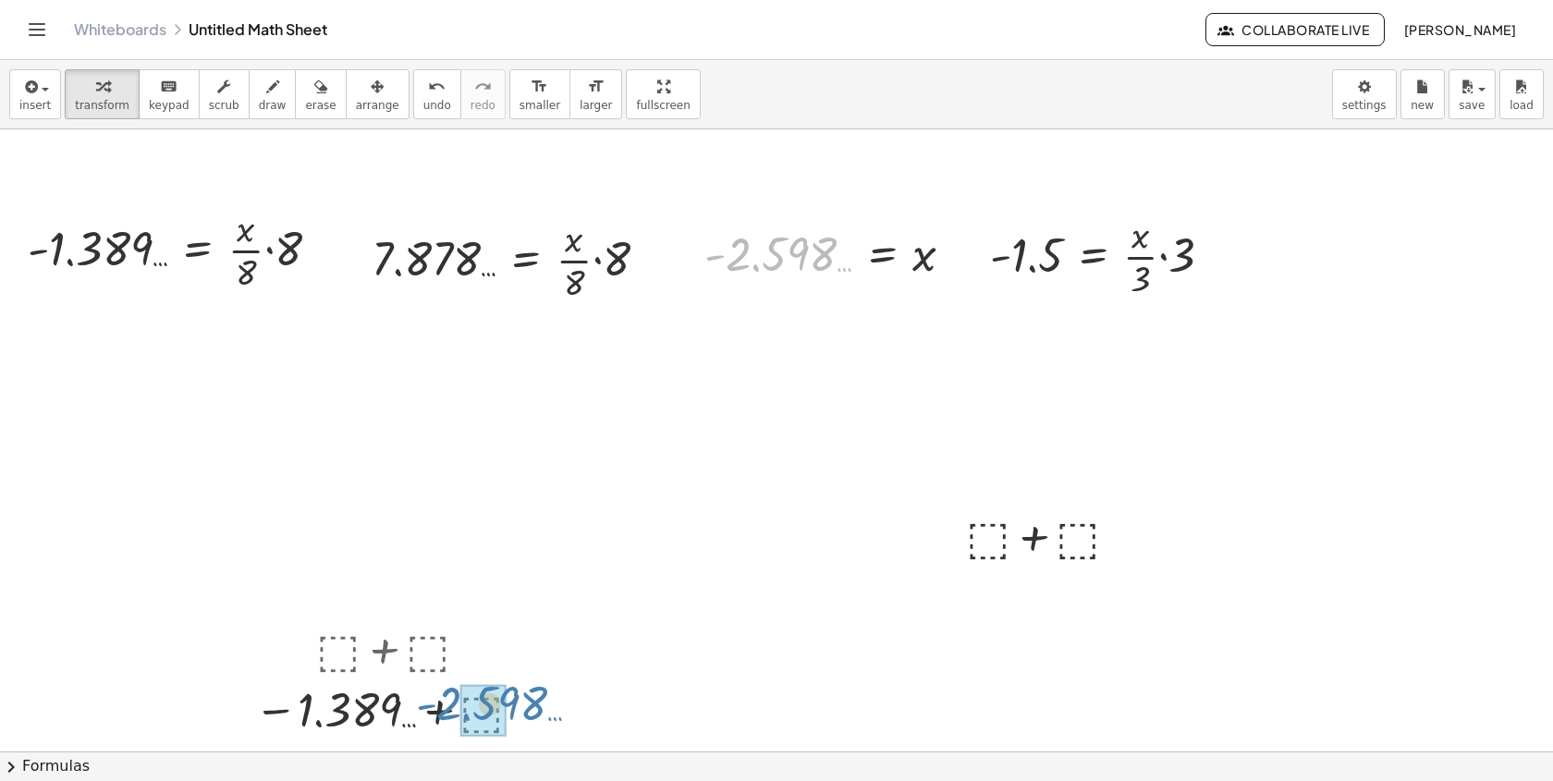
drag, startPoint x: 795, startPoint y: 257, endPoint x: 506, endPoint y: 709, distance: 536.7
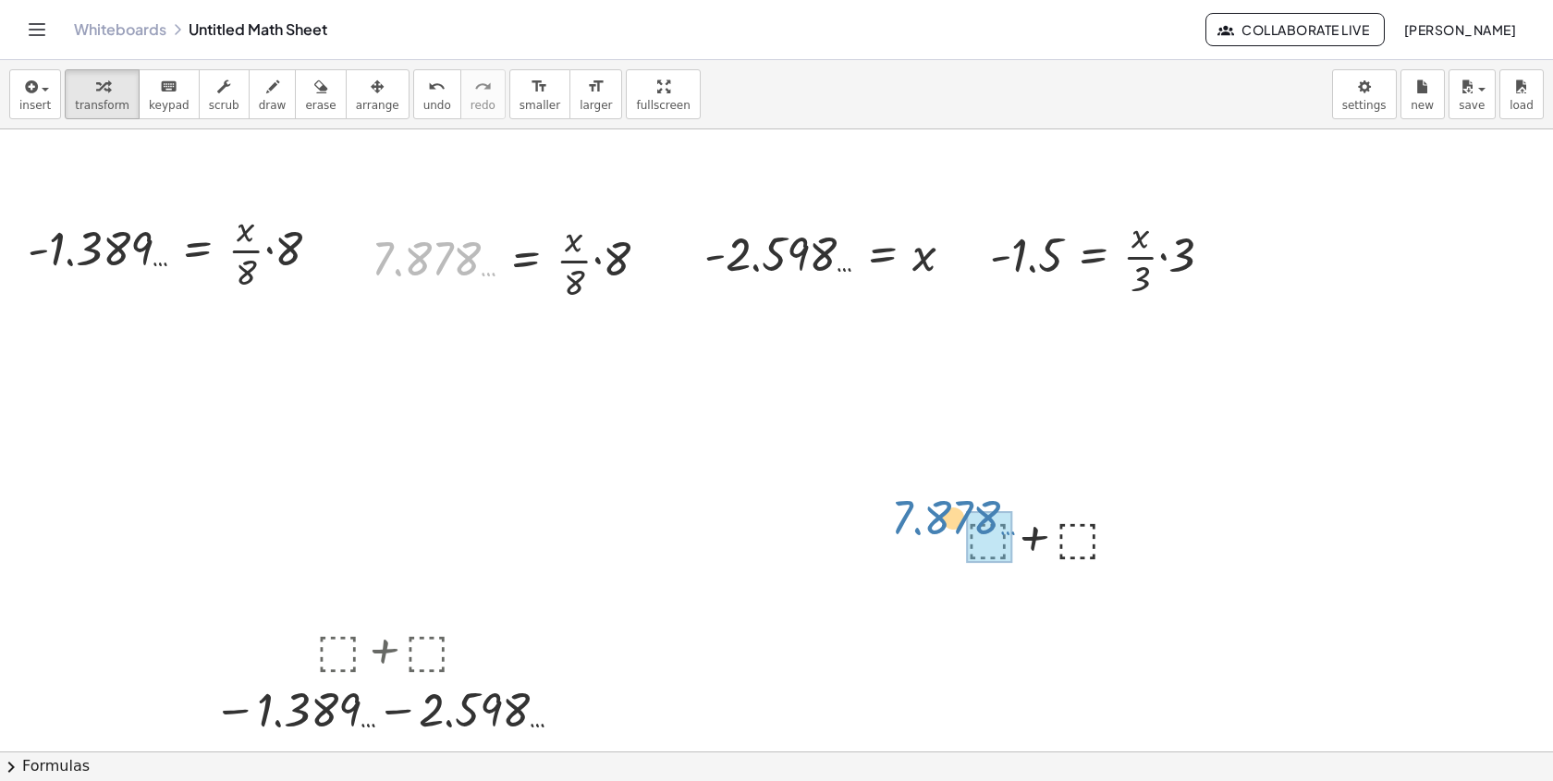
drag, startPoint x: 424, startPoint y: 259, endPoint x: 960, endPoint y: 522, distance: 597.4
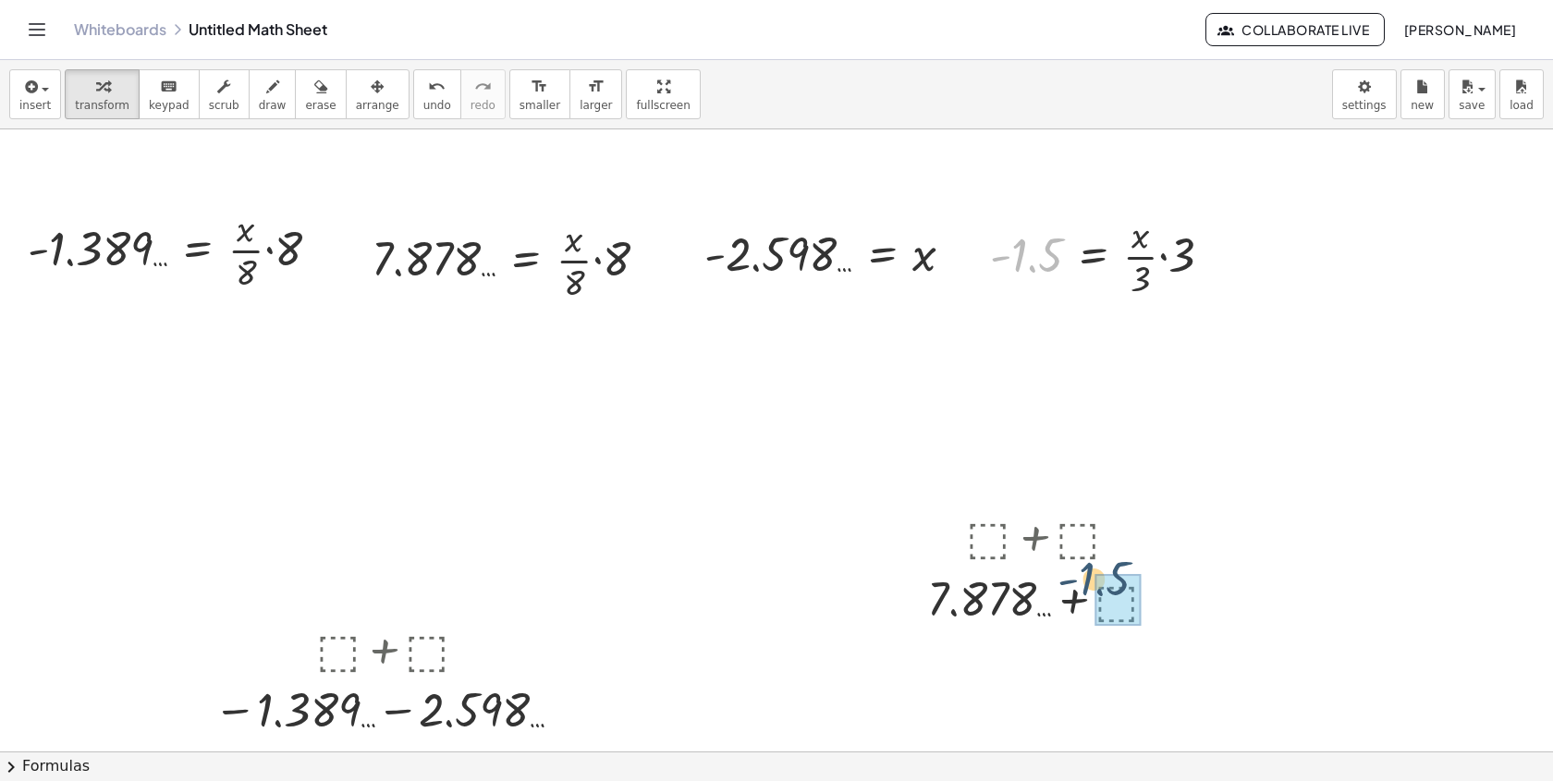
drag, startPoint x: 1032, startPoint y: 240, endPoint x: 1103, endPoint y: 574, distance: 341.2
click at [1061, 587] on div at bounding box center [1050, 597] width 270 height 63
click at [406, 714] on div at bounding box center [391, 708] width 375 height 61
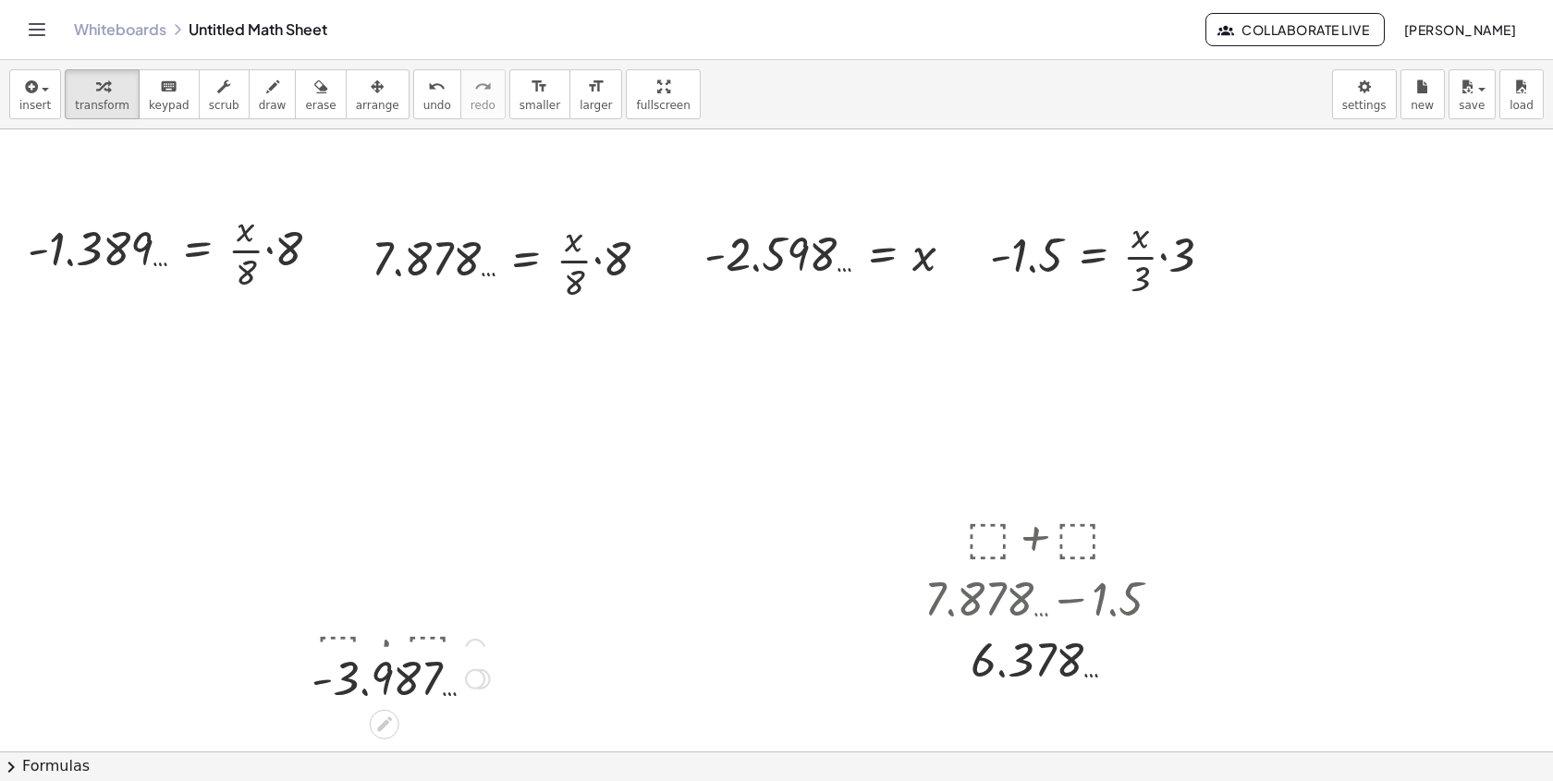
drag, startPoint x: 484, startPoint y: 711, endPoint x: 472, endPoint y: 547, distance: 164.1
drag, startPoint x: 299, startPoint y: 630, endPoint x: 188, endPoint y: 368, distance: 285.3
click at [188, 369] on div at bounding box center [186, 385] width 28 height 70
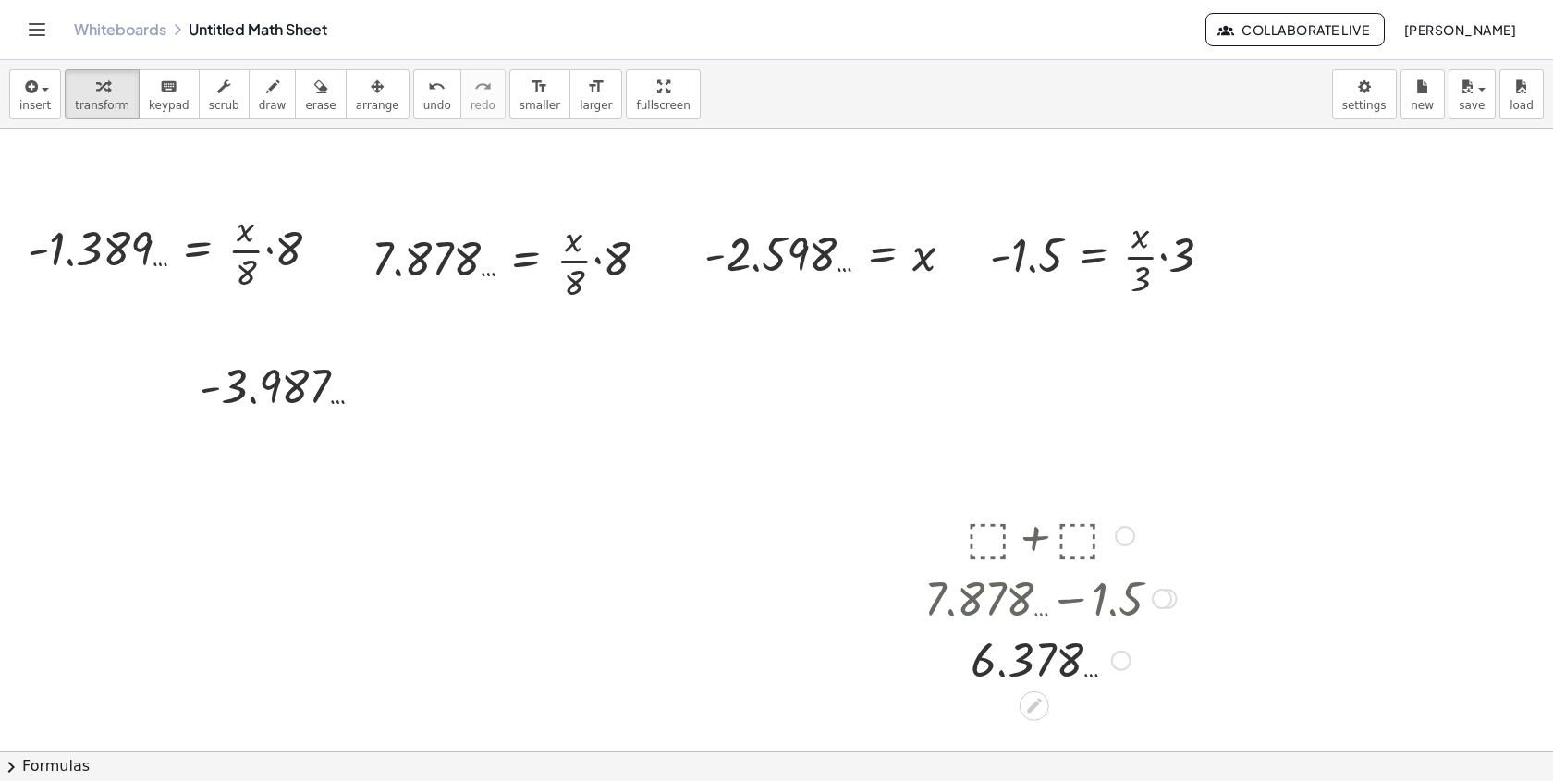
drag, startPoint x: 1118, startPoint y: 659, endPoint x: 1118, endPoint y: 517, distance: 142.4
click at [1034, 661] on div "6.378 …" at bounding box center [1034, 661] width 0 height 0
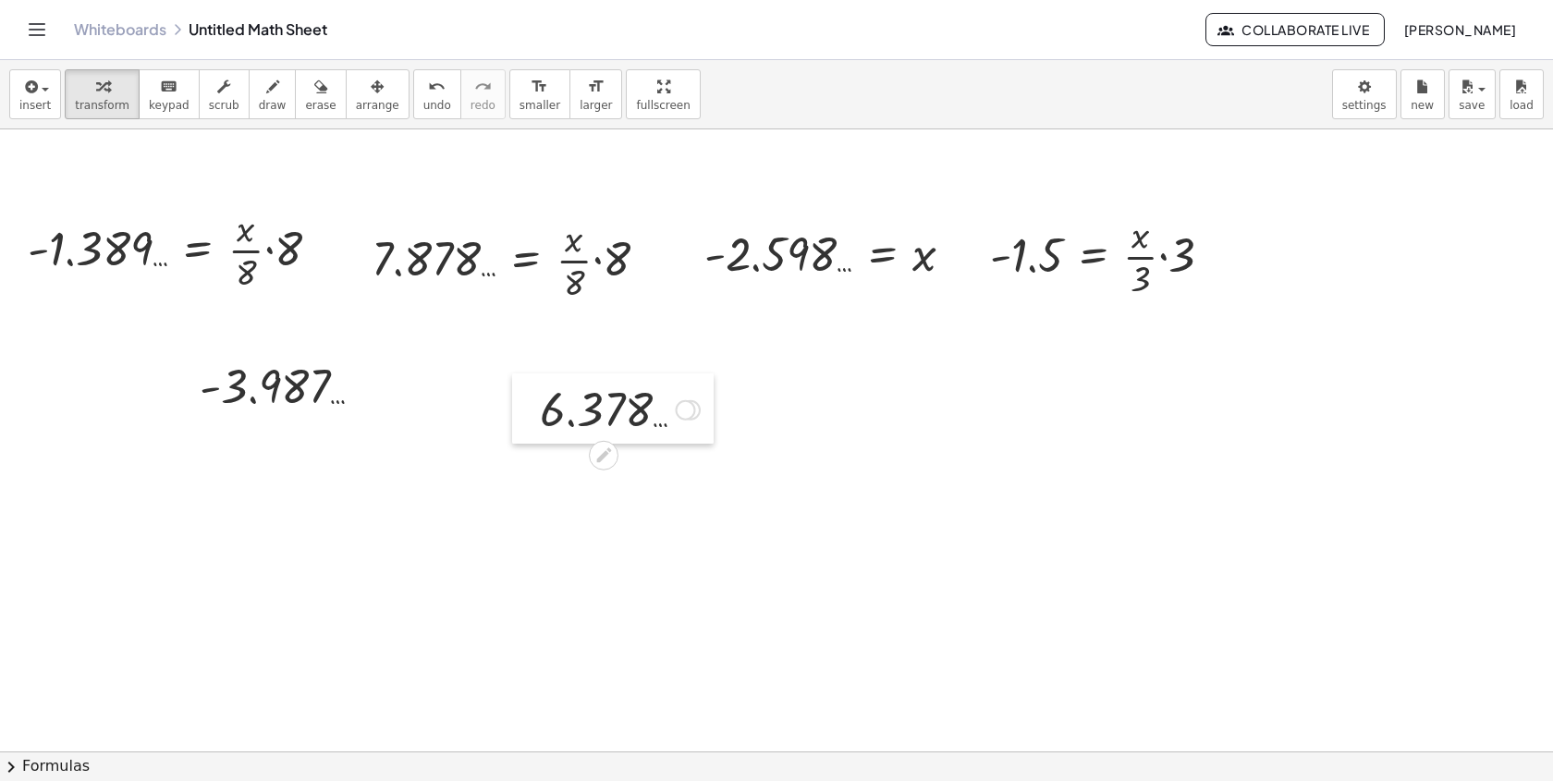
drag, startPoint x: 946, startPoint y: 516, endPoint x: 435, endPoint y: 358, distance: 534.2
click at [512, 373] on div at bounding box center [526, 408] width 28 height 70
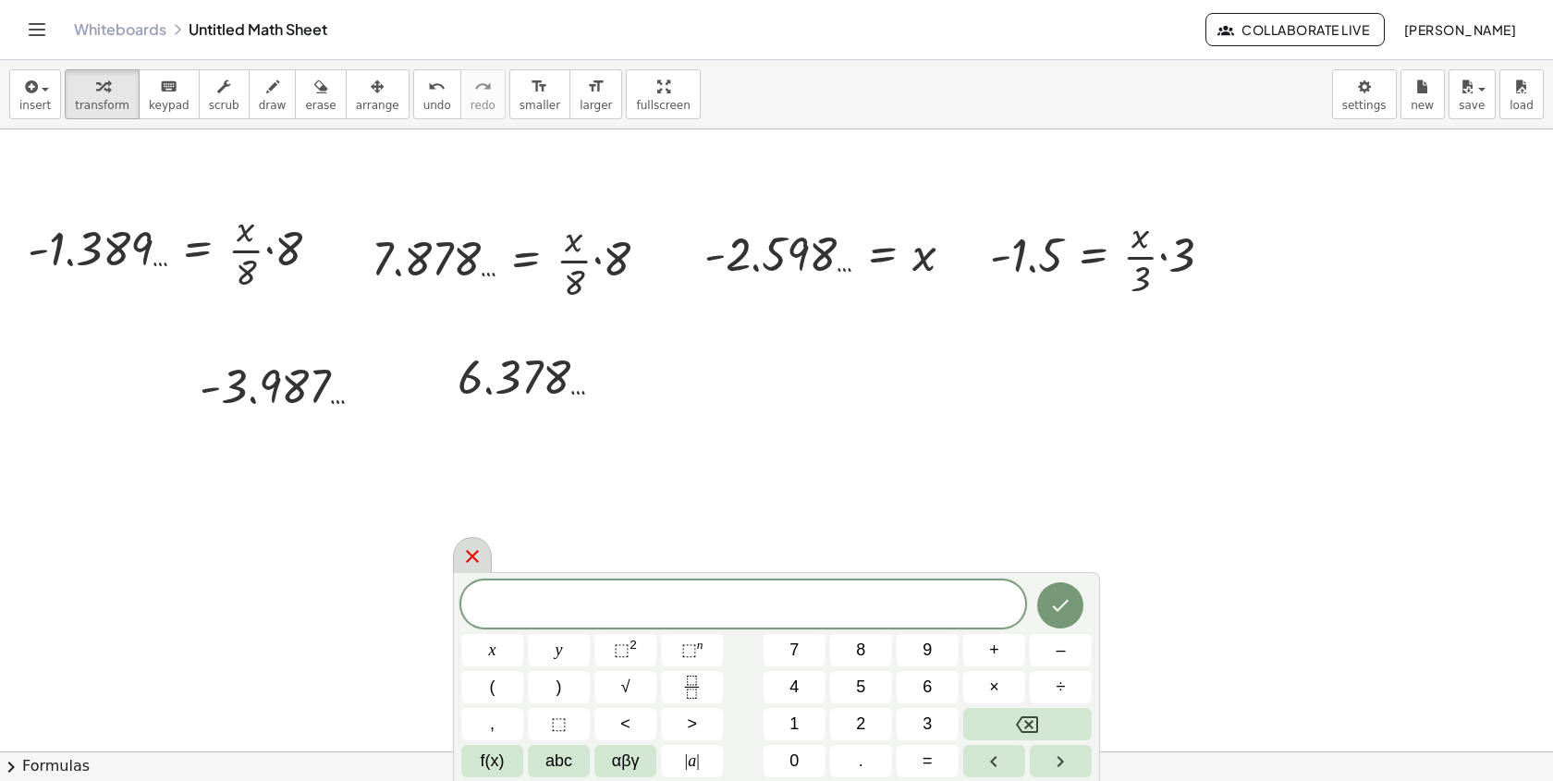
click at [474, 569] on div at bounding box center [472, 555] width 39 height 36
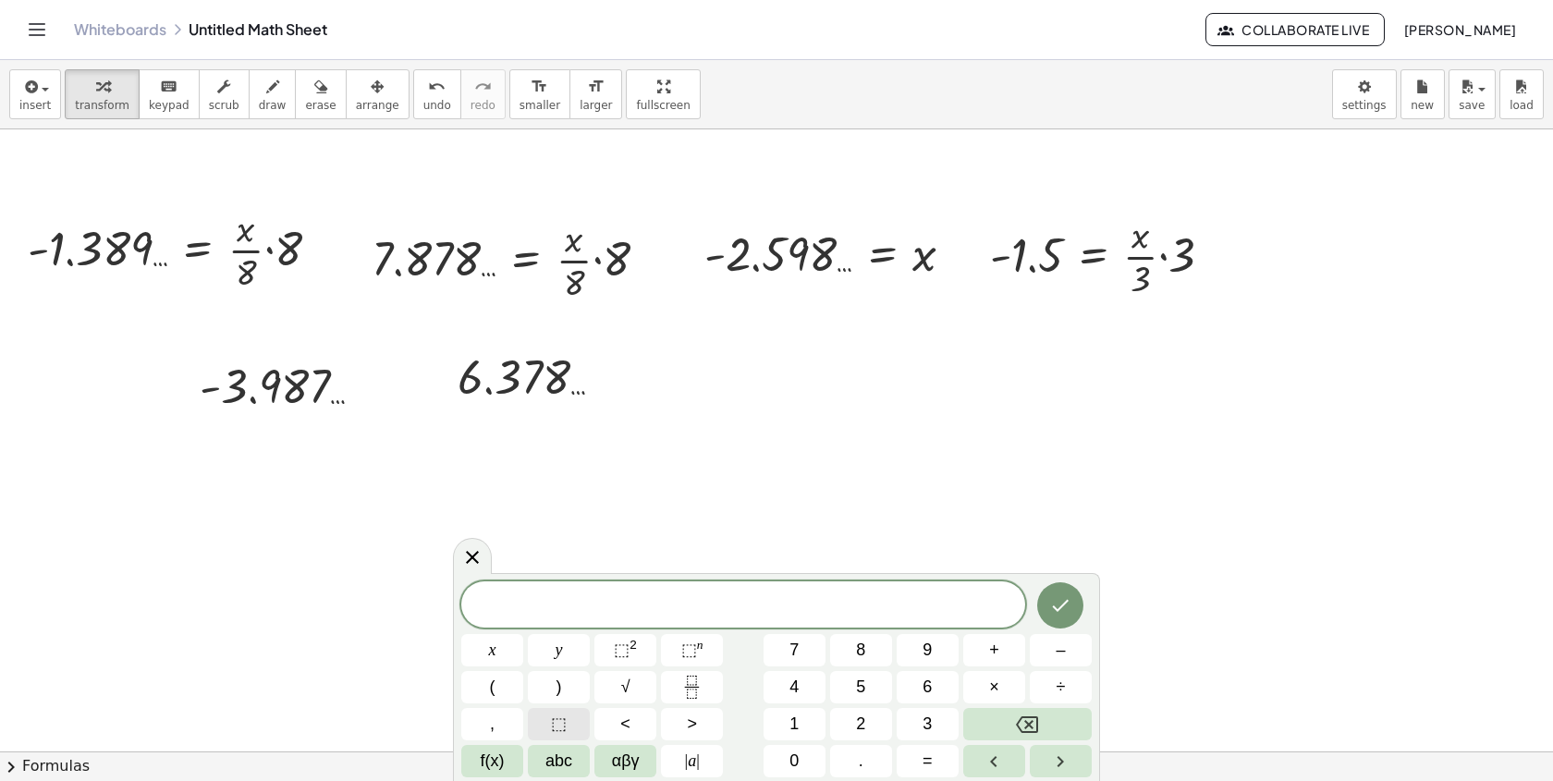
click at [563, 714] on span "⬚" at bounding box center [559, 724] width 16 height 25
click at [644, 636] on button "⬚ 2" at bounding box center [625, 650] width 62 height 32
click at [570, 718] on button "⬚" at bounding box center [559, 724] width 62 height 32
click at [625, 658] on span "⬚" at bounding box center [622, 650] width 16 height 18
click at [782, 618] on span "⬚ 2 ​" at bounding box center [743, 602] width 564 height 33
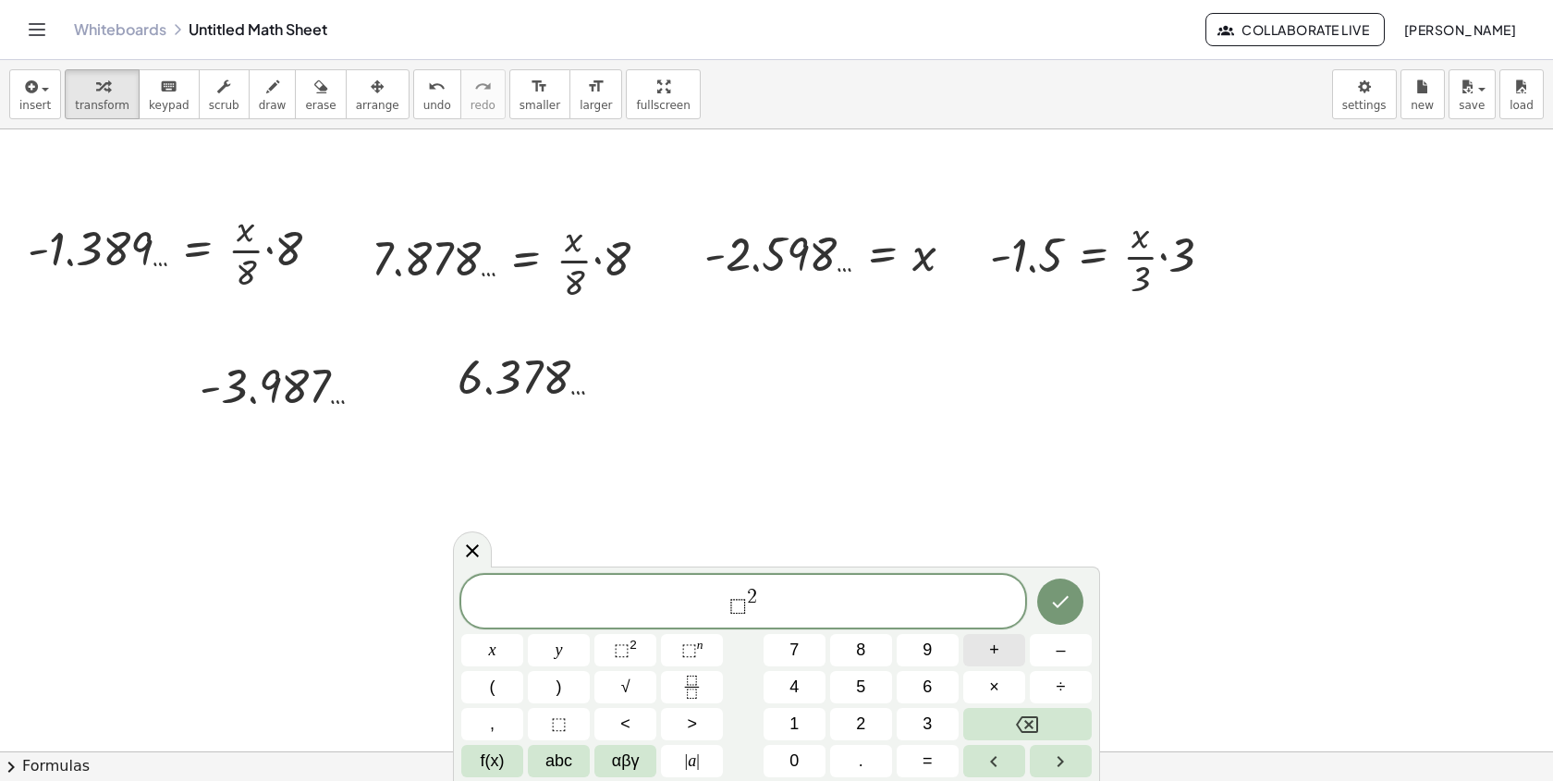
click at [994, 652] on span "+" at bounding box center [994, 650] width 10 height 25
click at [569, 718] on button "⬚" at bounding box center [559, 724] width 62 height 32
click at [621, 654] on span "⬚" at bounding box center [622, 650] width 16 height 18
click at [687, 616] on span "⬚ 2 + ⬚ 2 ​" at bounding box center [743, 602] width 564 height 33
click at [687, 616] on span "​ ⬚ 2 + ⬚ 2" at bounding box center [743, 602] width 564 height 33
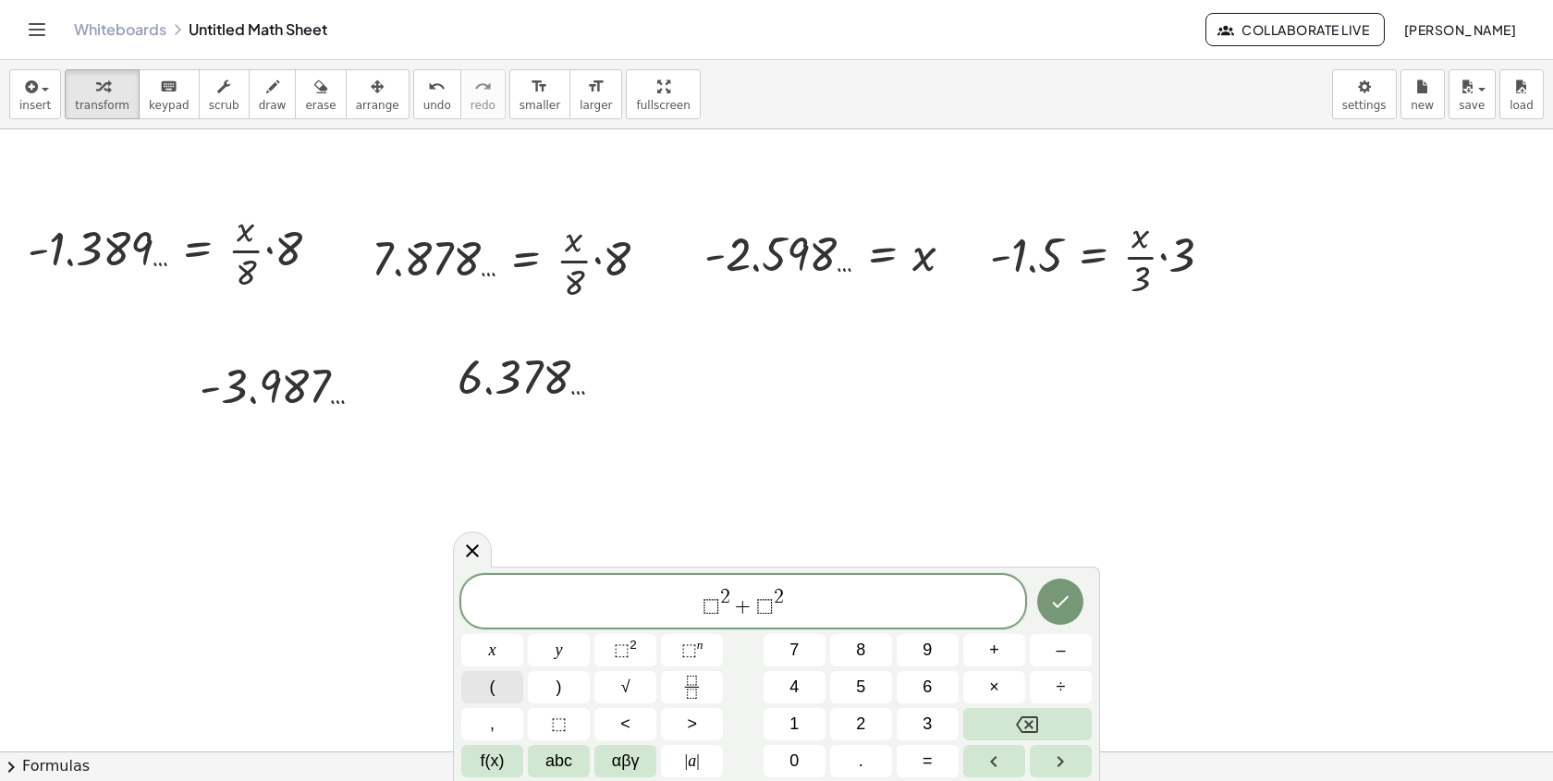
click at [487, 689] on button "(" at bounding box center [492, 687] width 62 height 32
click at [813, 588] on span "( ​ ⬚ 2 + ⬚ 2 )" at bounding box center [743, 600] width 564 height 38
click at [550, 683] on button ")" at bounding box center [559, 687] width 62 height 32
click at [638, 600] on span "( ⬚ 2 + ⬚ 2 ) ​" at bounding box center [743, 600] width 564 height 38
click at [617, 682] on button "√" at bounding box center [625, 687] width 62 height 32
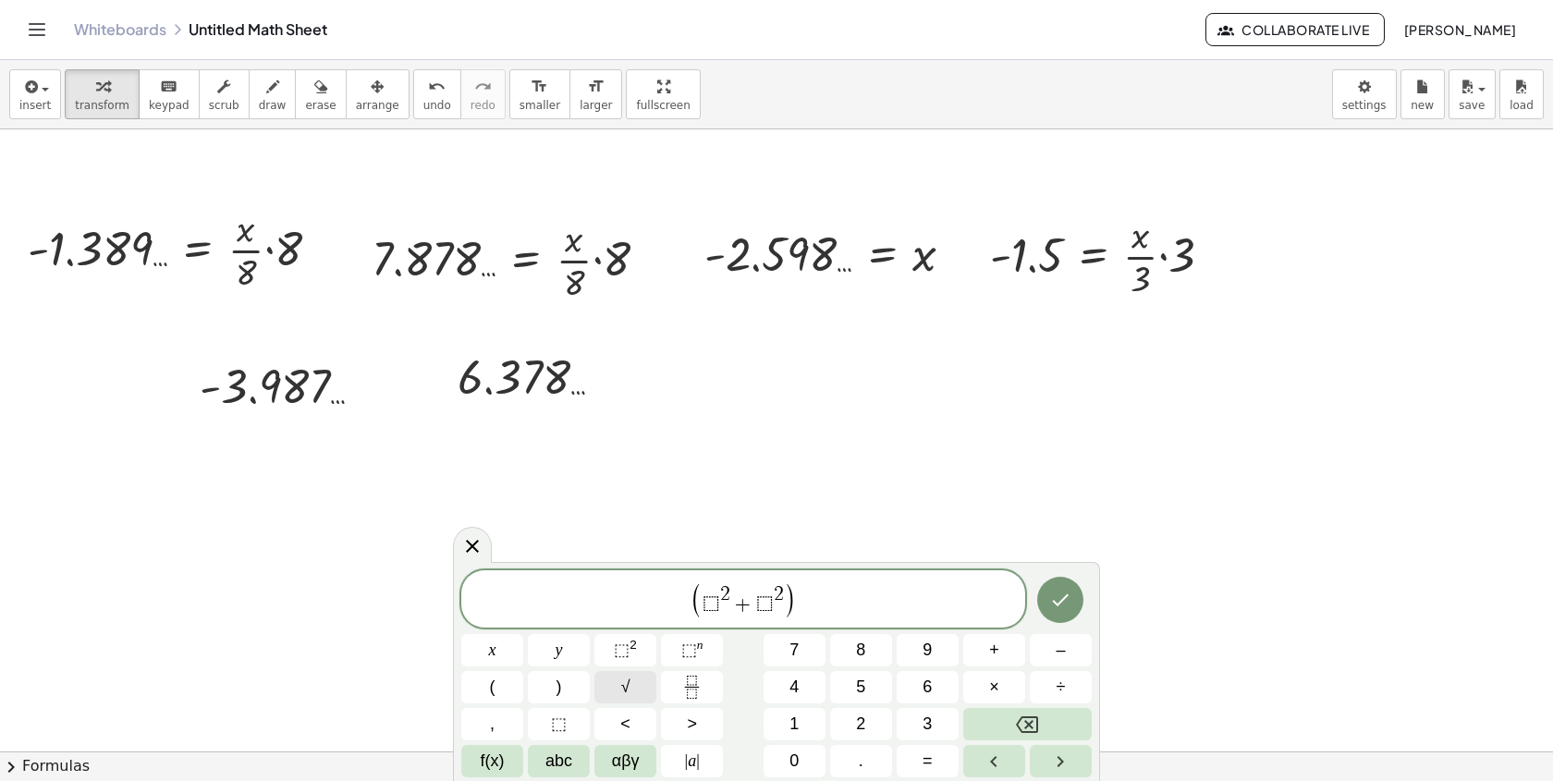
click at [621, 686] on span "√" at bounding box center [625, 687] width 9 height 25
click at [823, 602] on span "√ ( ⬚ 2 + ⬚ 2 ) ​" at bounding box center [743, 600] width 564 height 38
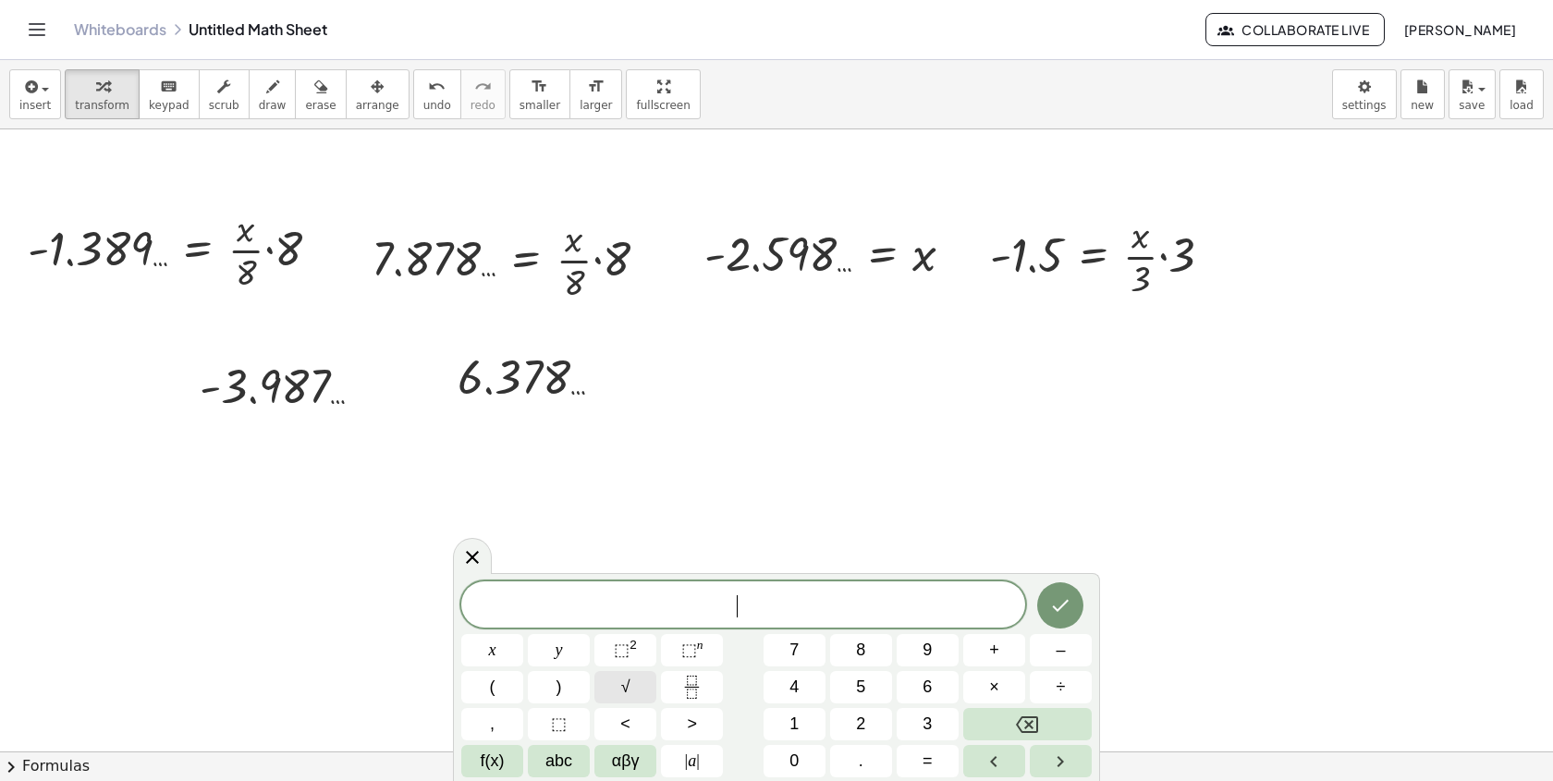
click at [632, 687] on button "√" at bounding box center [625, 687] width 62 height 32
click at [494, 679] on span "(" at bounding box center [493, 687] width 6 height 25
click at [542, 720] on button "⬚" at bounding box center [559, 724] width 62 height 32
click at [635, 650] on sup "2" at bounding box center [632, 645] width 7 height 14
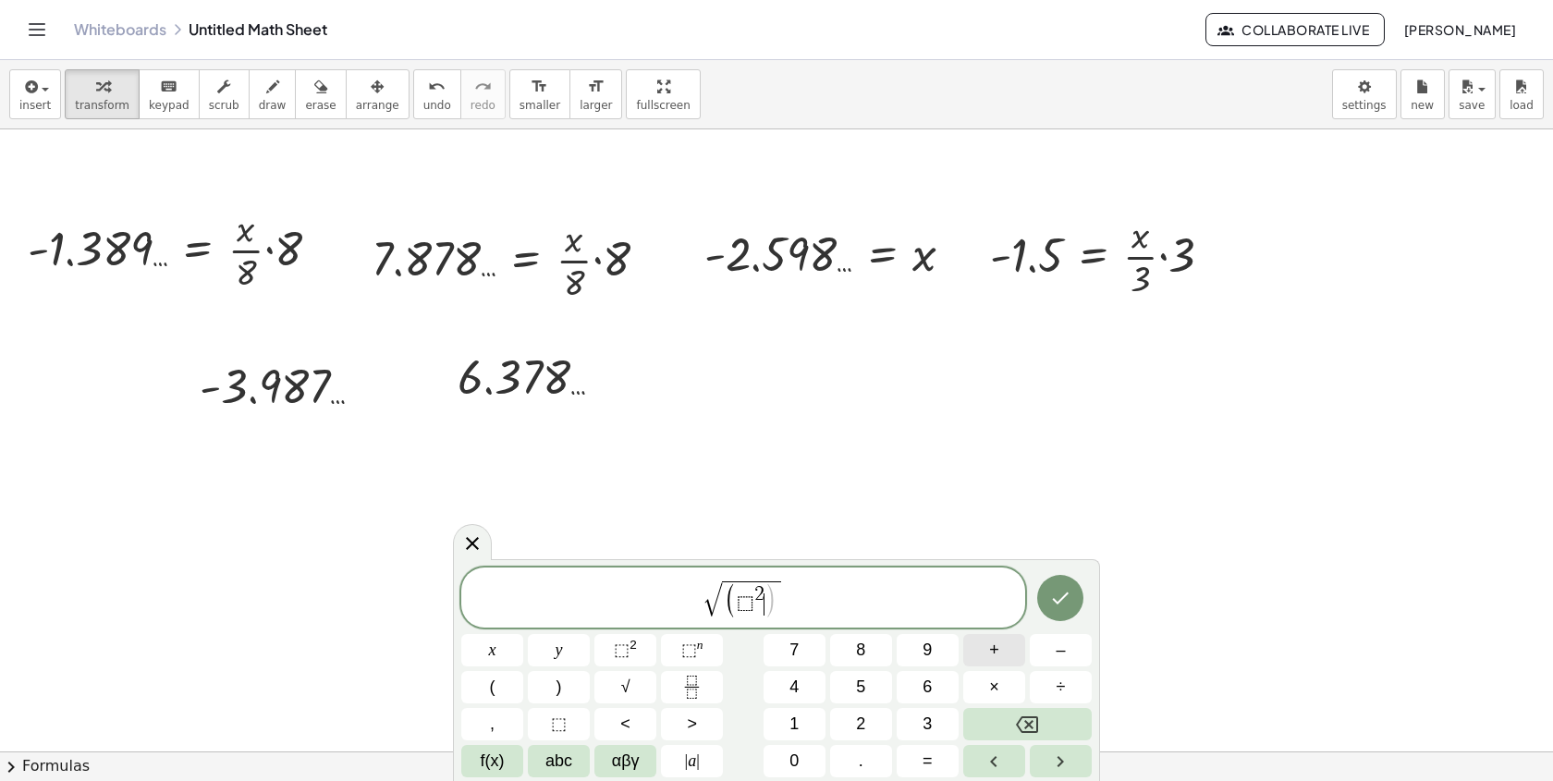
click at [989, 655] on span "+" at bounding box center [994, 650] width 10 height 25
click at [557, 727] on span "⬚" at bounding box center [559, 724] width 16 height 25
click at [636, 639] on sup "2" at bounding box center [632, 645] width 7 height 14
click at [552, 678] on button ")" at bounding box center [559, 687] width 62 height 32
click at [1057, 602] on icon "Done" at bounding box center [1061, 599] width 17 height 12
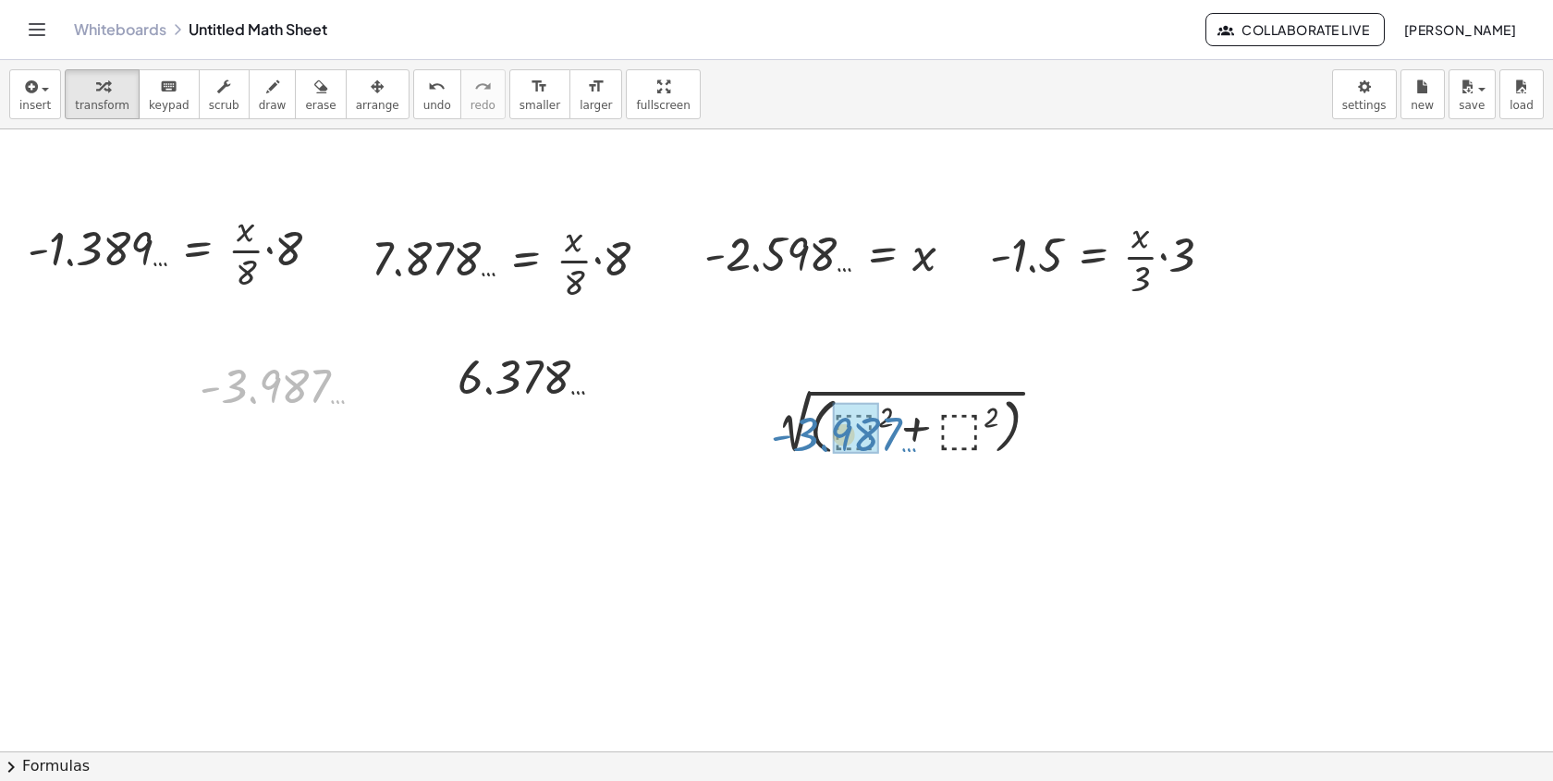
drag, startPoint x: 259, startPoint y: 385, endPoint x: 829, endPoint y: 433, distance: 572.3
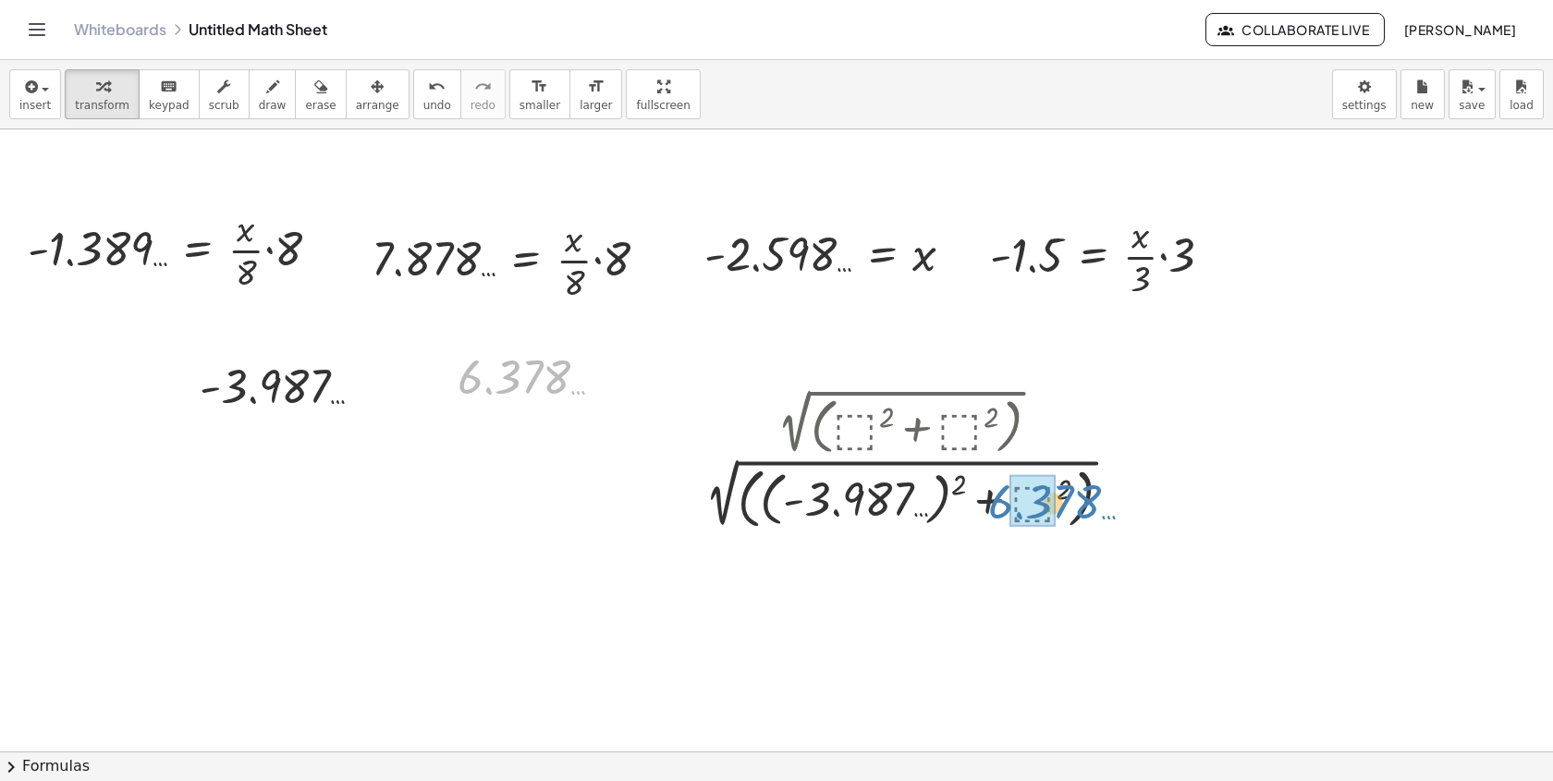
drag, startPoint x: 507, startPoint y: 379, endPoint x: 1035, endPoint y: 502, distance: 541.9
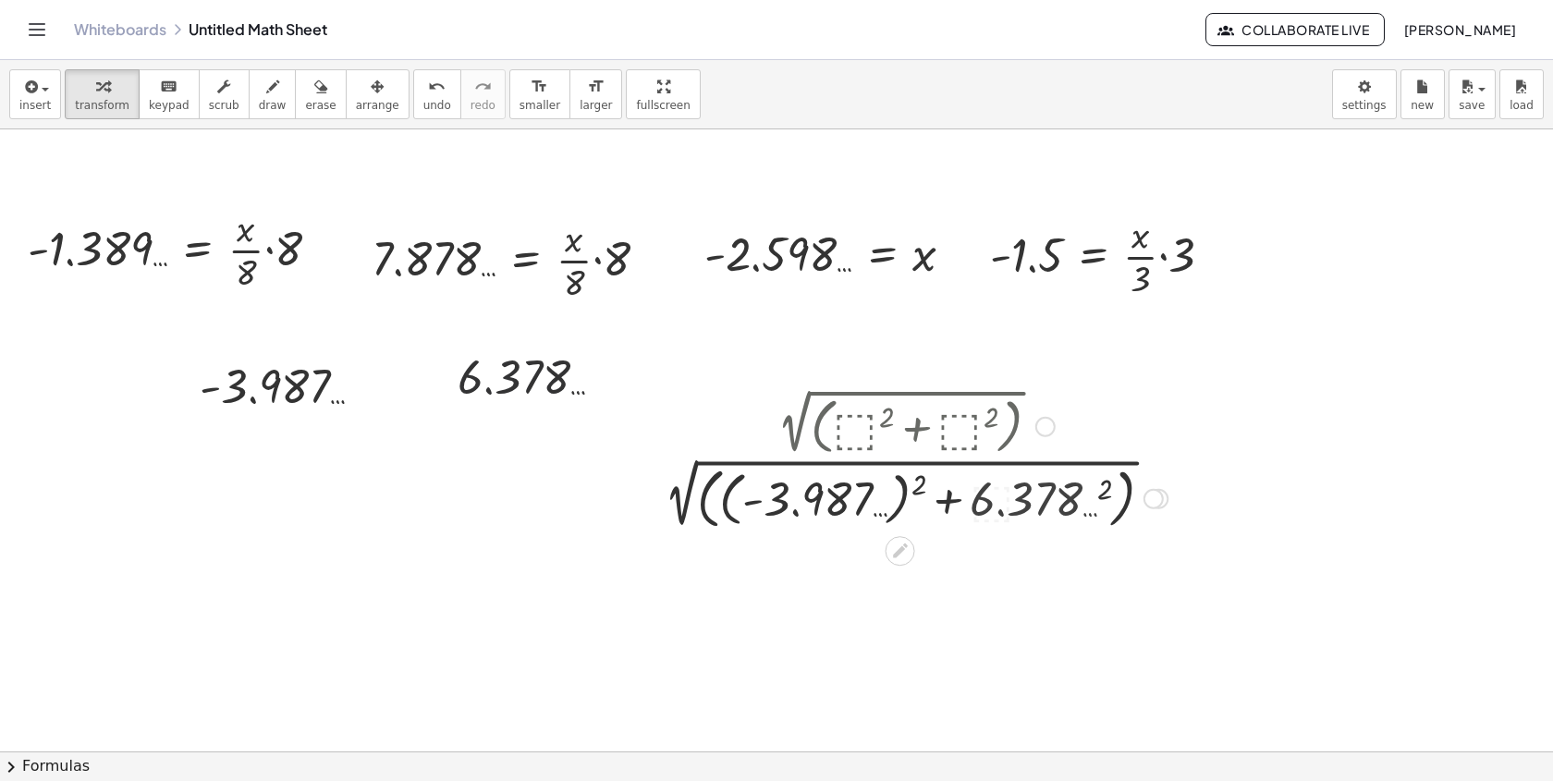
click at [935, 498] on div at bounding box center [911, 497] width 532 height 75
click at [899, 504] on div at bounding box center [911, 497] width 532 height 75
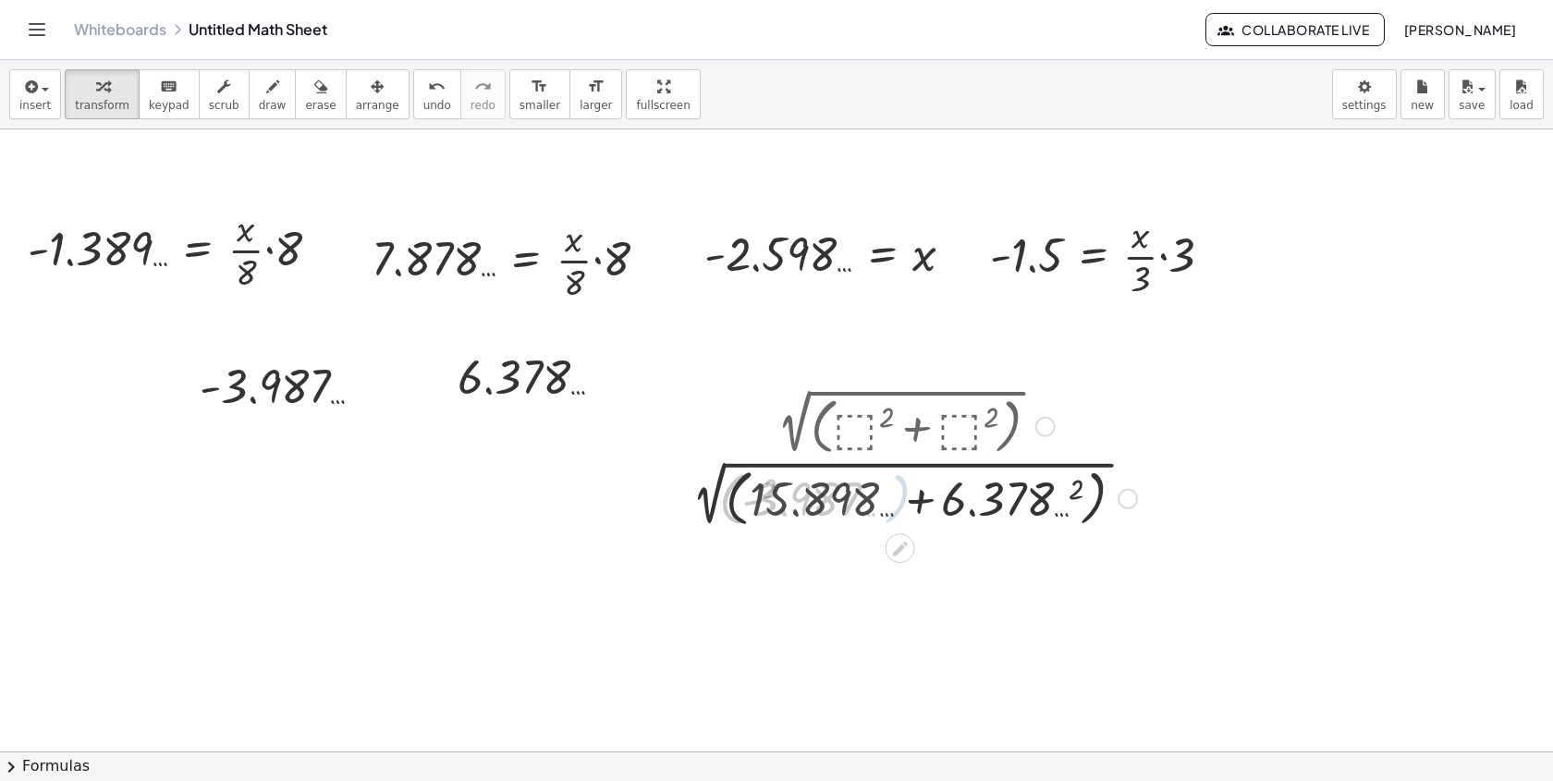
click at [1080, 527] on div at bounding box center [911, 497] width 470 height 70
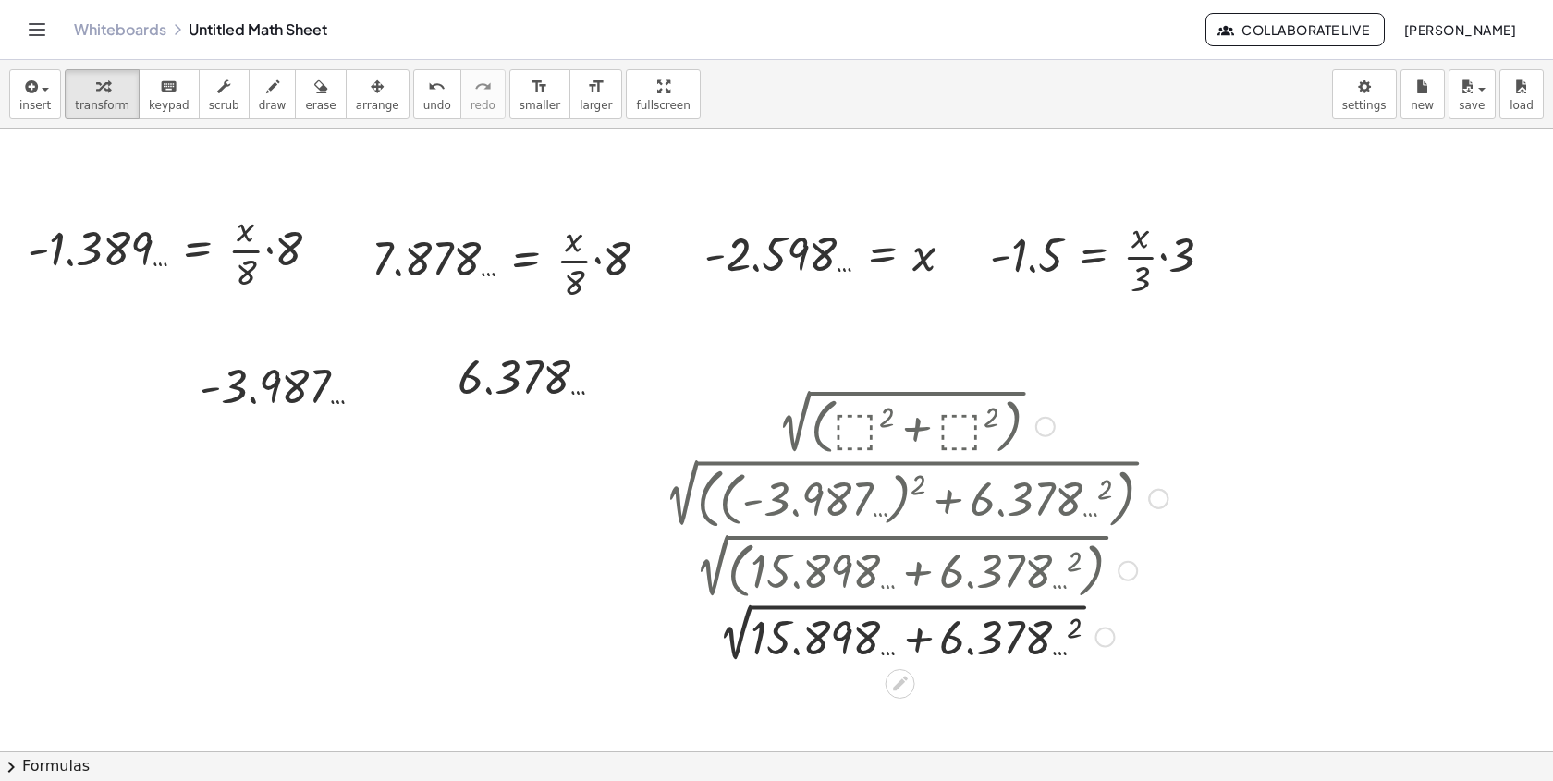
click at [911, 640] on div at bounding box center [911, 636] width 532 height 63
click at [1062, 636] on div at bounding box center [911, 636] width 532 height 63
click at [882, 642] on div at bounding box center [911, 636] width 532 height 63
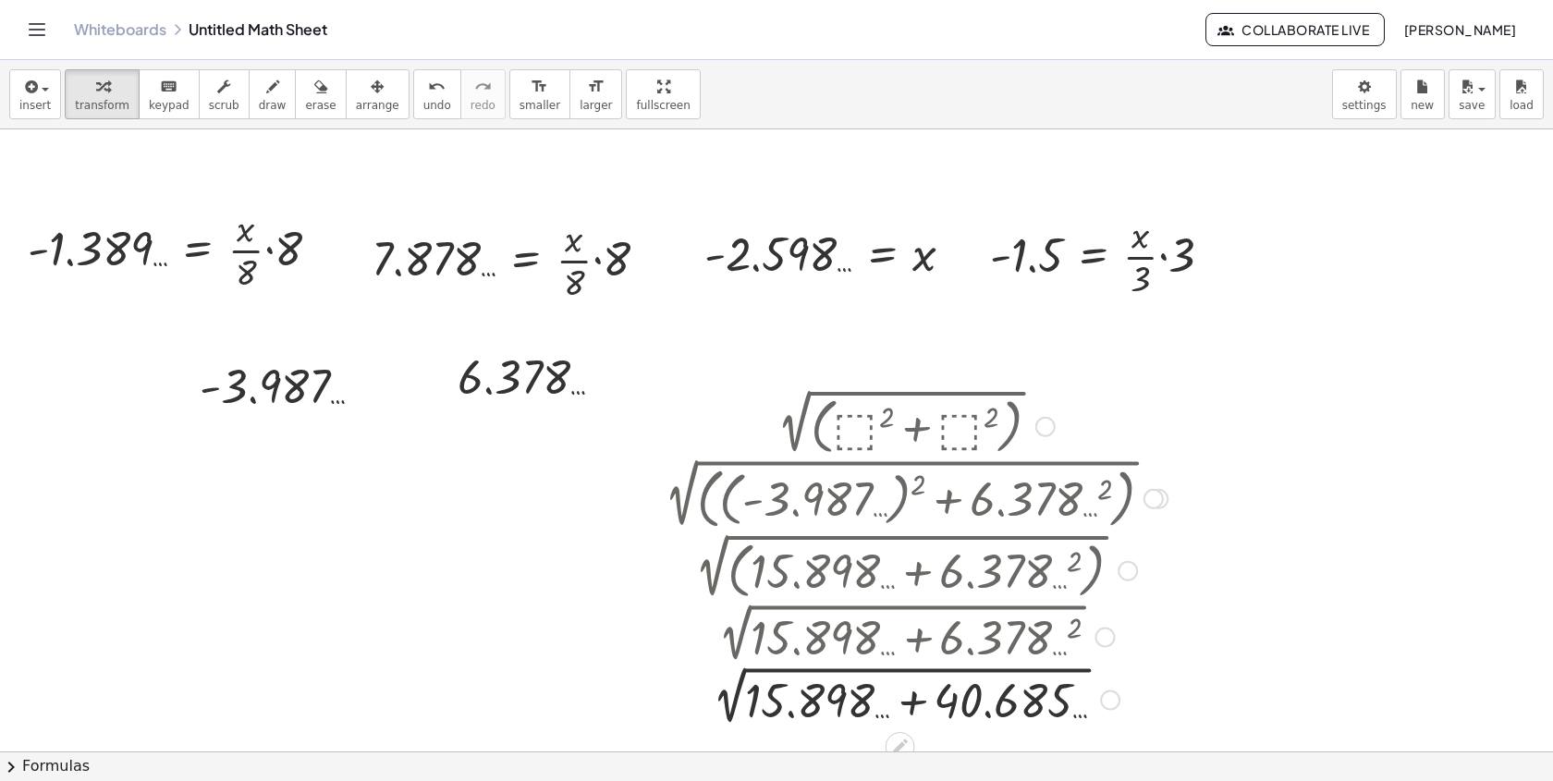
click at [909, 707] on div at bounding box center [911, 698] width 532 height 63
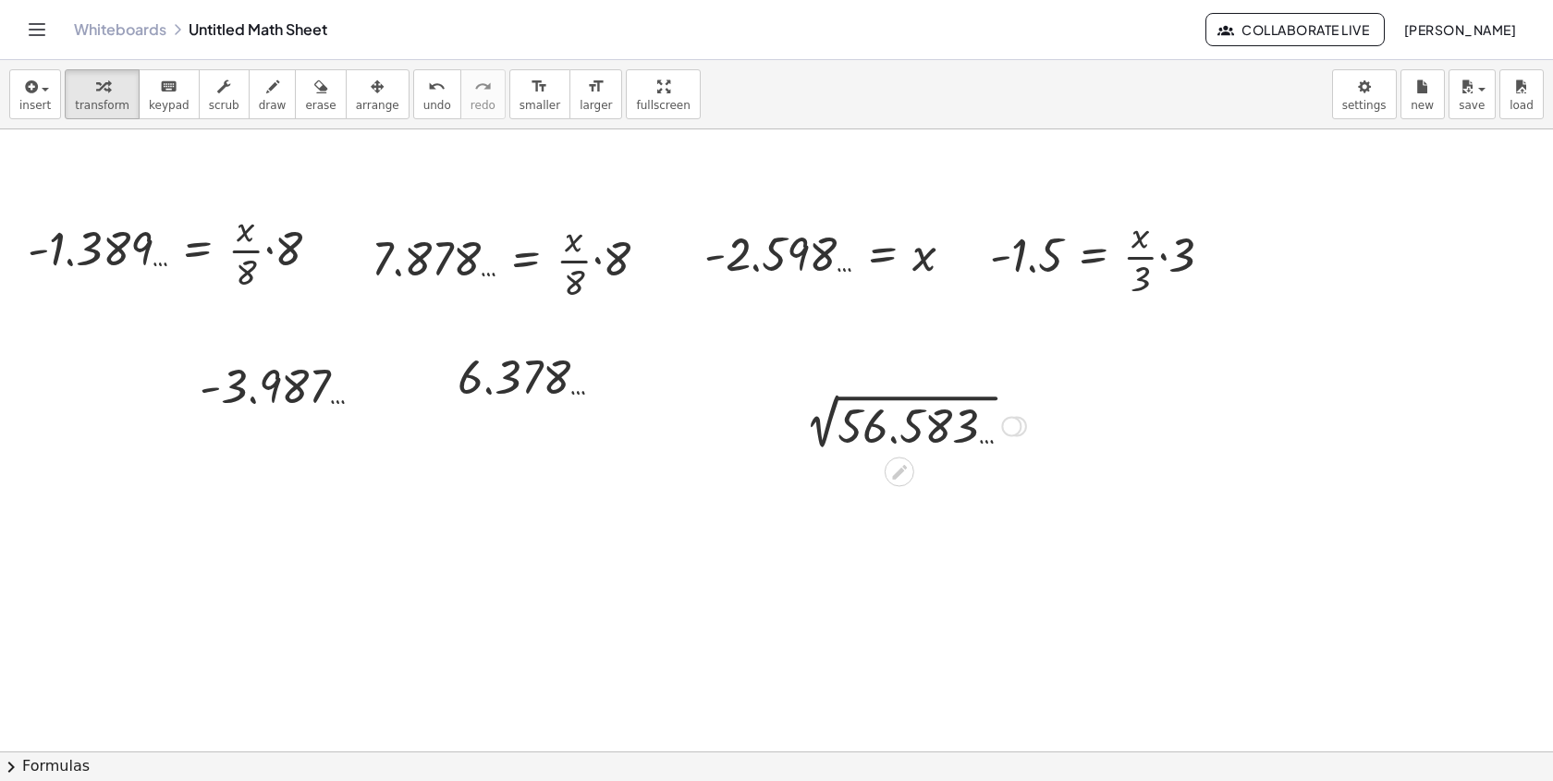
drag, startPoint x: 1018, startPoint y: 703, endPoint x: 873, endPoint y: 384, distance: 351.2
click at [842, 395] on div at bounding box center [911, 425] width 250 height 62
click at [304, 37] on div "Whiteboards Untitled Math Sheet" at bounding box center [639, 29] width 1131 height 18
click at [140, 27] on link "Whiteboards" at bounding box center [120, 29] width 92 height 18
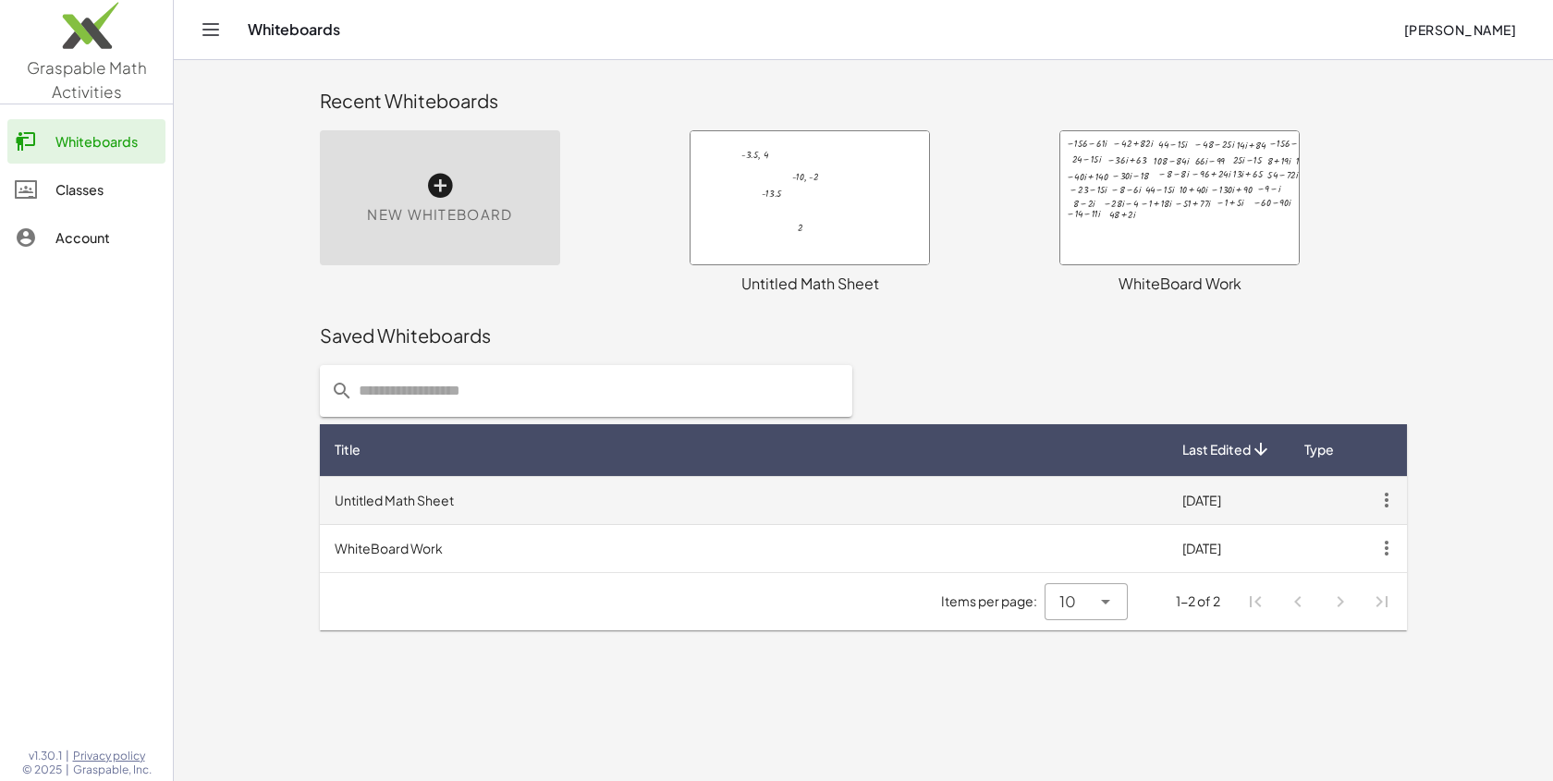
click at [1380, 506] on icon "button" at bounding box center [1386, 499] width 33 height 33
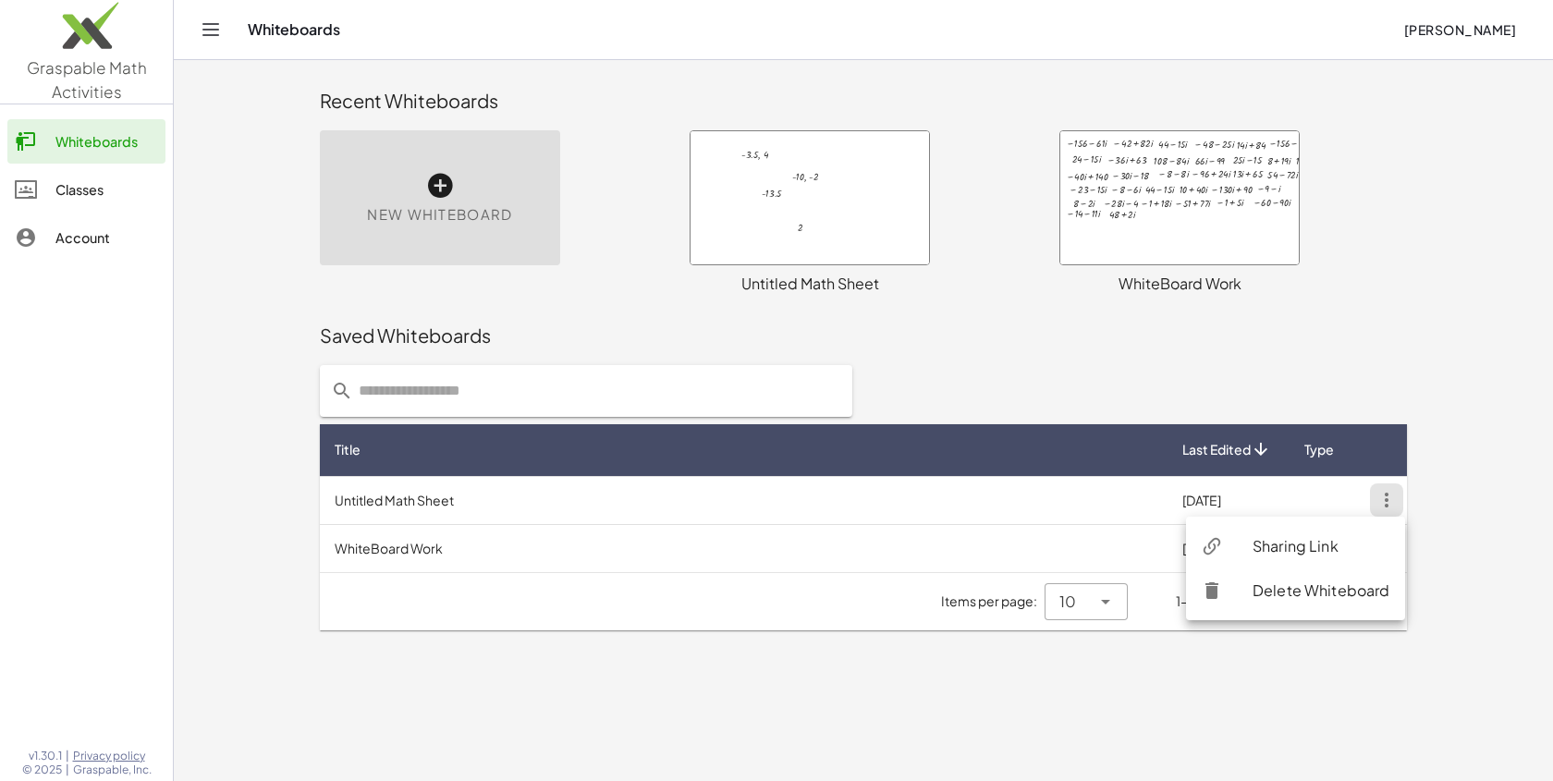
click at [1347, 597] on div "Delete Whiteboard" at bounding box center [1321, 591] width 138 height 22
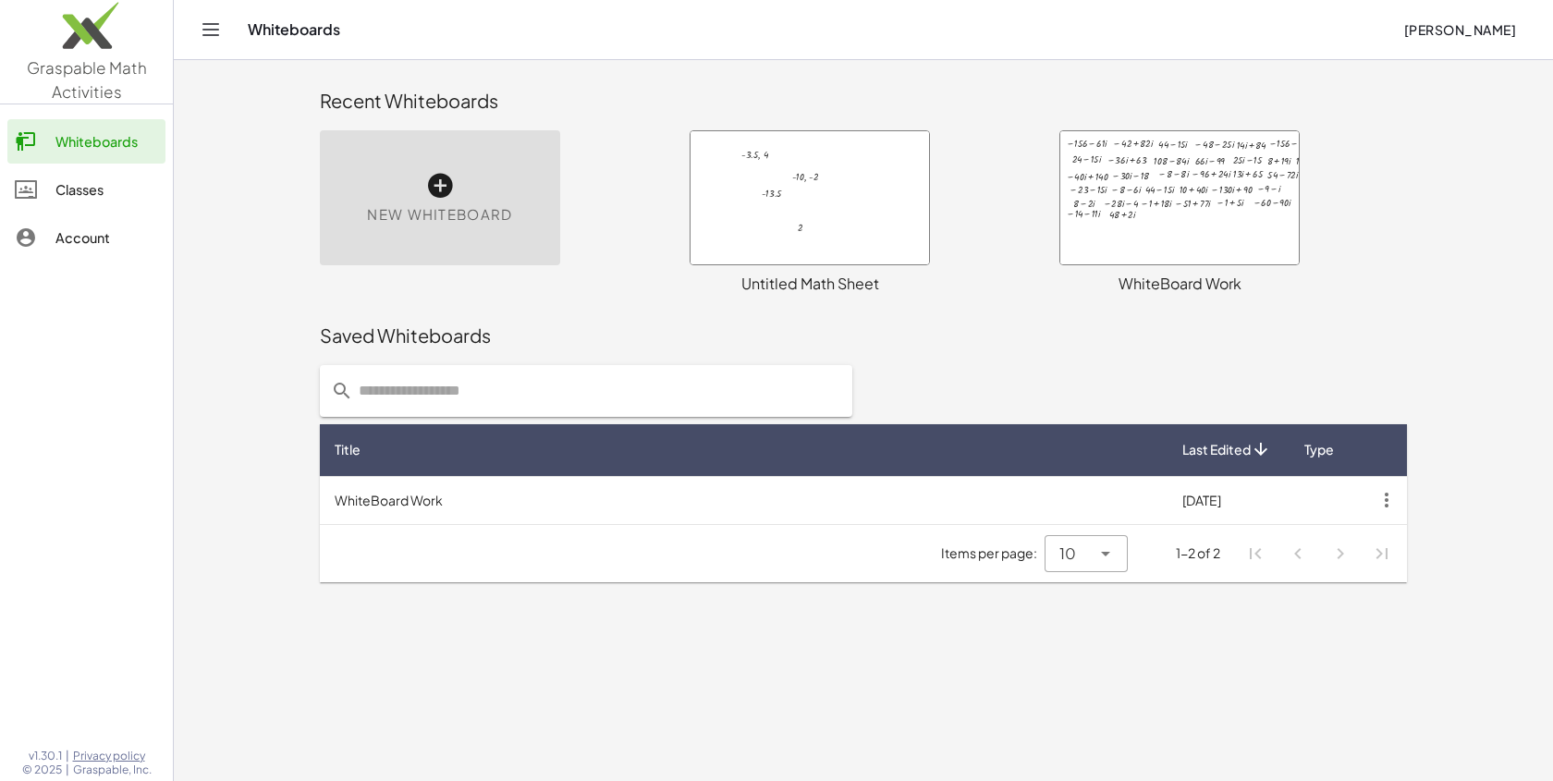
click at [1126, 202] on div at bounding box center [1179, 197] width 238 height 133
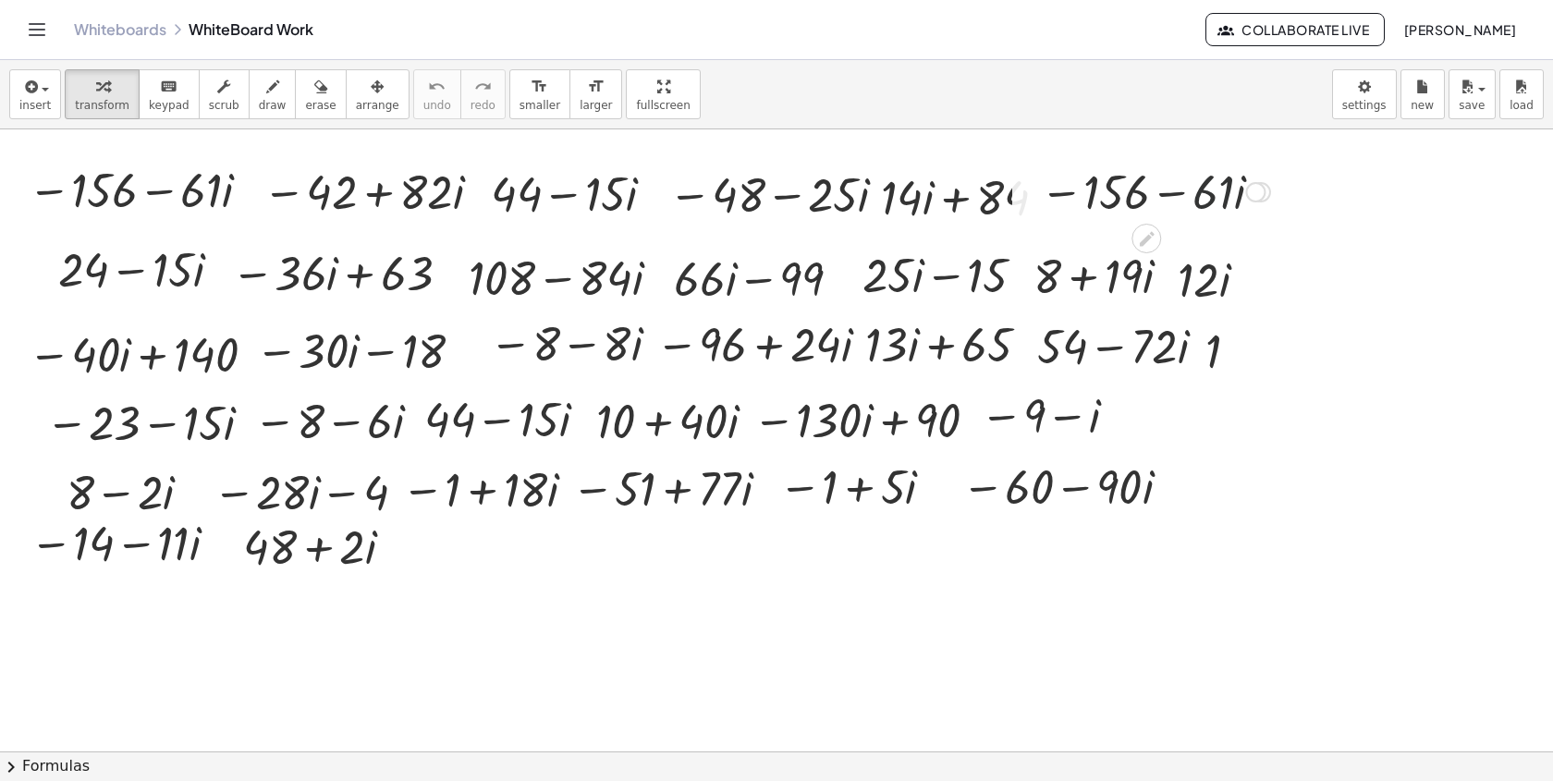
click at [1197, 181] on div at bounding box center [1155, 190] width 249 height 63
drag, startPoint x: 1260, startPoint y: 190, endPoint x: 1368, endPoint y: 35, distance: 189.2
click at [1371, 37] on div "Graspable Math Activities Whiteboards Classes Account v1.30.1 | Privacy policy …" at bounding box center [776, 390] width 1553 height 781
click at [370, 97] on button "arrange" at bounding box center [378, 94] width 64 height 50
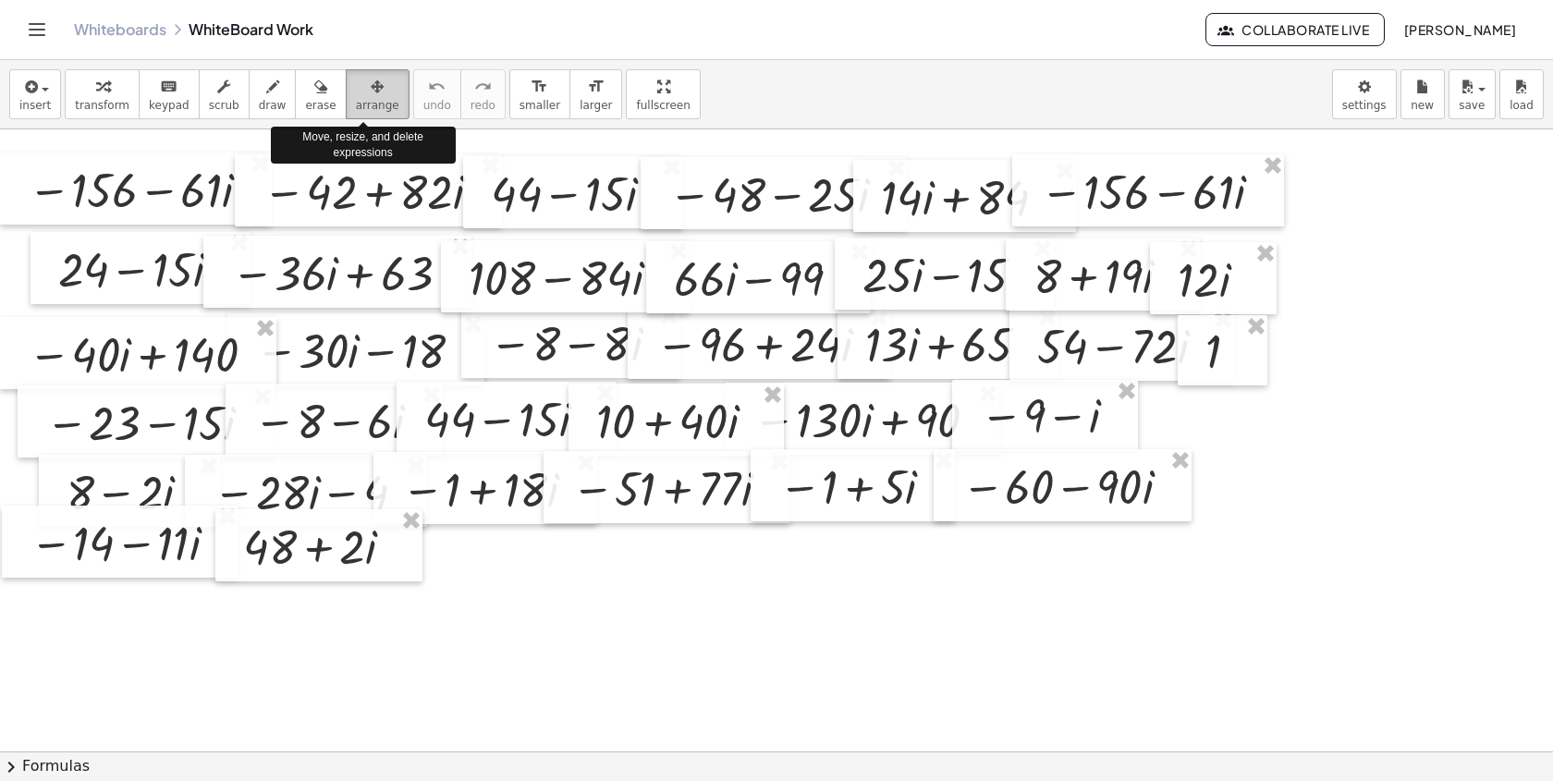
click at [370, 97] on button "arrange" at bounding box center [378, 94] width 64 height 50
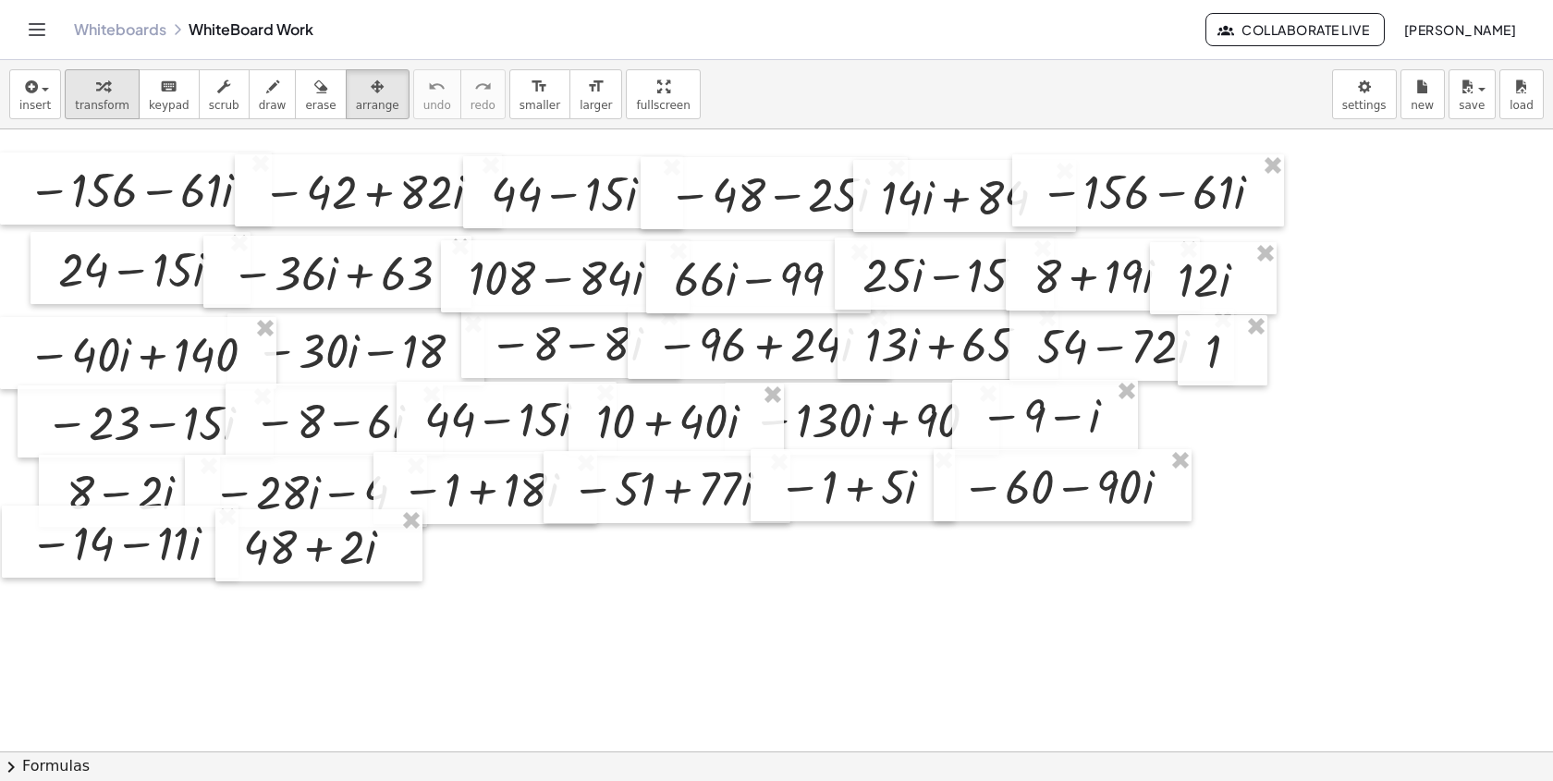
click at [109, 90] on div "button" at bounding box center [102, 86] width 55 height 22
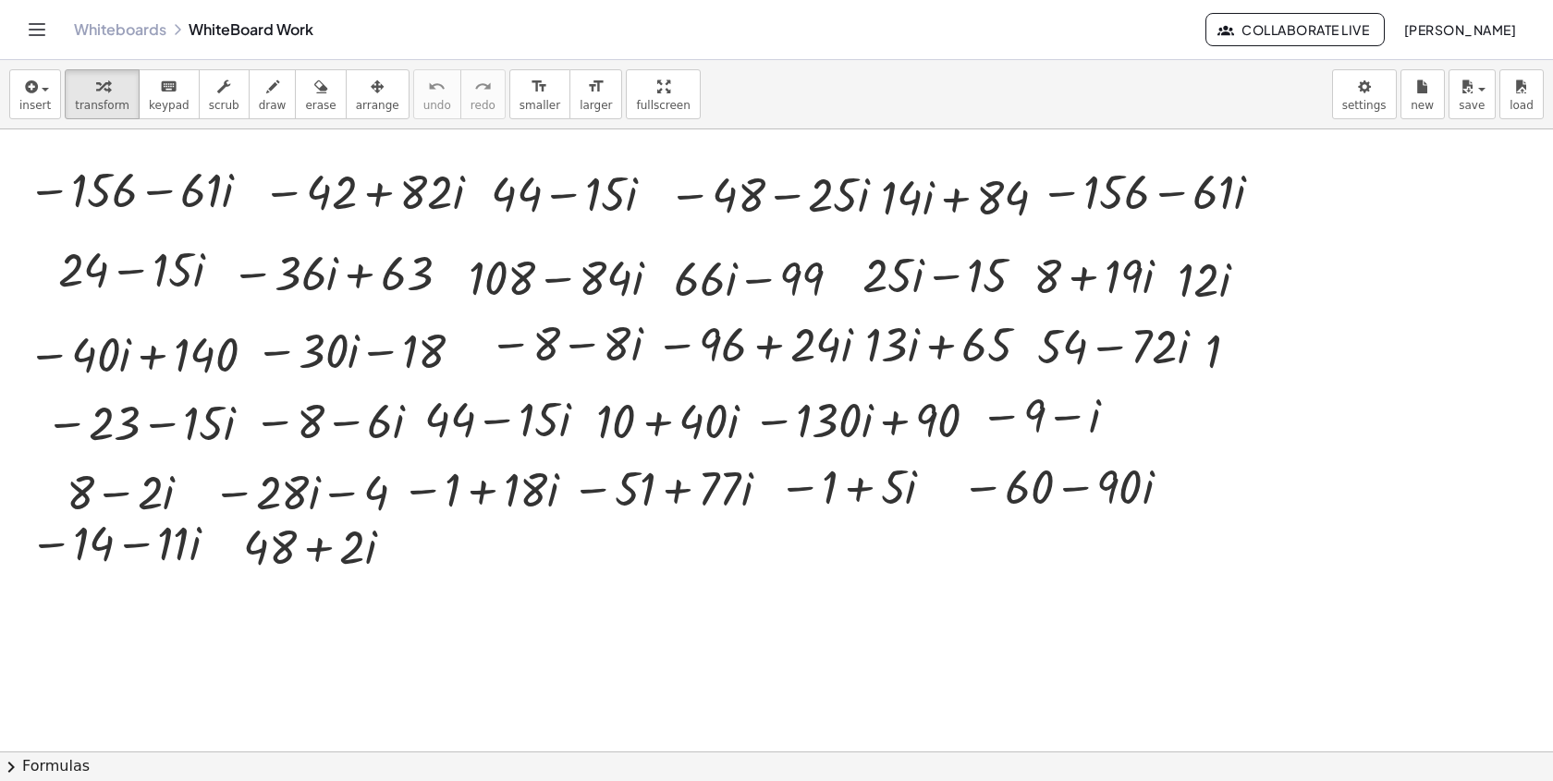
click at [122, 34] on link "Whiteboards" at bounding box center [120, 29] width 92 height 18
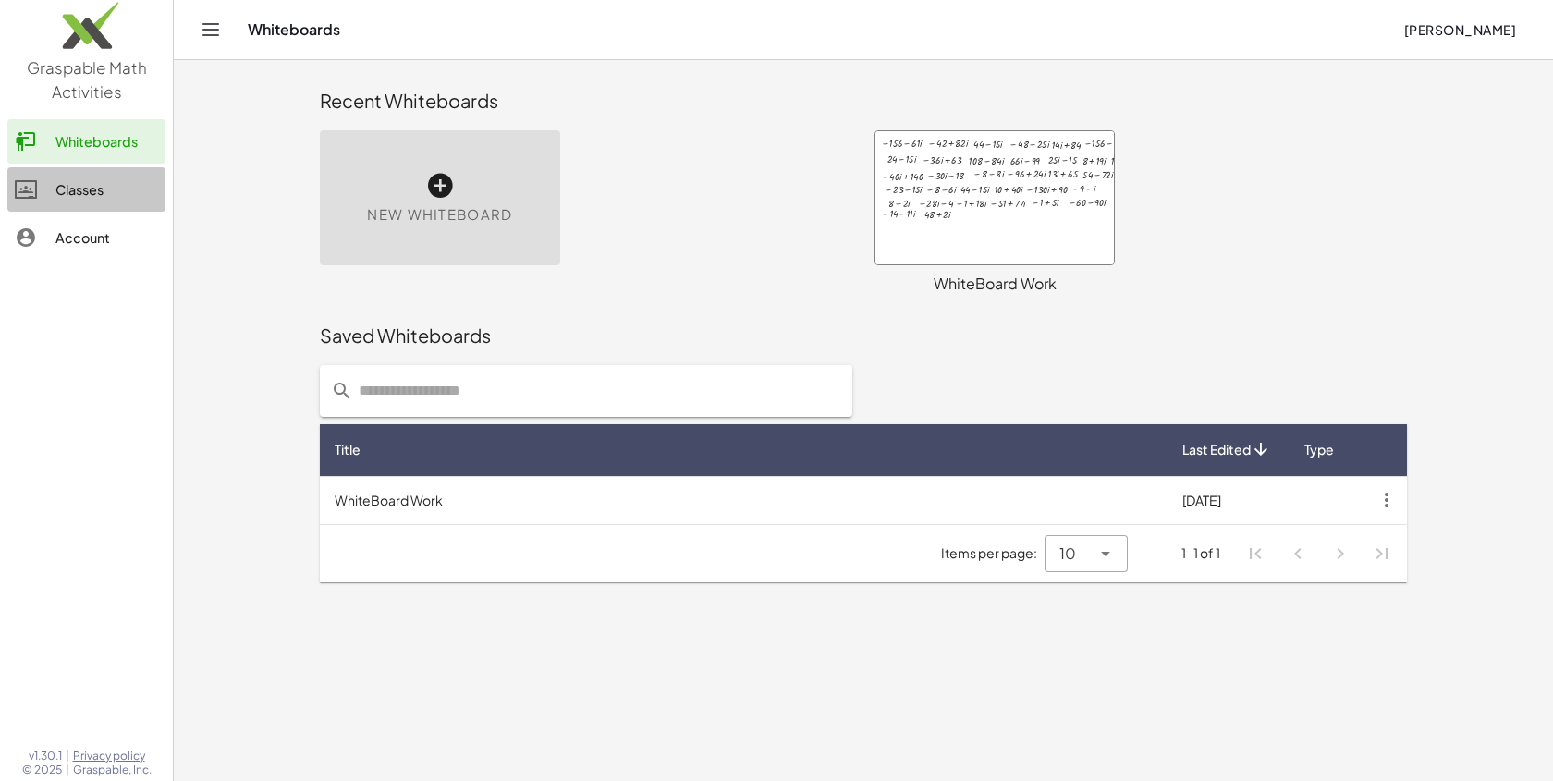
click at [117, 189] on div "Classes" at bounding box center [106, 189] width 103 height 22
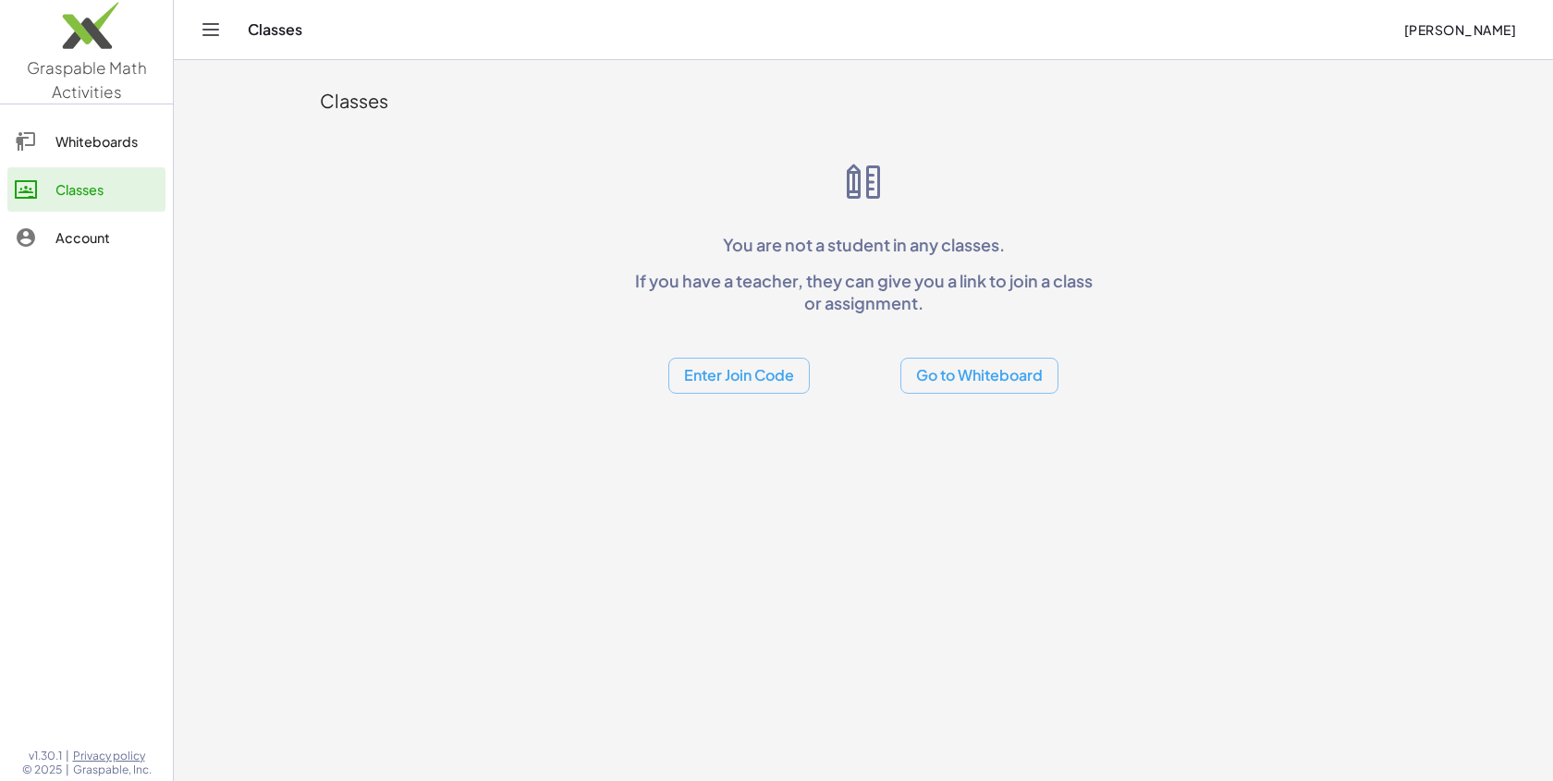
click at [96, 237] on div "Account" at bounding box center [106, 237] width 103 height 22
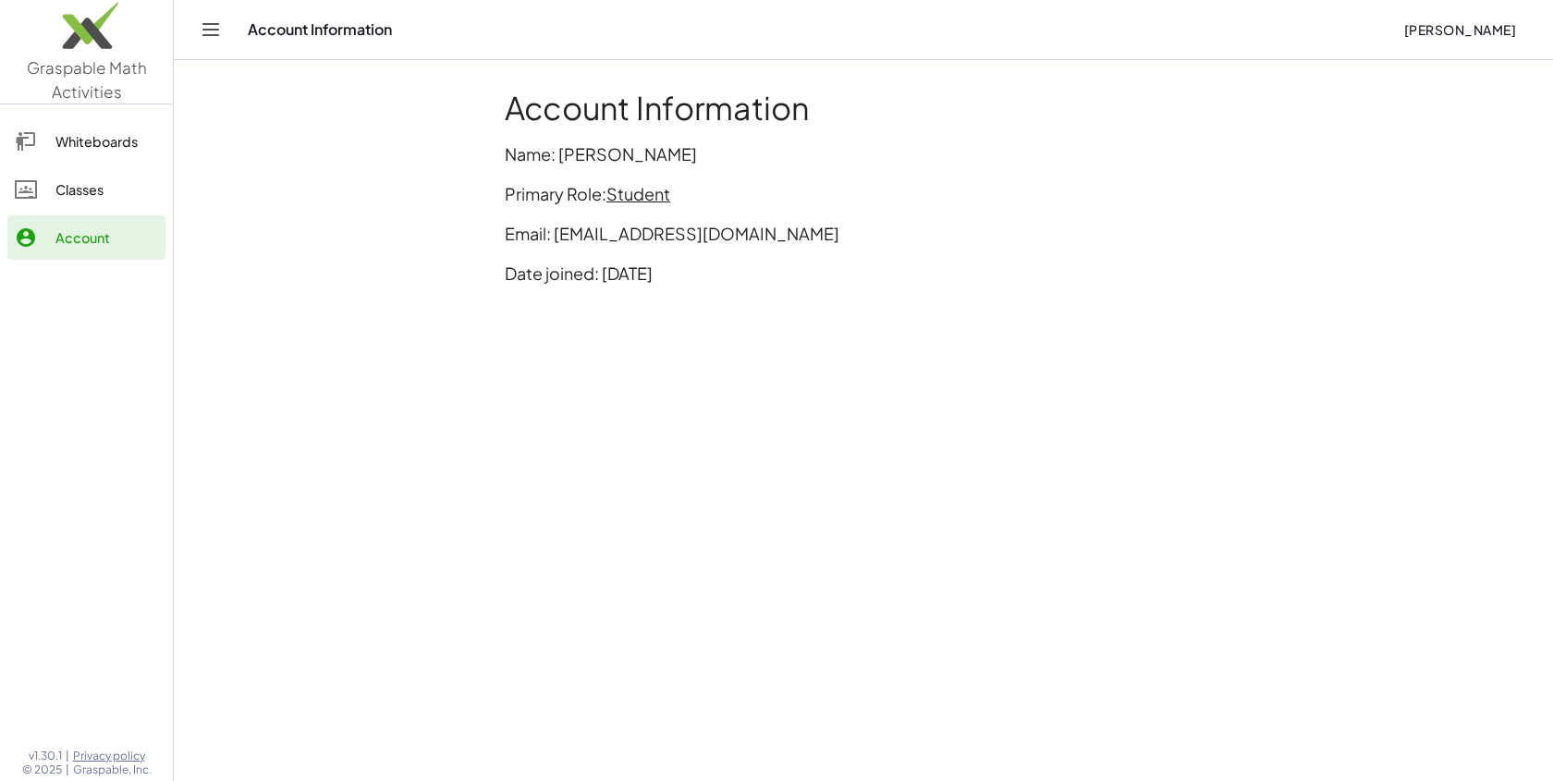
click at [639, 202] on span "Student" at bounding box center [638, 193] width 64 height 21
click at [401, 220] on main "Account Information Name: [PERSON_NAME] Primary Role: Student Email: [EMAIL_ADD…" at bounding box center [863, 390] width 1379 height 781
click at [101, 44] on img at bounding box center [86, 30] width 173 height 79
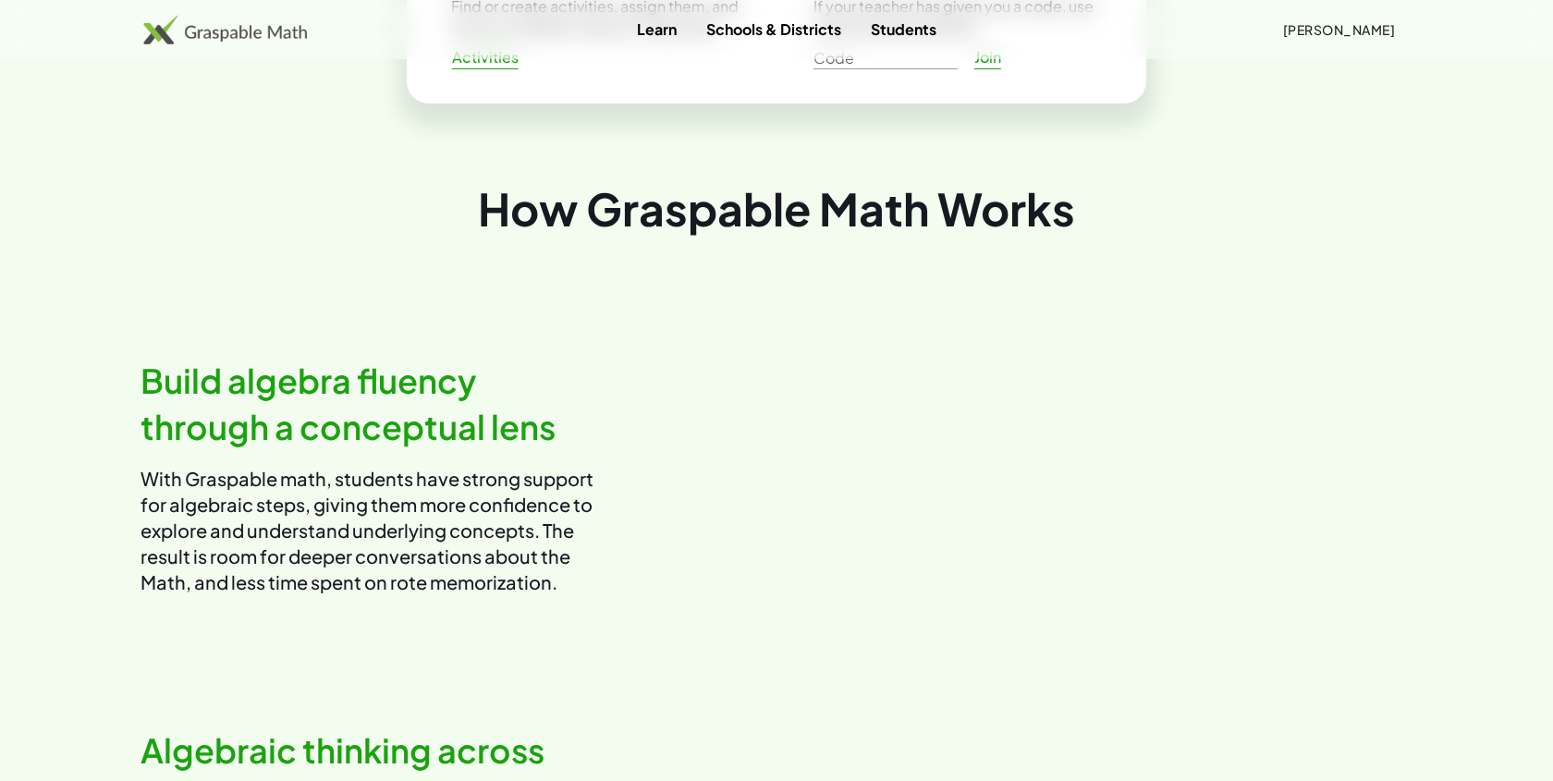
scroll to position [824, 0]
